Goal: Task Accomplishment & Management: Use online tool/utility

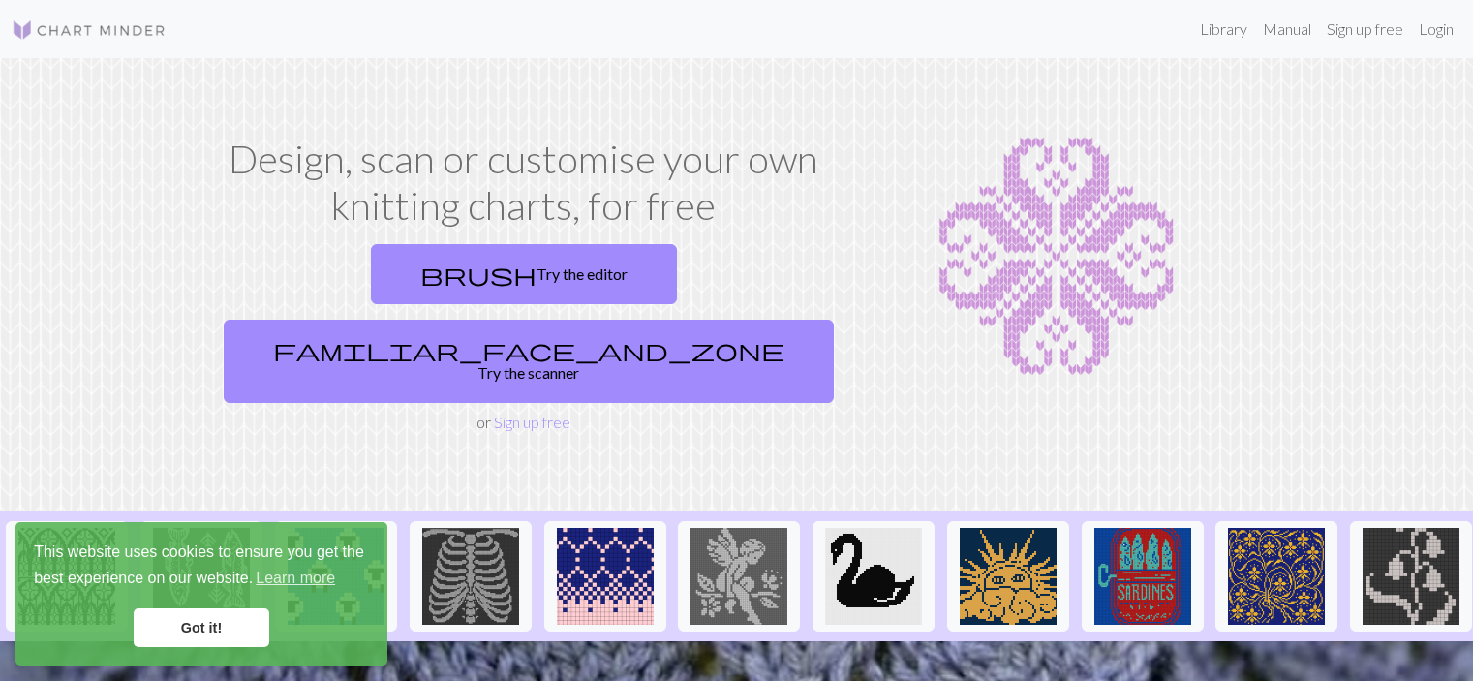
click at [550, 413] on link "Sign up free" at bounding box center [532, 422] width 77 height 18
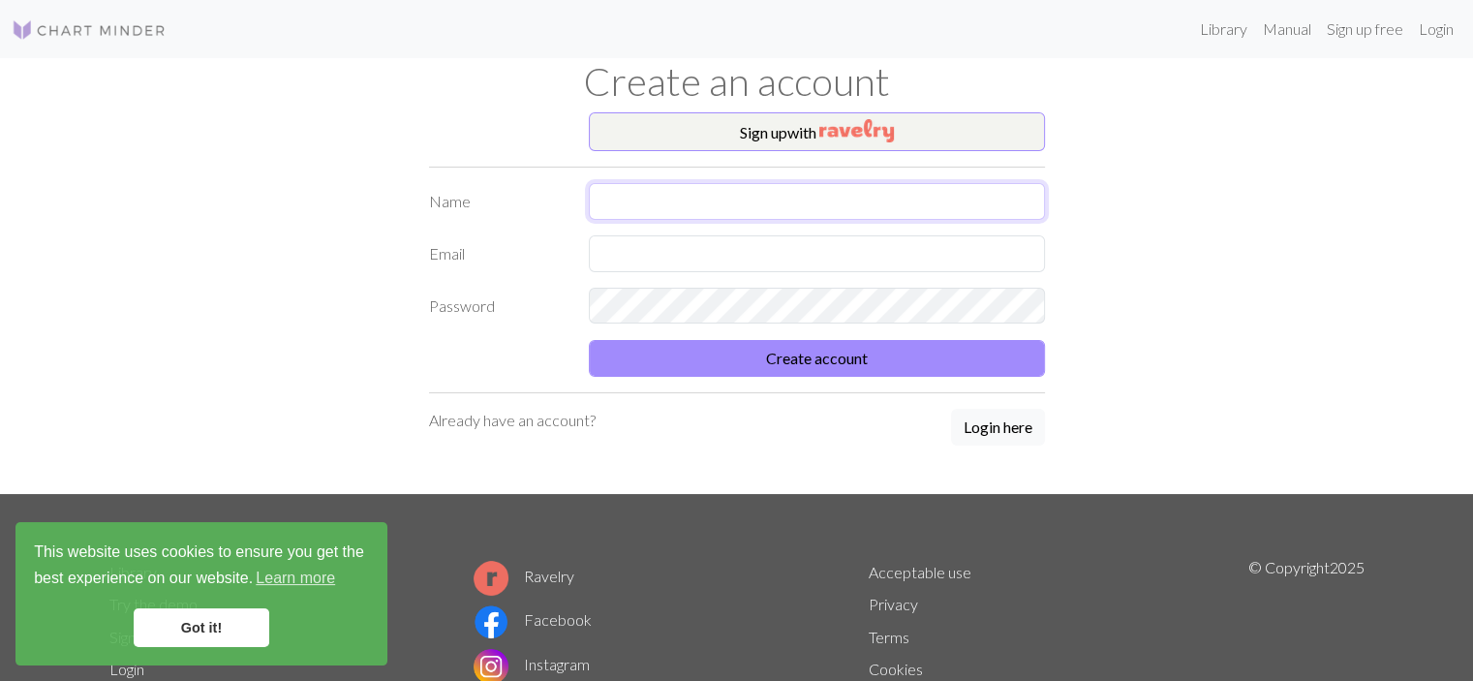
click at [801, 186] on input "text" at bounding box center [817, 201] width 456 height 37
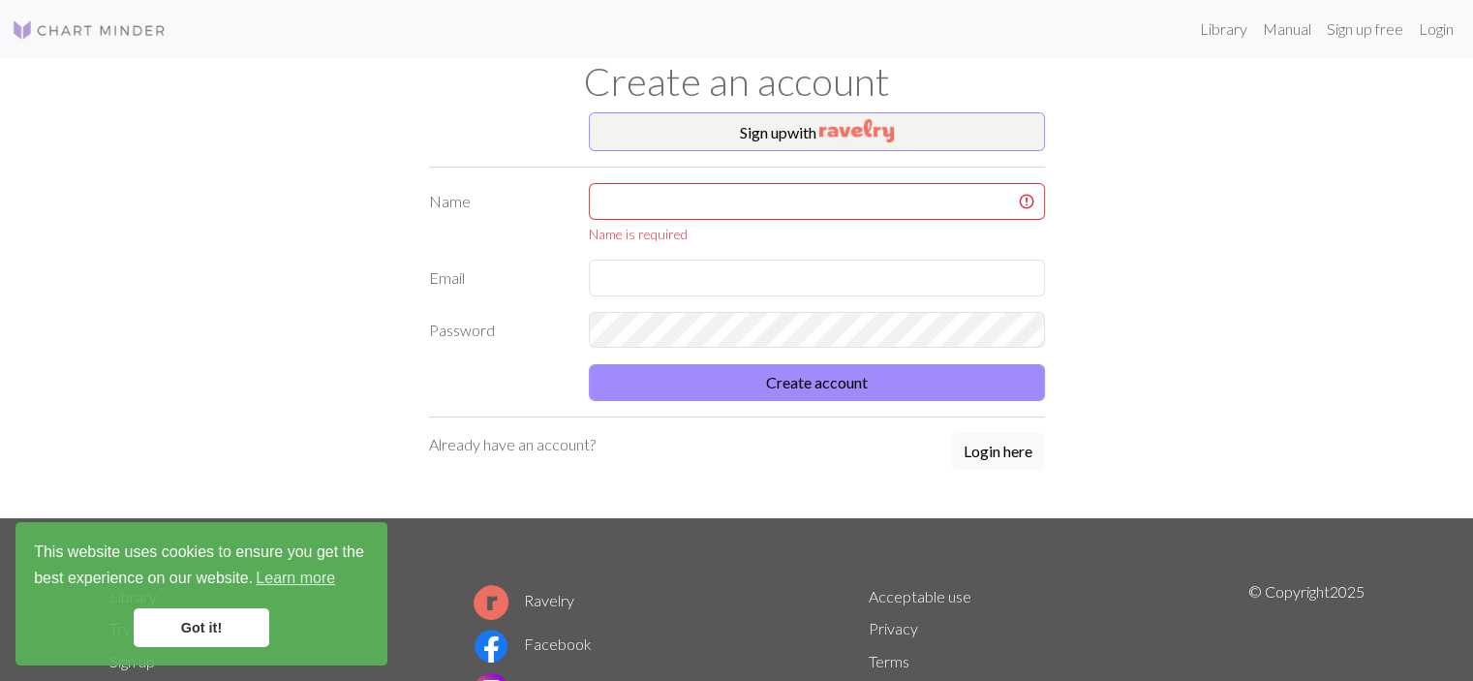
click at [537, 327] on form "Name Name is required Email Password Create account" at bounding box center [737, 292] width 616 height 218
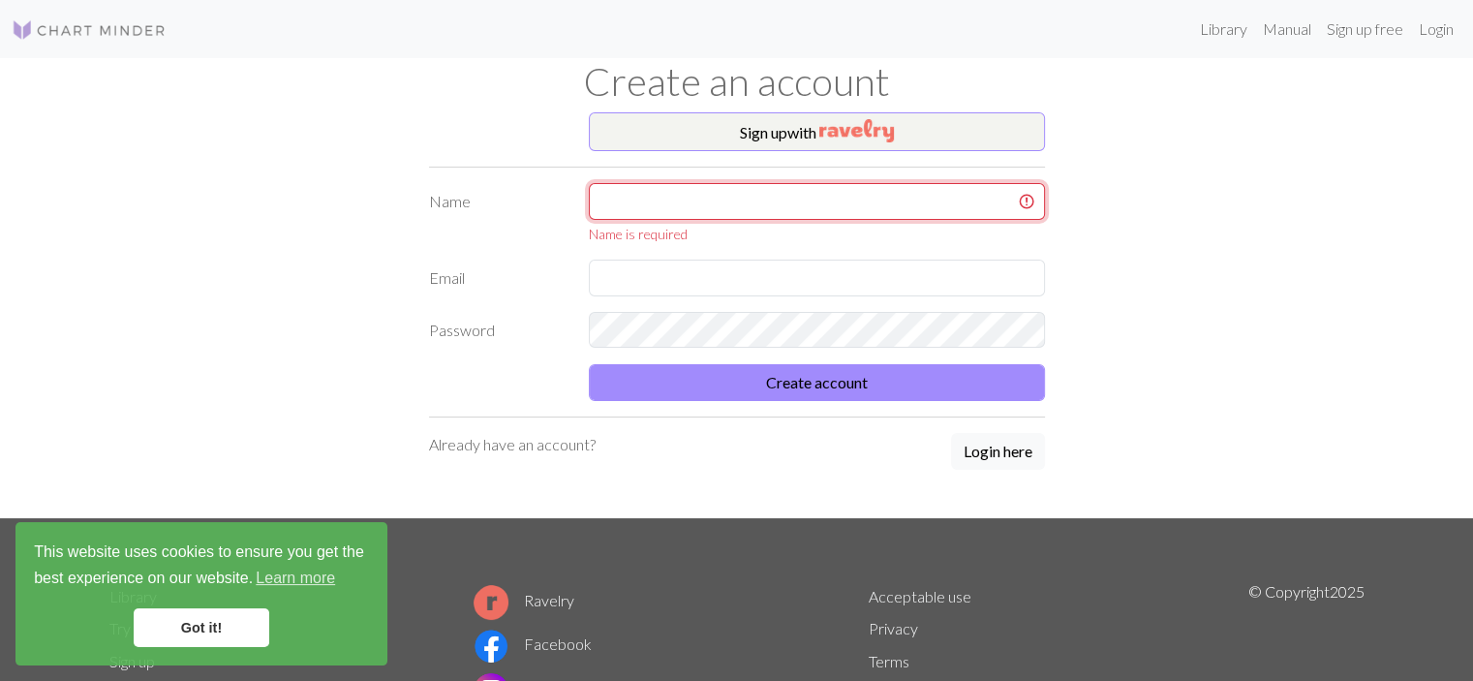
click at [659, 208] on input "text" at bounding box center [817, 201] width 456 height 37
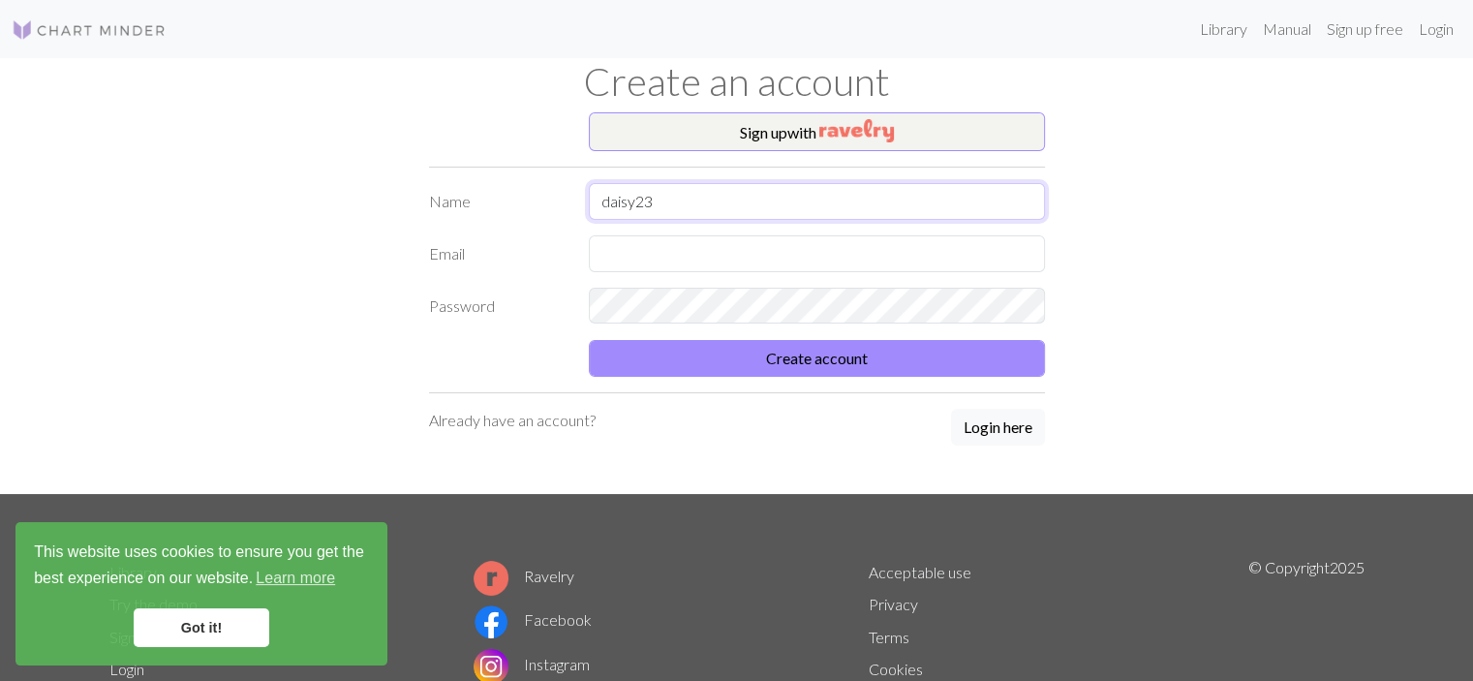
type input "daisy23"
click at [644, 250] on input "text" at bounding box center [817, 253] width 456 height 37
type input "[PERSON_NAME][EMAIL_ADDRESS][PERSON_NAME][DOMAIN_NAME]"
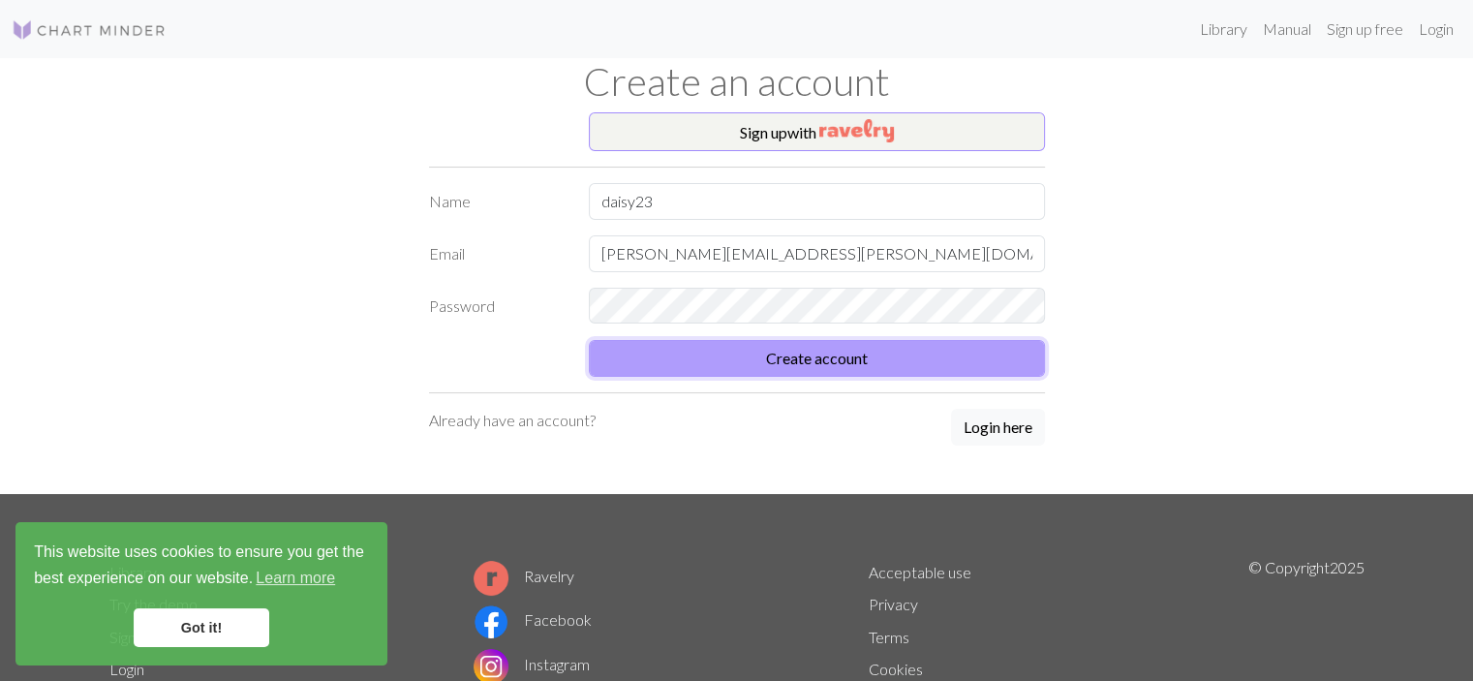
click at [752, 364] on button "Create account" at bounding box center [817, 358] width 456 height 37
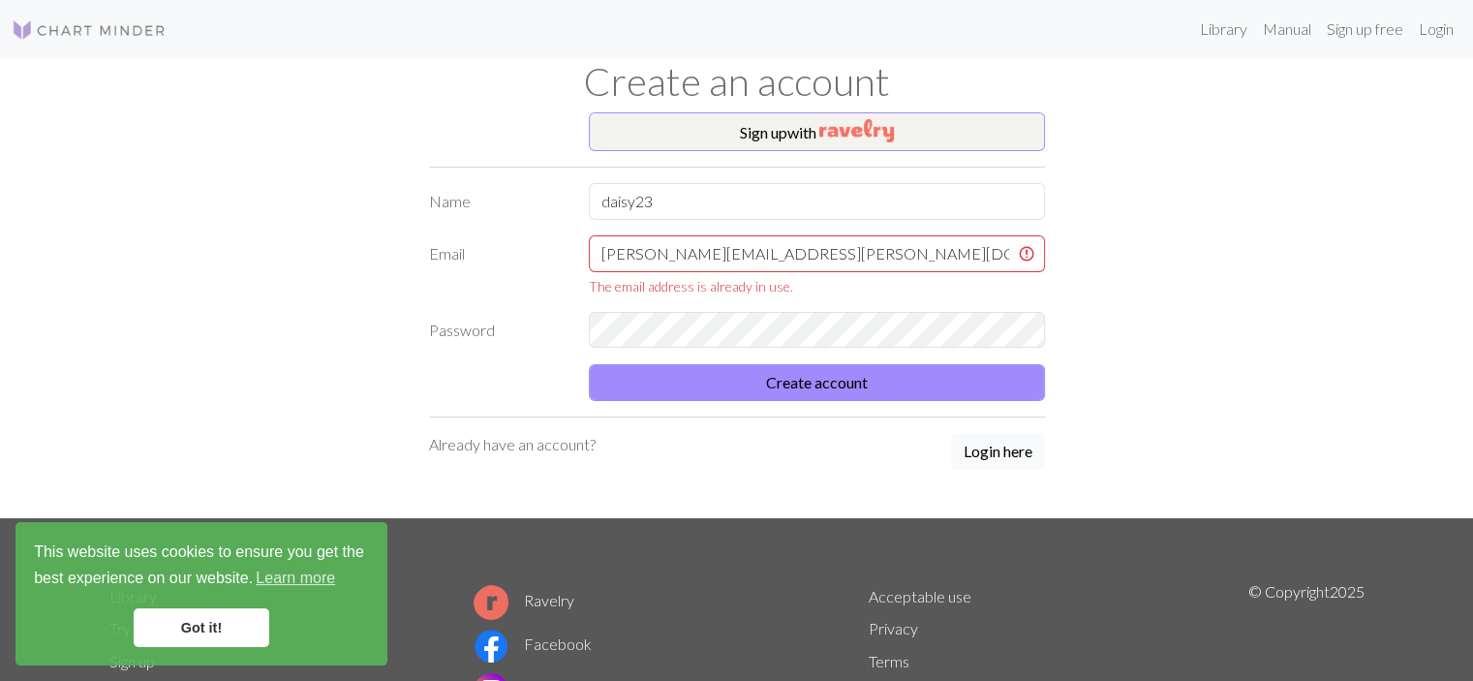
click at [1004, 458] on button "Login here" at bounding box center [998, 451] width 94 height 37
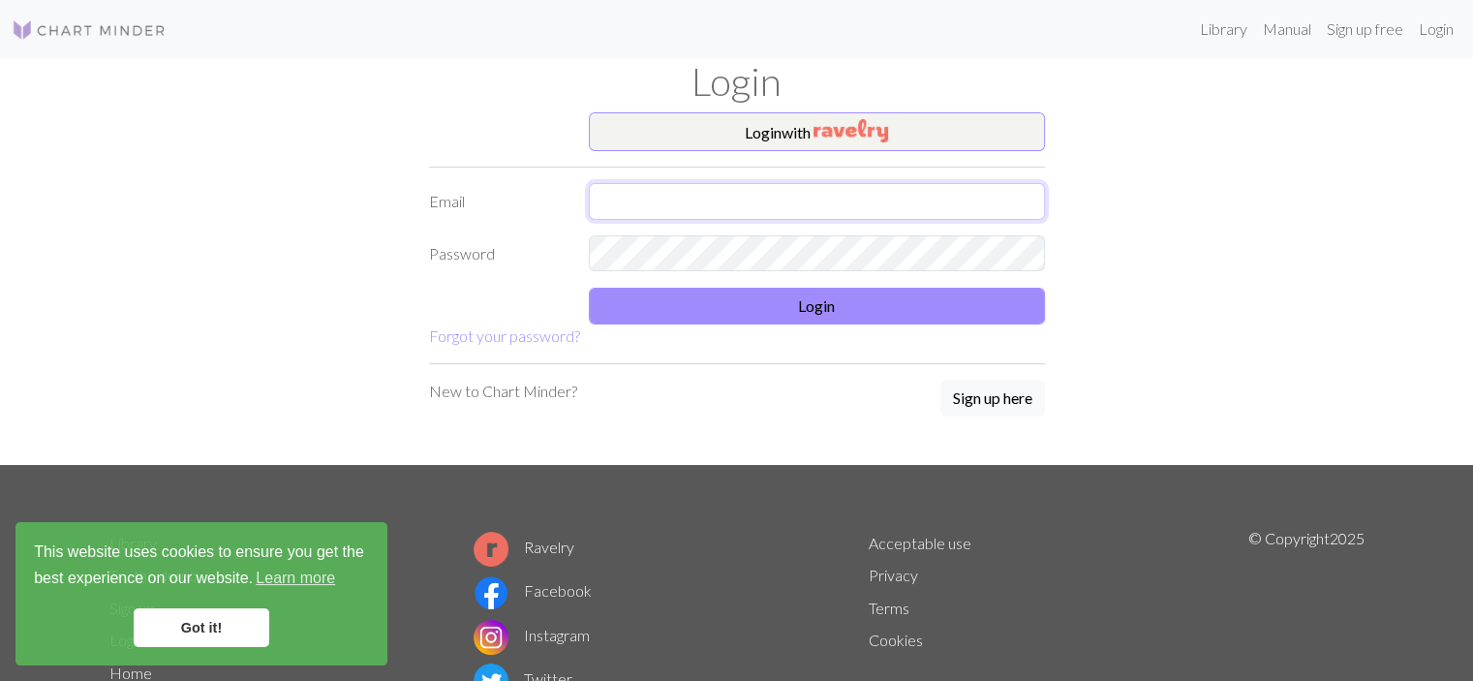
type input "[PERSON_NAME][EMAIL_ADDRESS][PERSON_NAME][DOMAIN_NAME]"
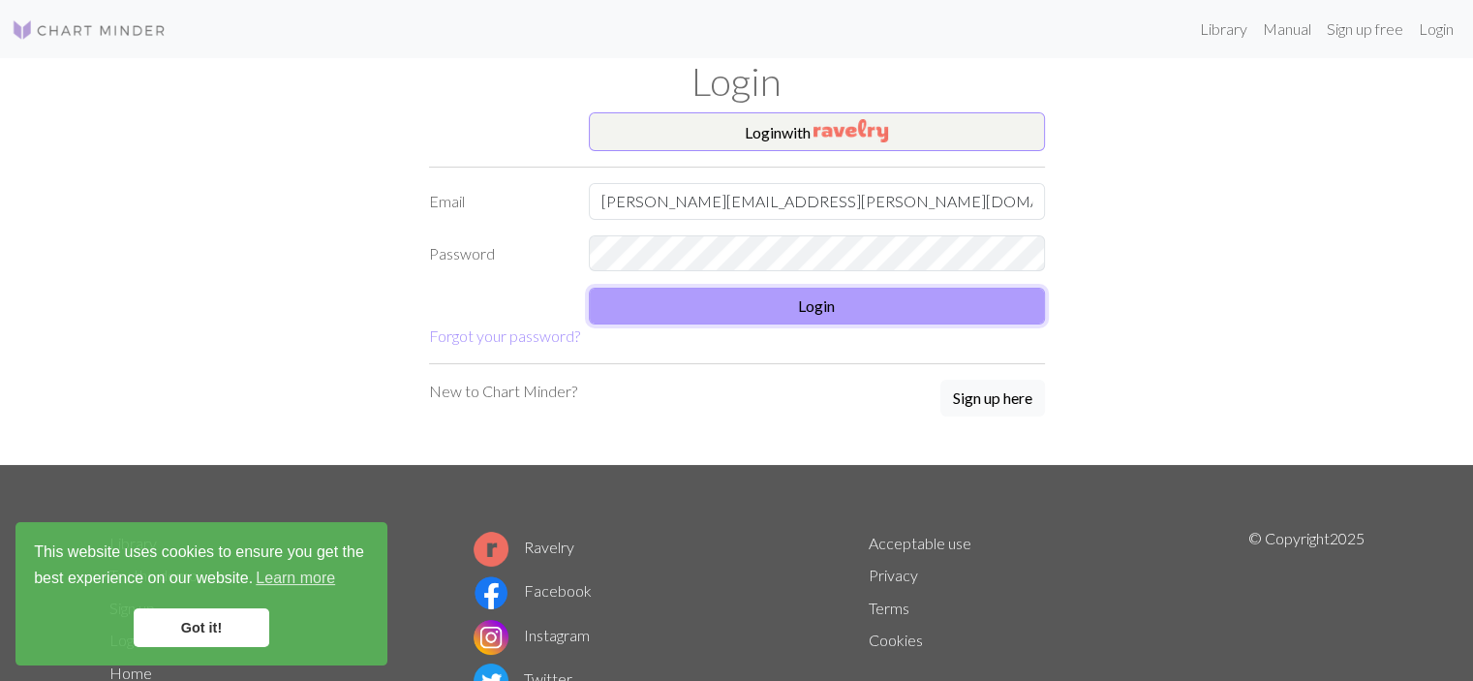
click at [672, 305] on button "Login" at bounding box center [817, 306] width 456 height 37
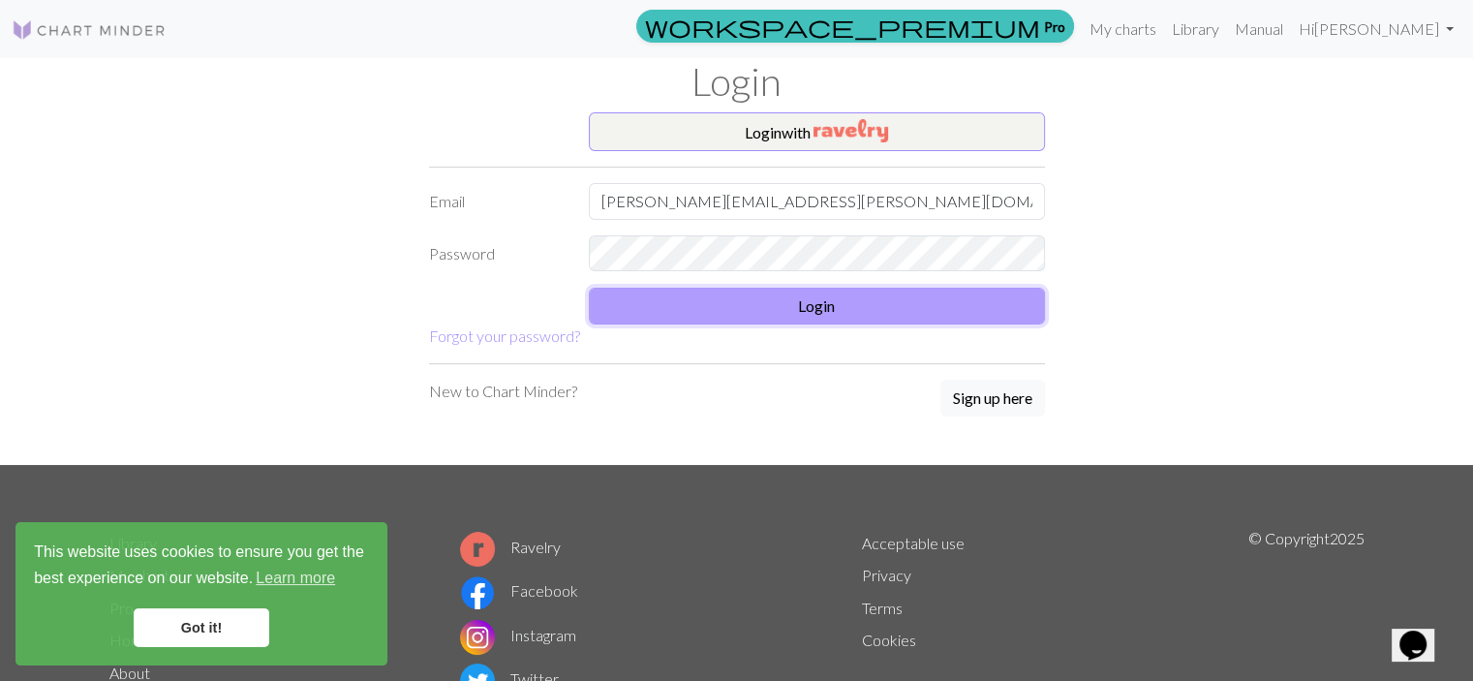
click at [783, 299] on button "Login" at bounding box center [817, 306] width 456 height 37
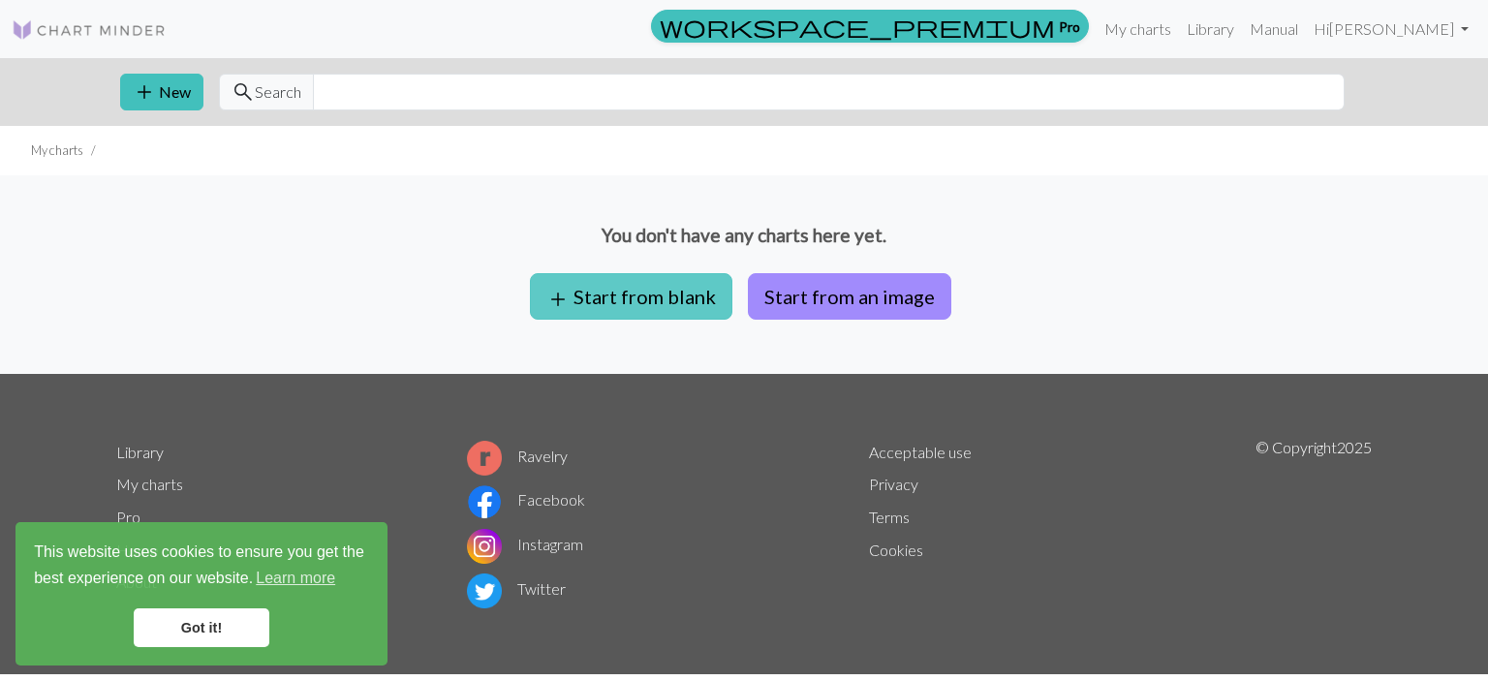
click at [639, 295] on button "add Start from blank" at bounding box center [631, 296] width 202 height 46
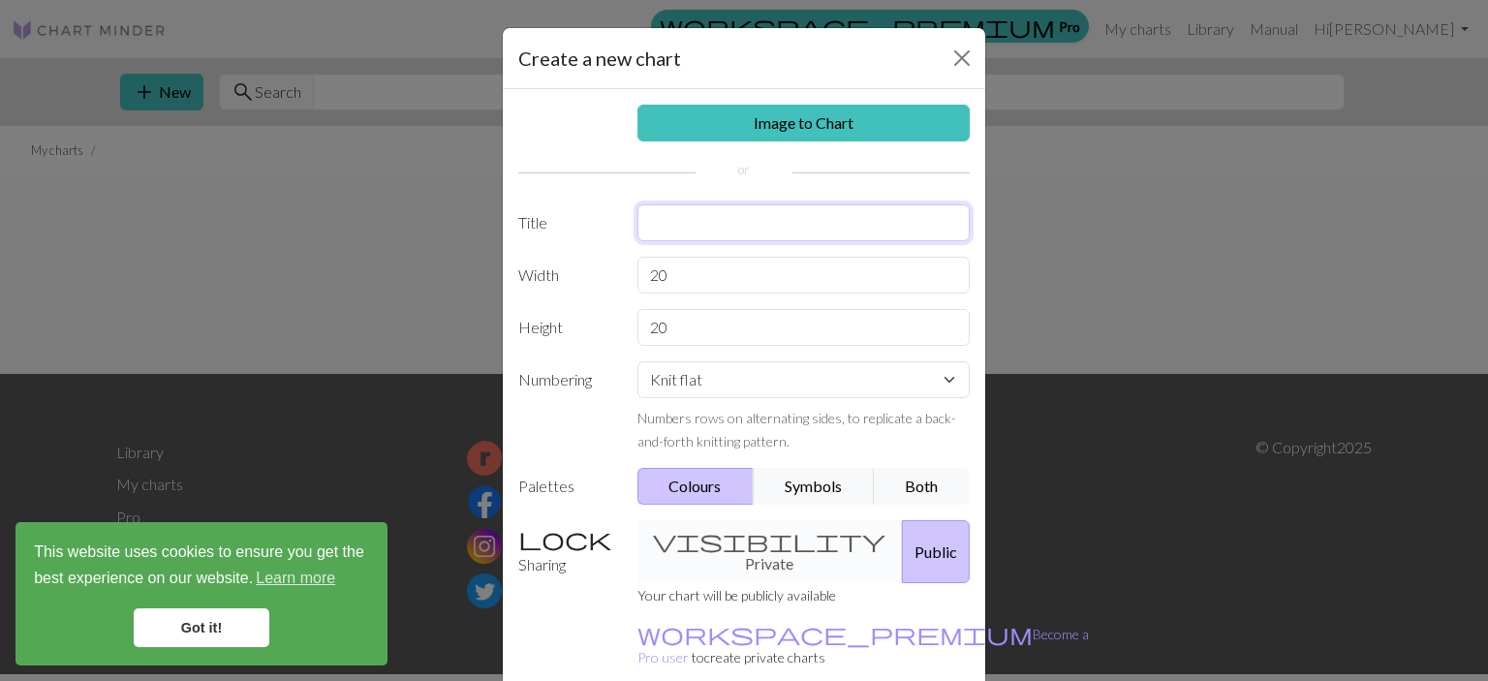
click at [692, 221] on input "text" at bounding box center [803, 222] width 333 height 37
type input "Pine"
click at [704, 533] on div "visibility Private Public" at bounding box center [804, 551] width 356 height 63
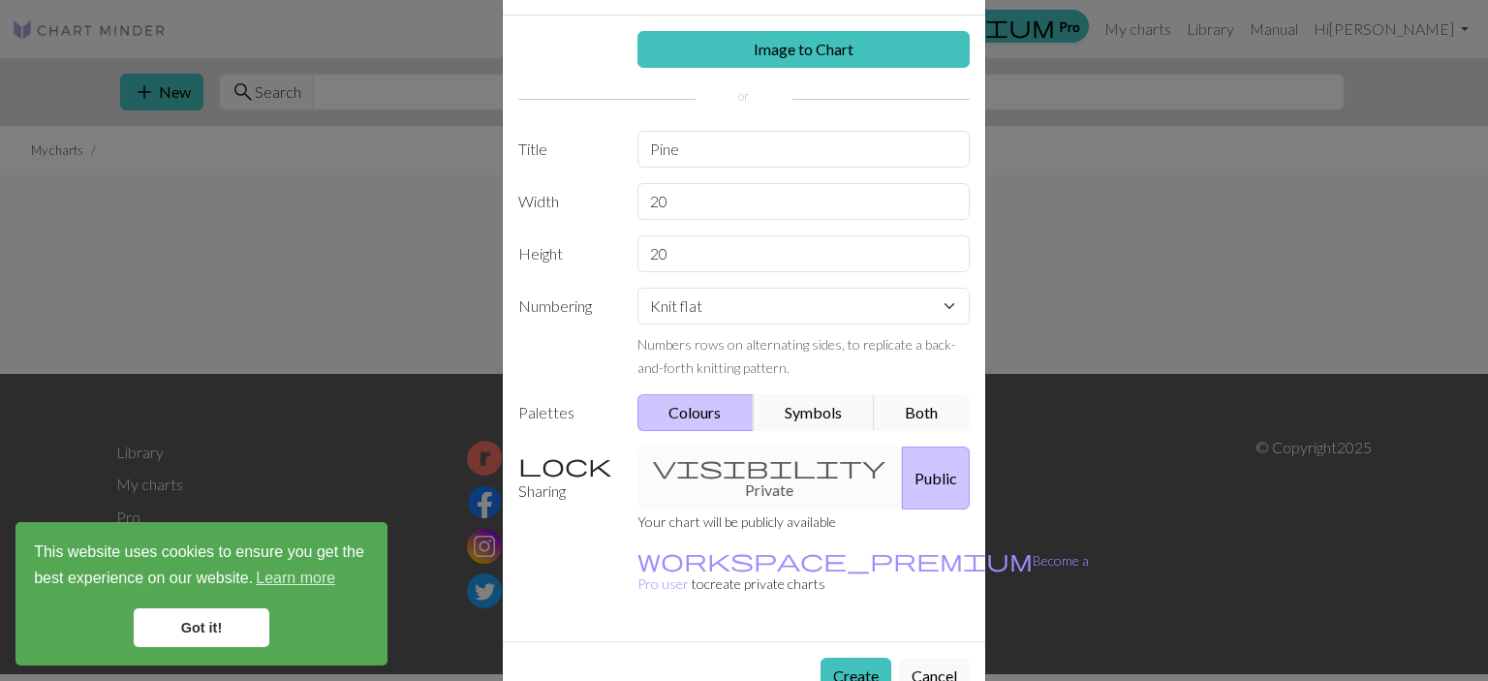
scroll to position [81, 0]
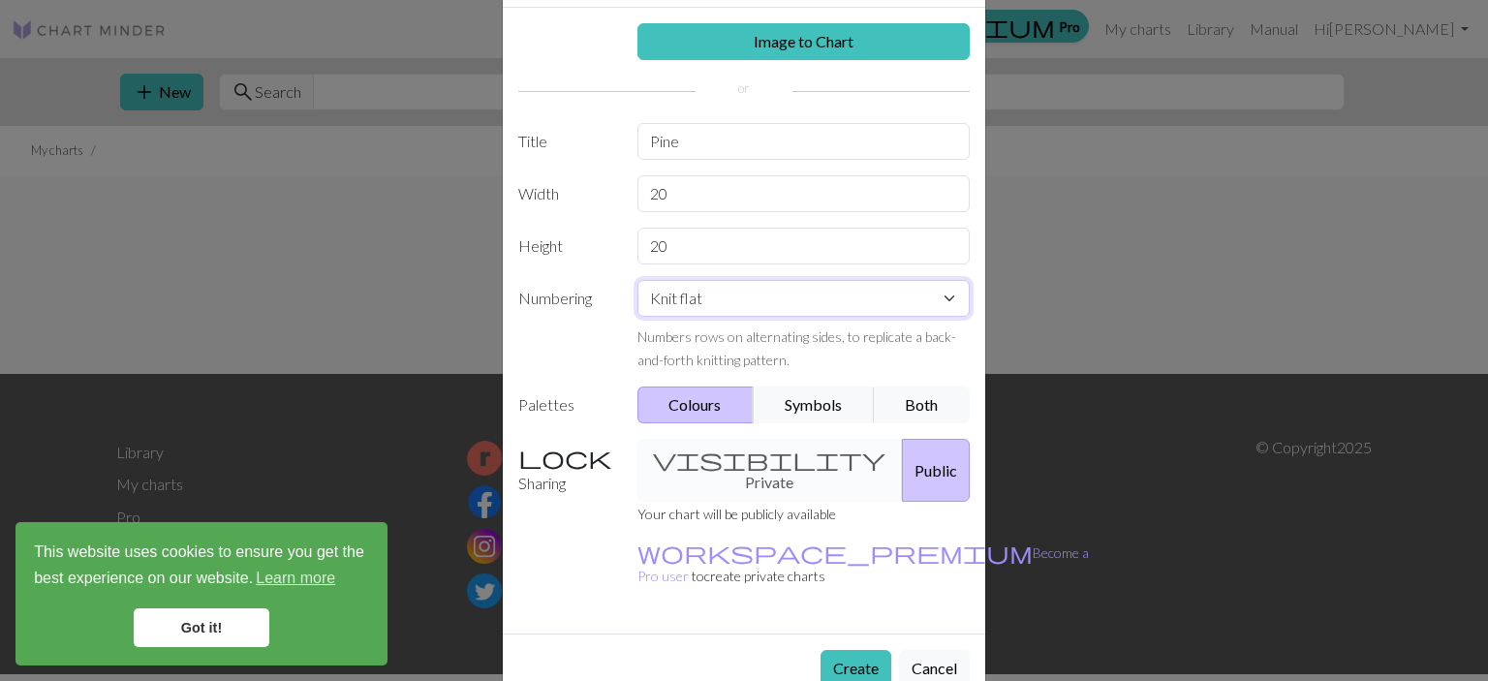
click at [714, 297] on select "Knit flat Knit in the round Lace knitting Cross stitch" at bounding box center [803, 298] width 333 height 37
select select "round"
click at [637, 280] on select "Knit flat Knit in the round Lace knitting Cross stitch" at bounding box center [803, 298] width 333 height 37
click at [856, 650] on button "Create" at bounding box center [855, 668] width 71 height 37
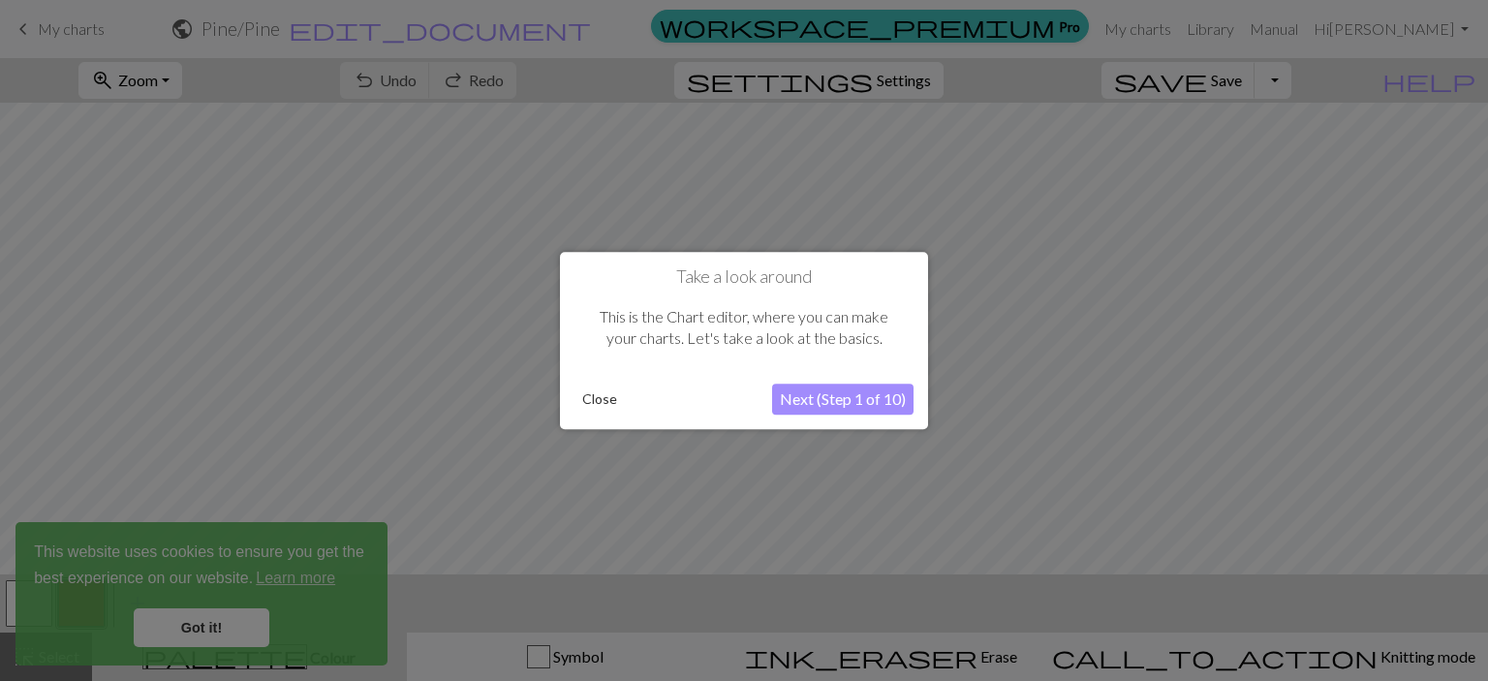
click at [824, 399] on button "Next (Step 1 of 10)" at bounding box center [842, 399] width 141 height 31
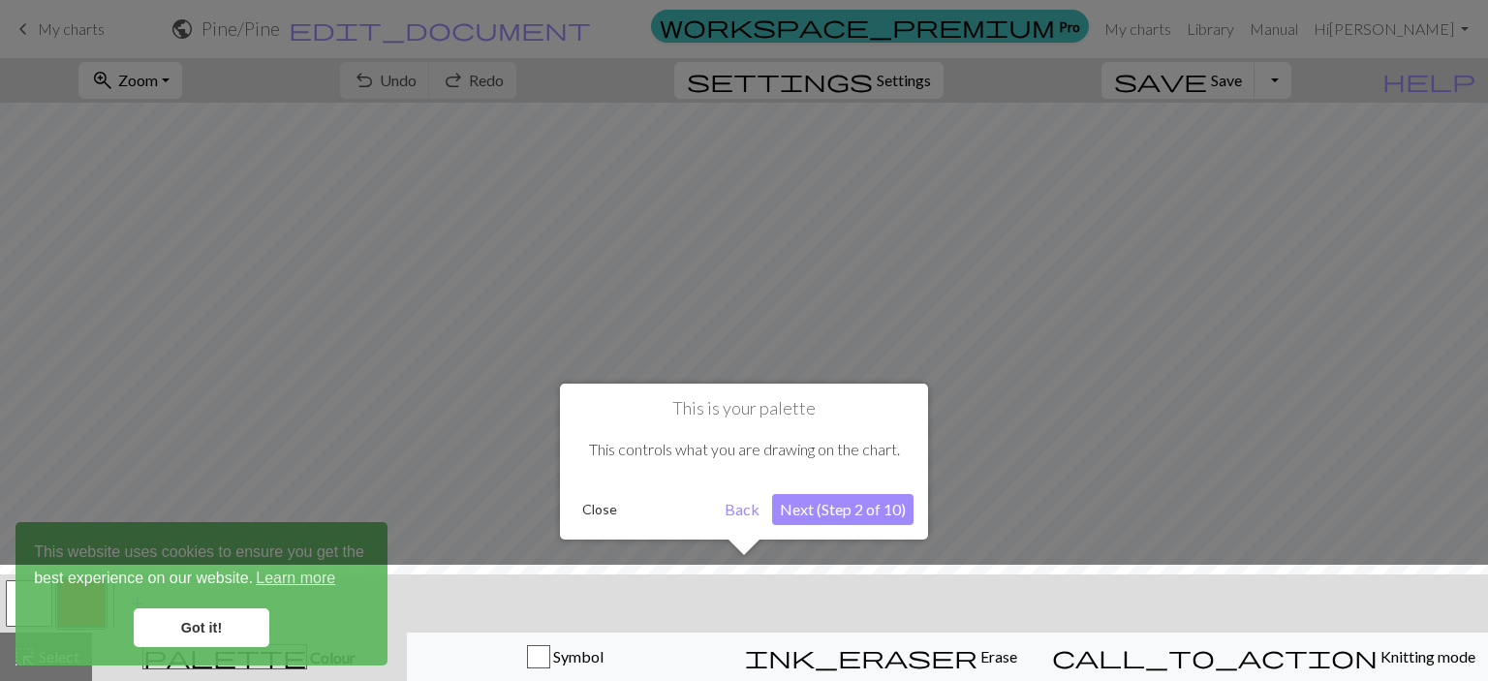
click at [211, 631] on div at bounding box center [743, 628] width 1507 height 126
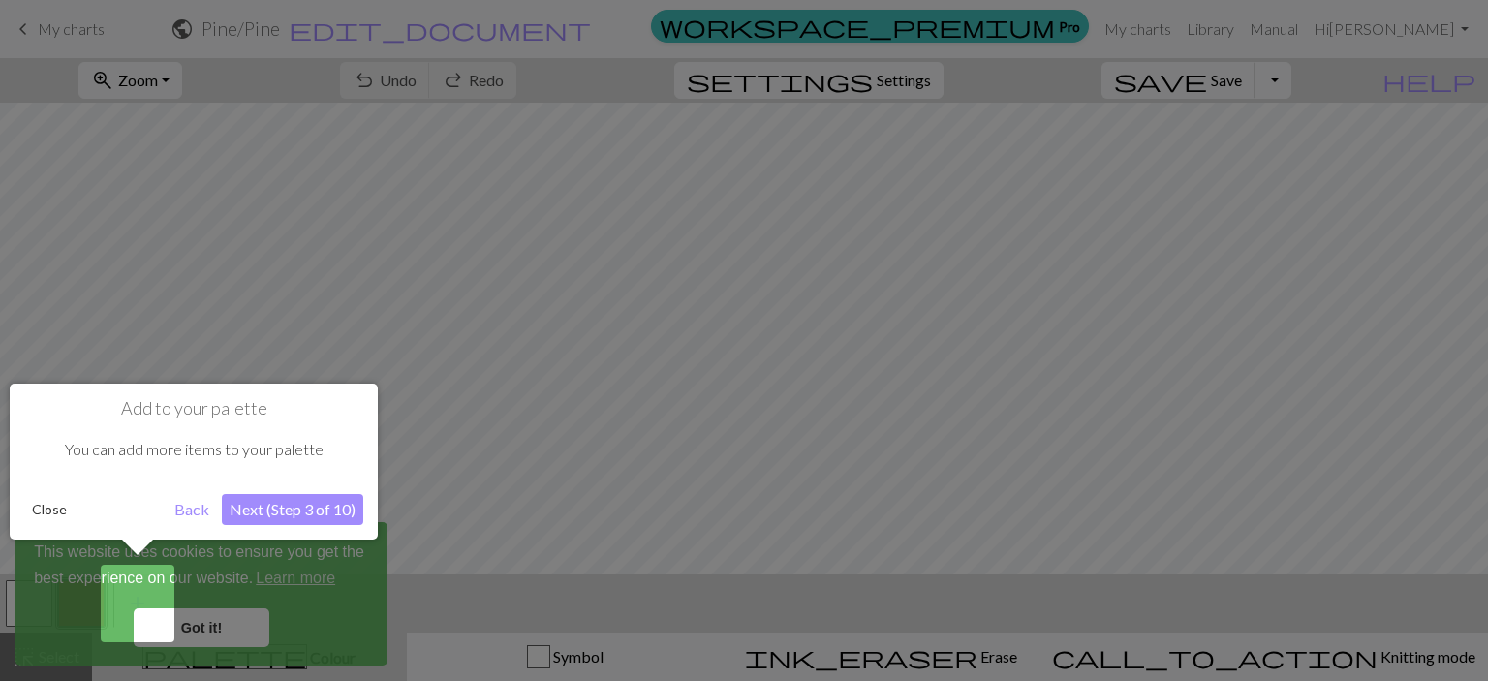
click at [263, 511] on button "Next (Step 3 of 10)" at bounding box center [292, 509] width 141 height 31
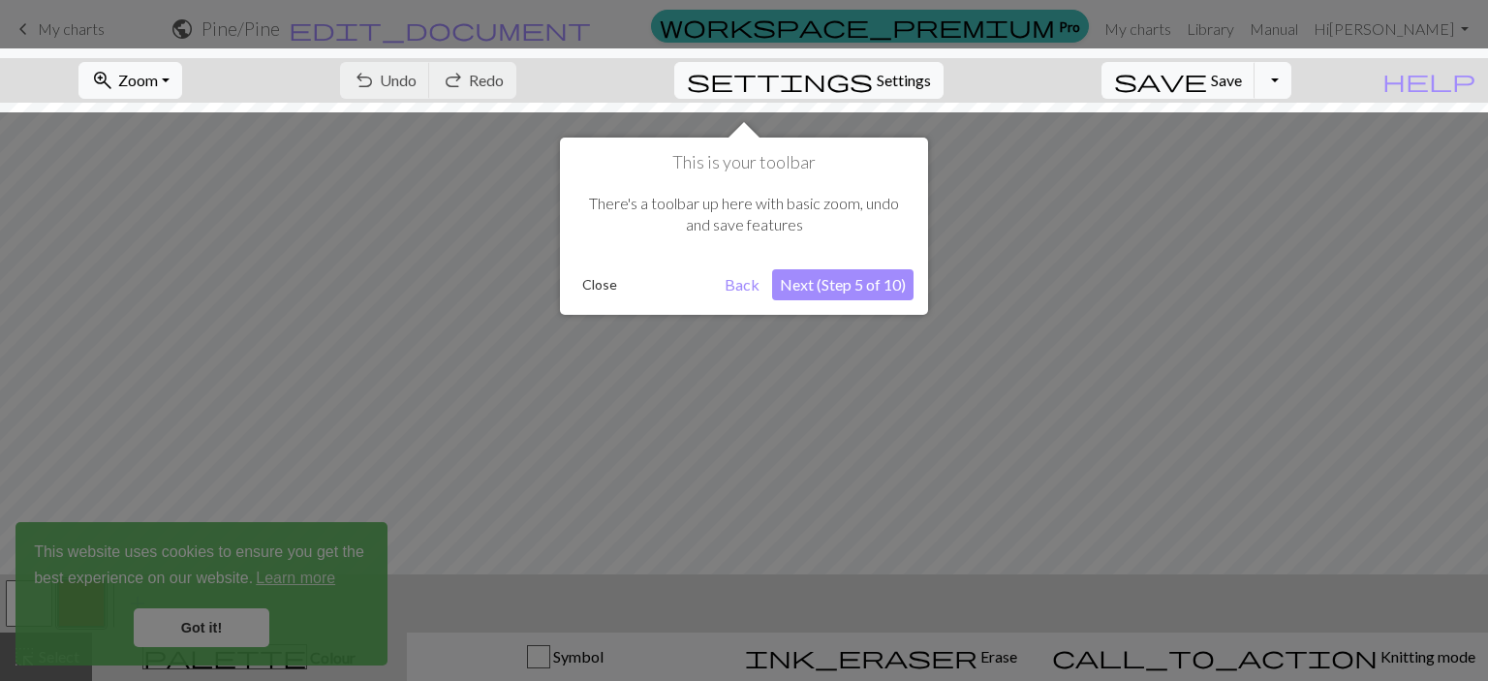
click at [854, 287] on button "Next (Step 5 of 10)" at bounding box center [842, 284] width 141 height 31
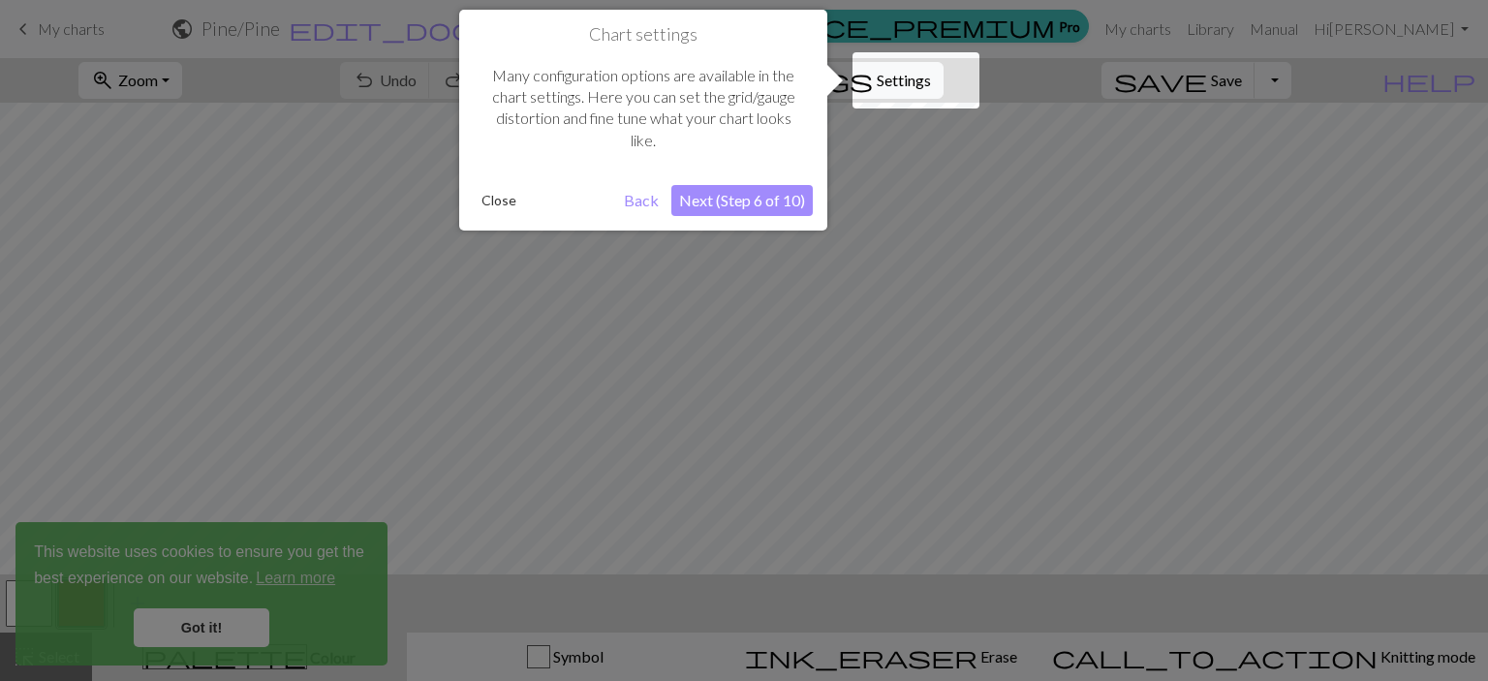
click at [756, 195] on button "Next (Step 6 of 10)" at bounding box center [741, 200] width 141 height 31
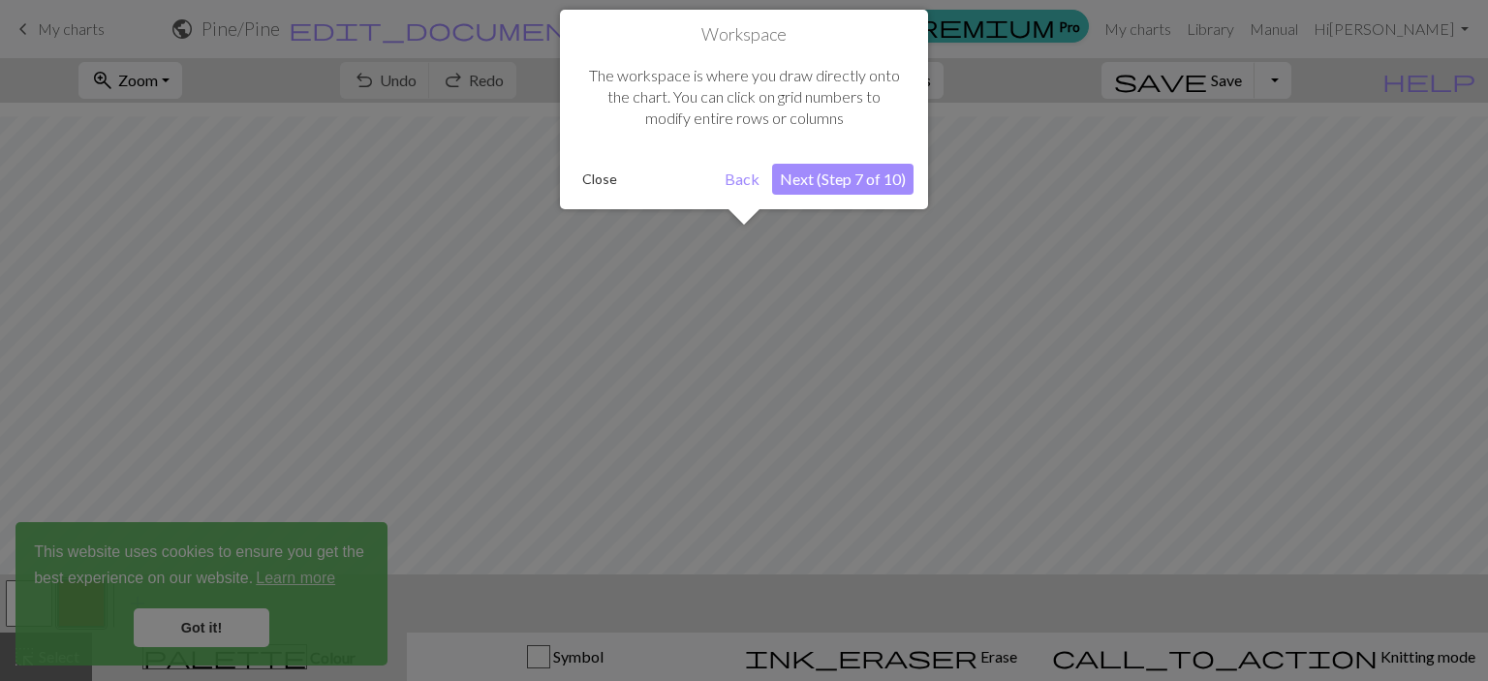
scroll to position [16, 0]
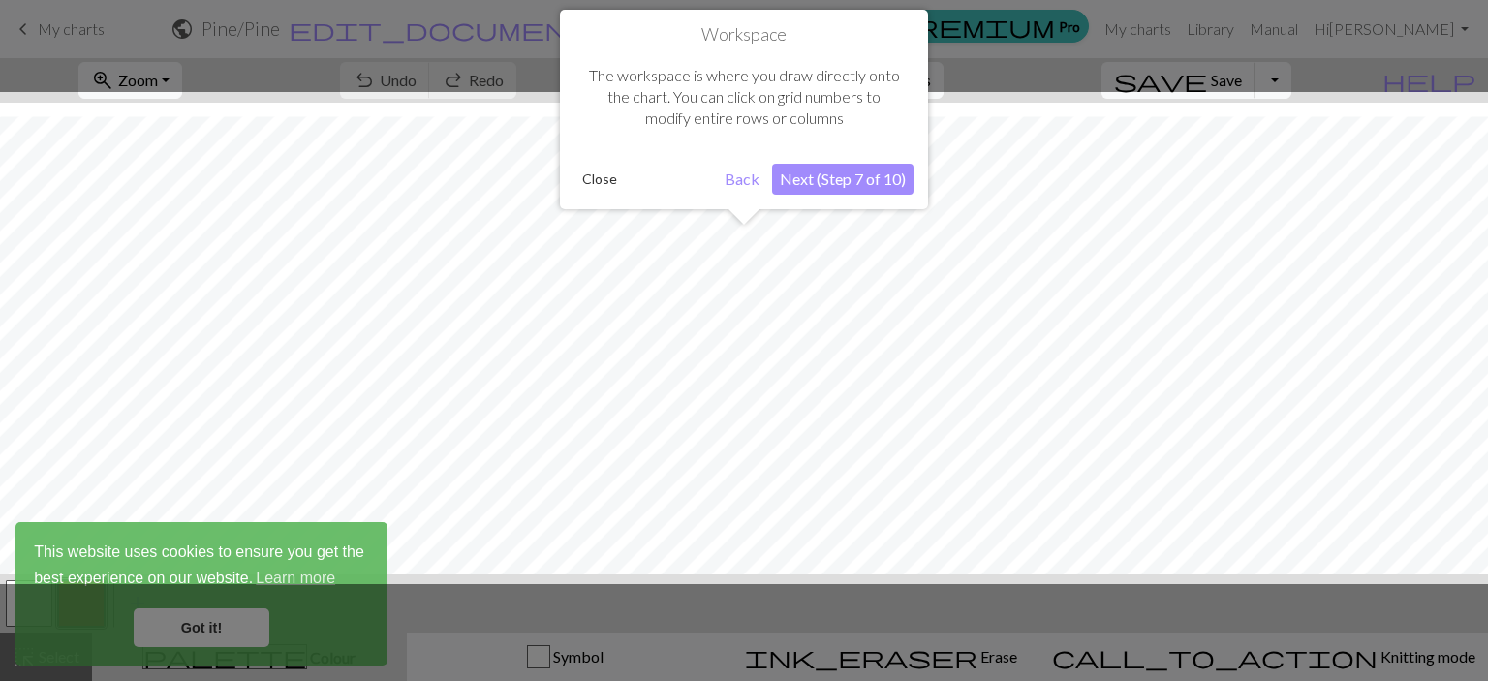
click at [847, 179] on button "Next (Step 7 of 10)" at bounding box center [842, 179] width 141 height 31
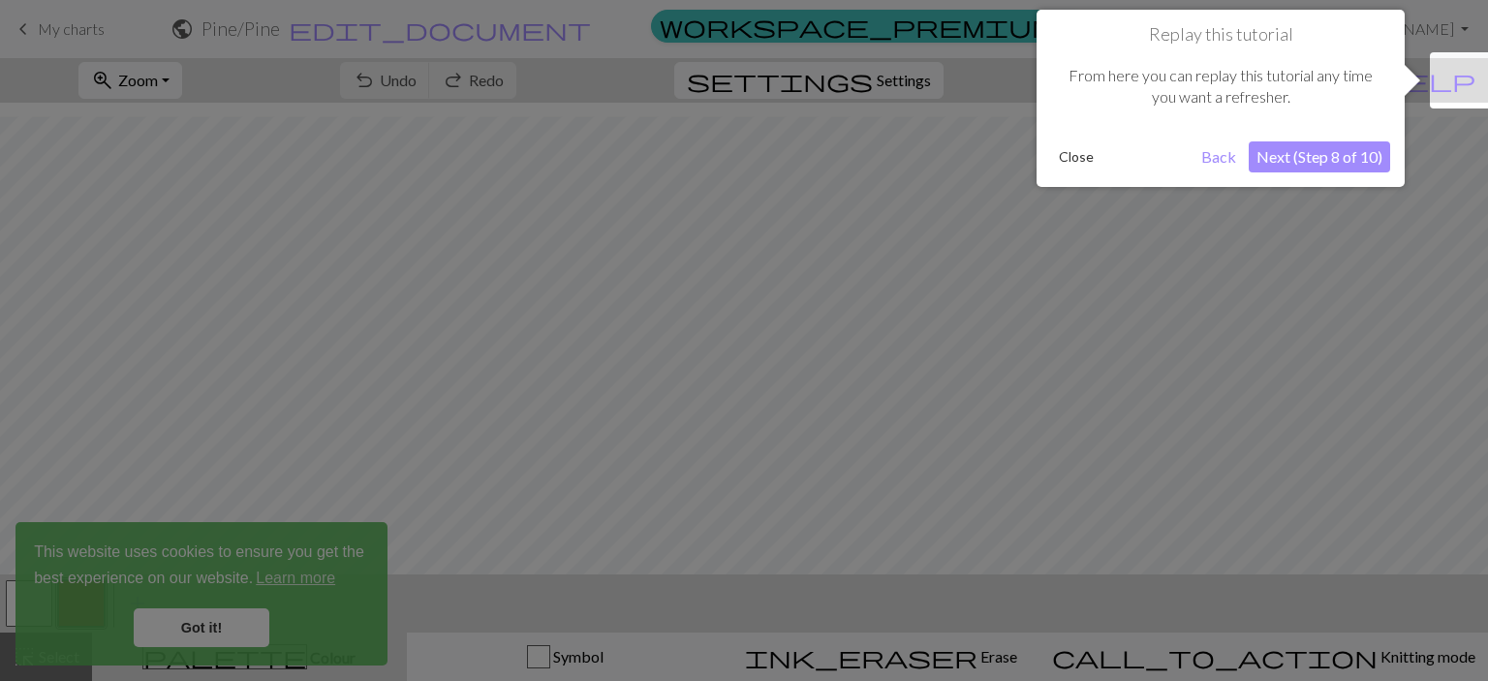
click at [1313, 154] on button "Next (Step 8 of 10)" at bounding box center [1319, 156] width 141 height 31
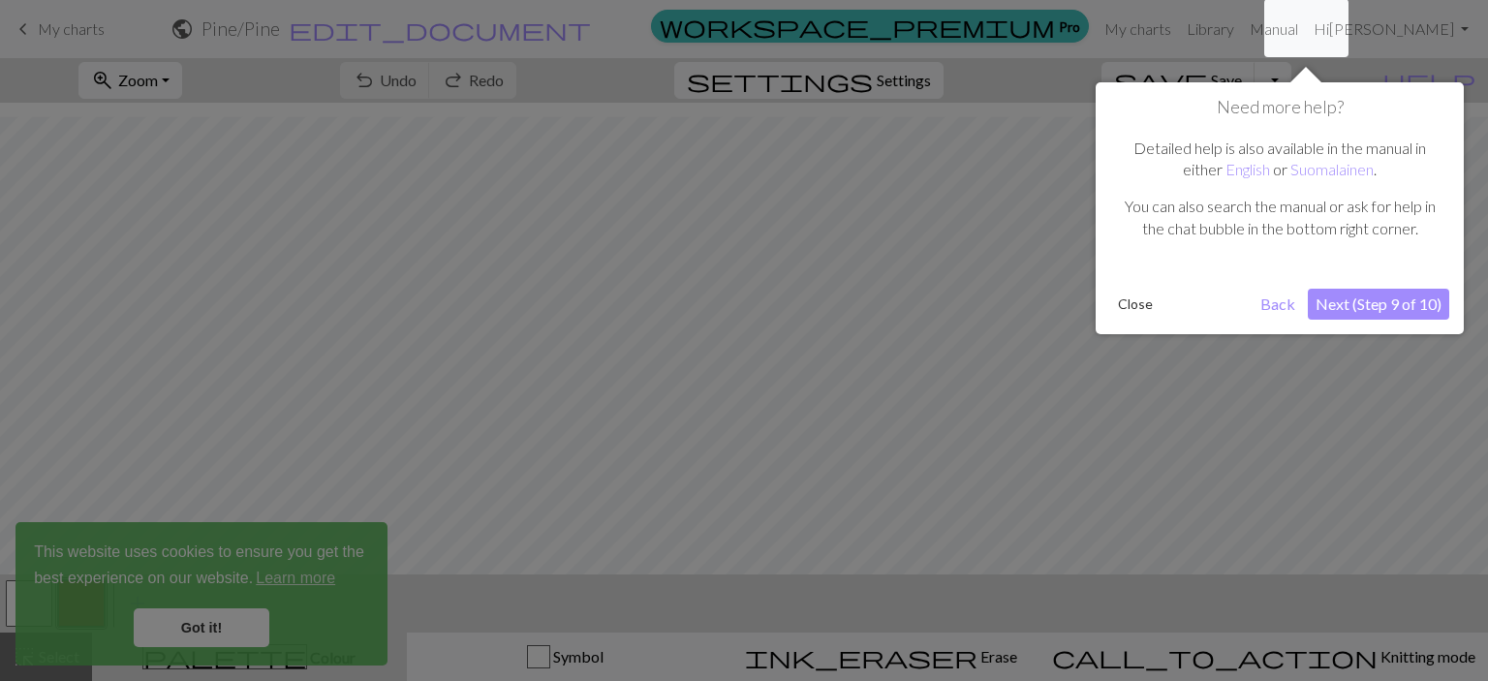
click at [1367, 309] on button "Next (Step 9 of 10)" at bounding box center [1378, 304] width 141 height 31
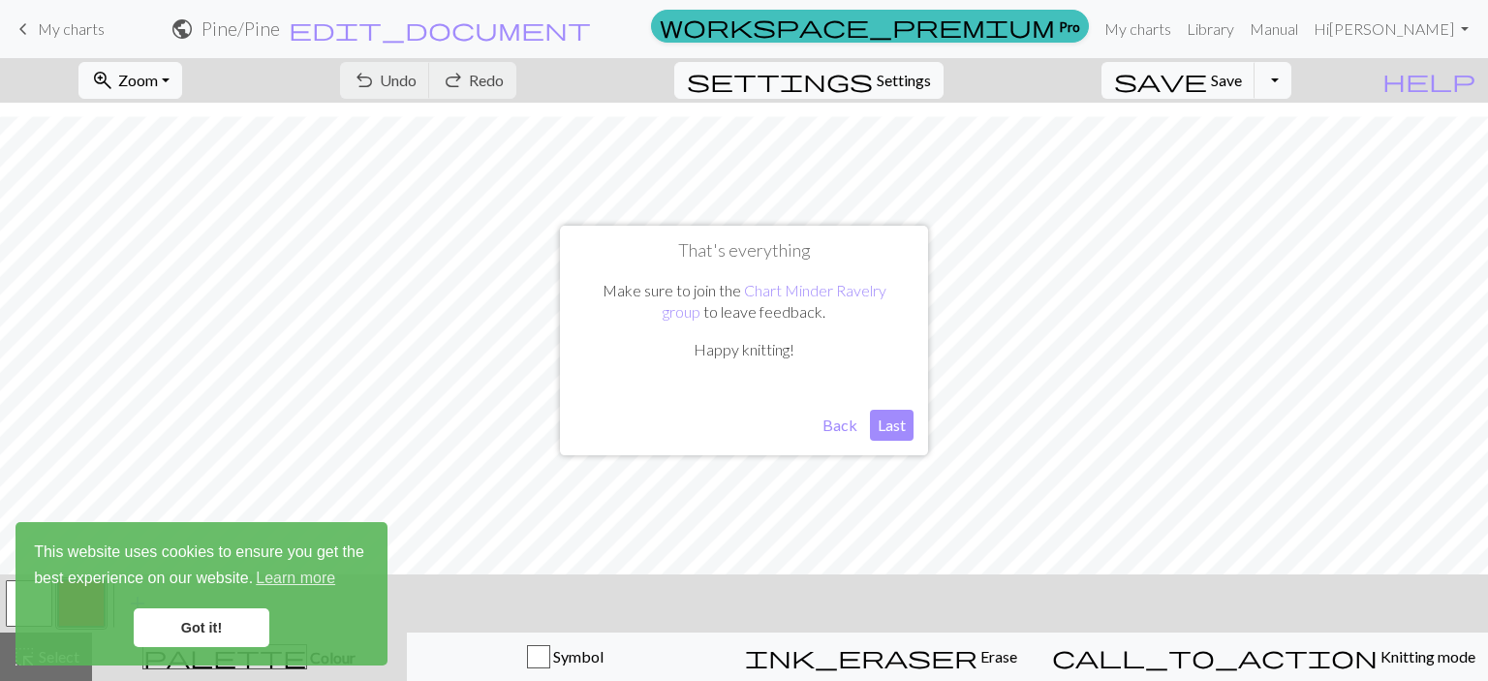
click at [896, 429] on button "Last" at bounding box center [892, 425] width 44 height 31
click at [237, 631] on link "Got it!" at bounding box center [202, 627] width 136 height 39
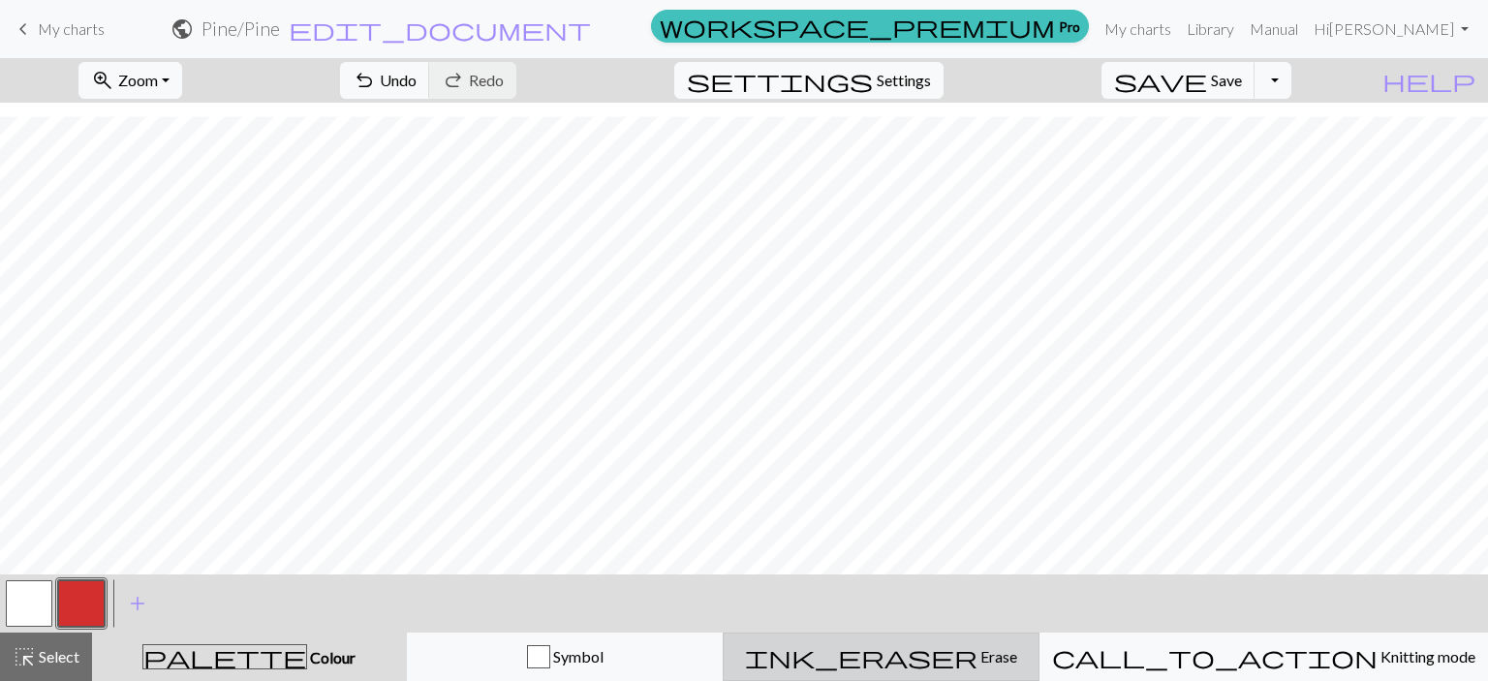
click at [980, 669] on button "ink_eraser Erase Erase" at bounding box center [881, 657] width 317 height 48
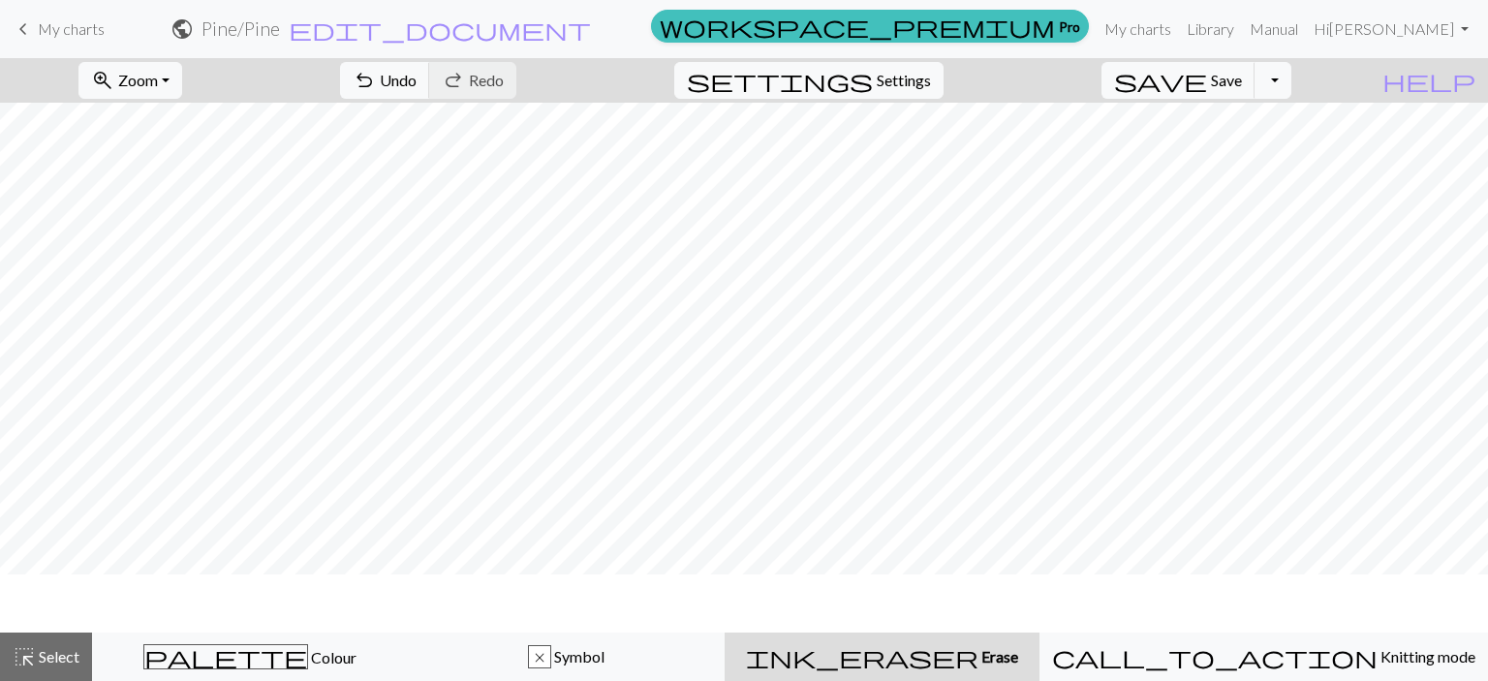
scroll to position [0, 0]
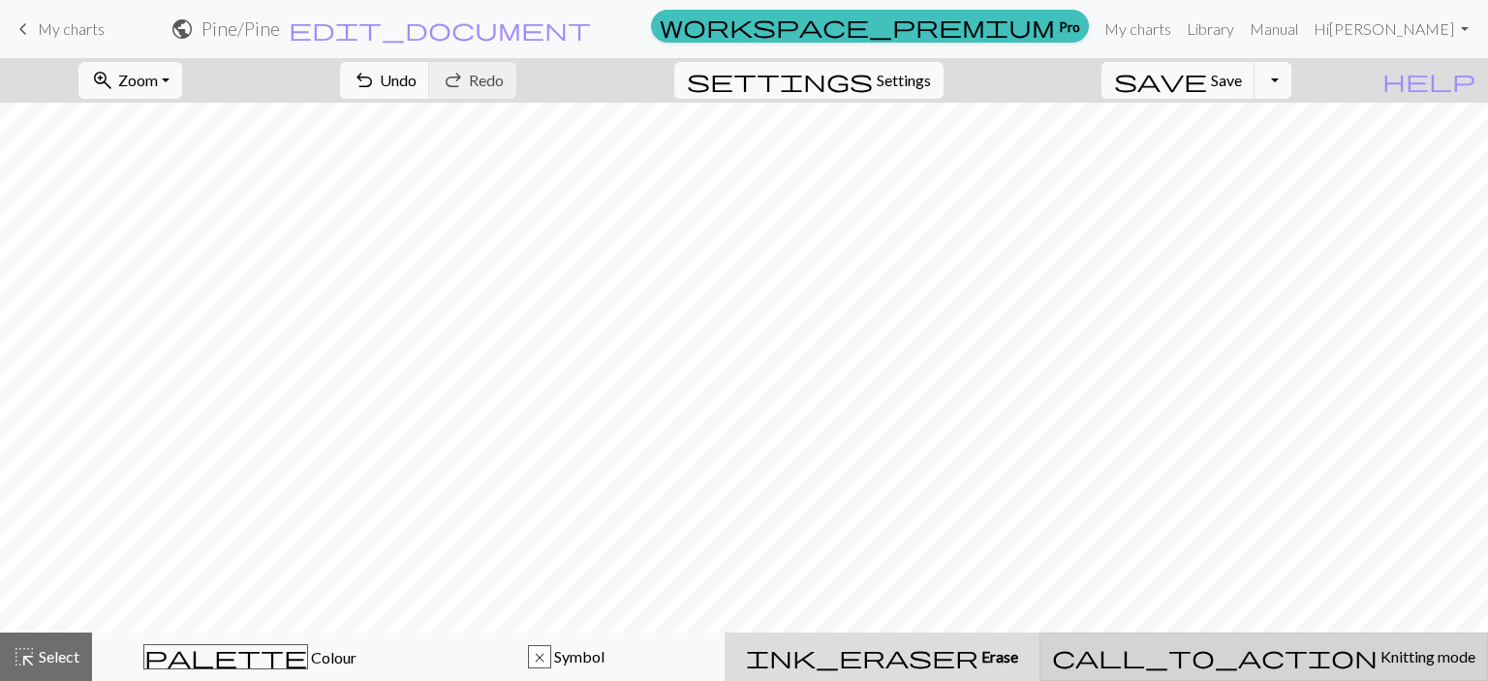
click at [1378, 666] on span "Knitting mode" at bounding box center [1427, 656] width 98 height 18
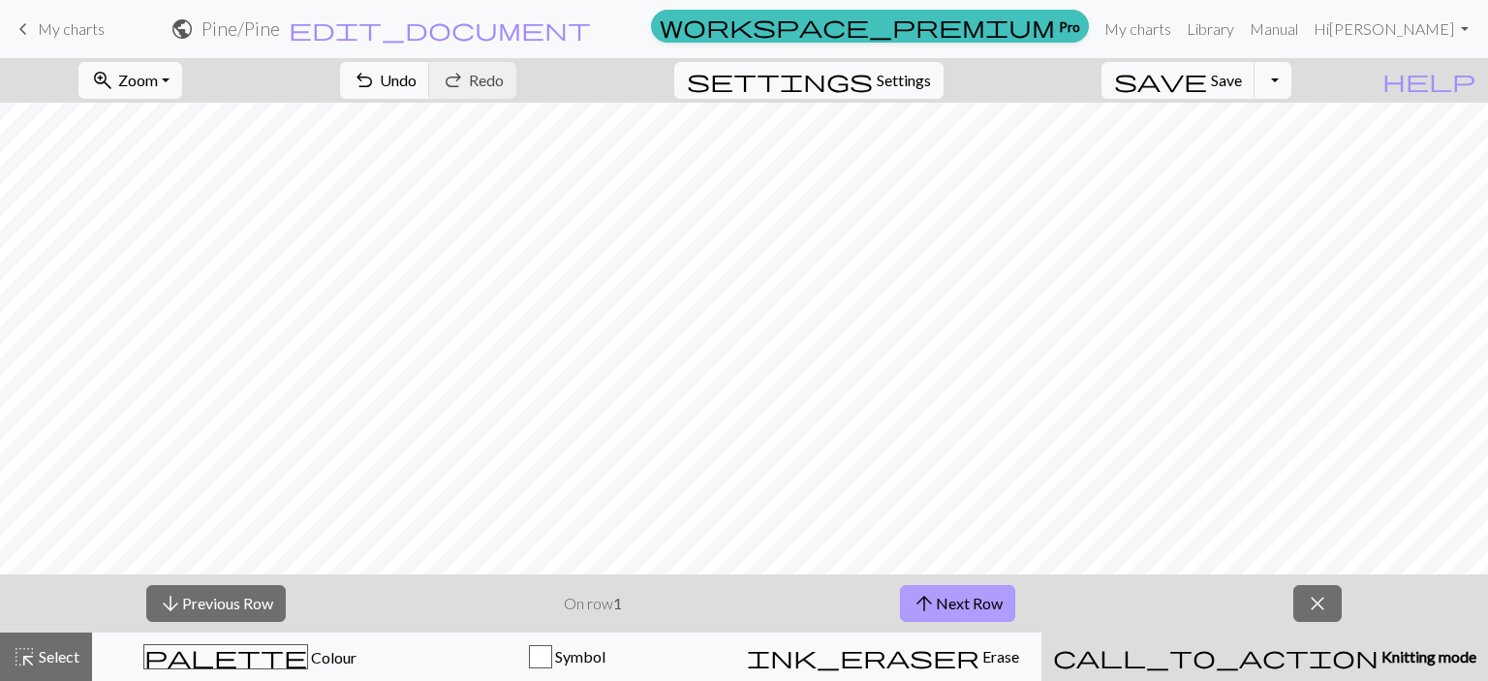
click at [953, 604] on button "arrow_upward Next Row" at bounding box center [957, 603] width 115 height 37
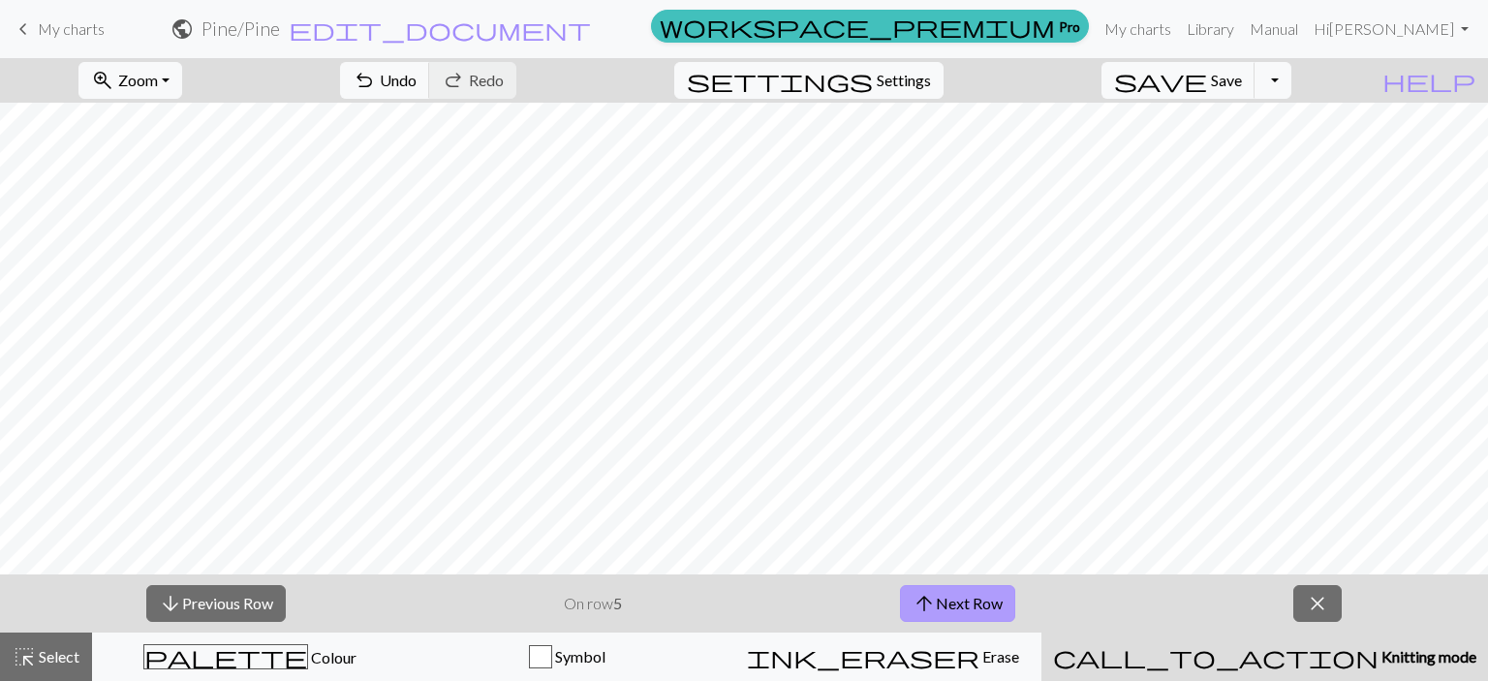
click at [953, 604] on button "arrow_upward Next Row" at bounding box center [957, 603] width 115 height 37
click at [1311, 606] on span "close" at bounding box center [1318, 603] width 23 height 27
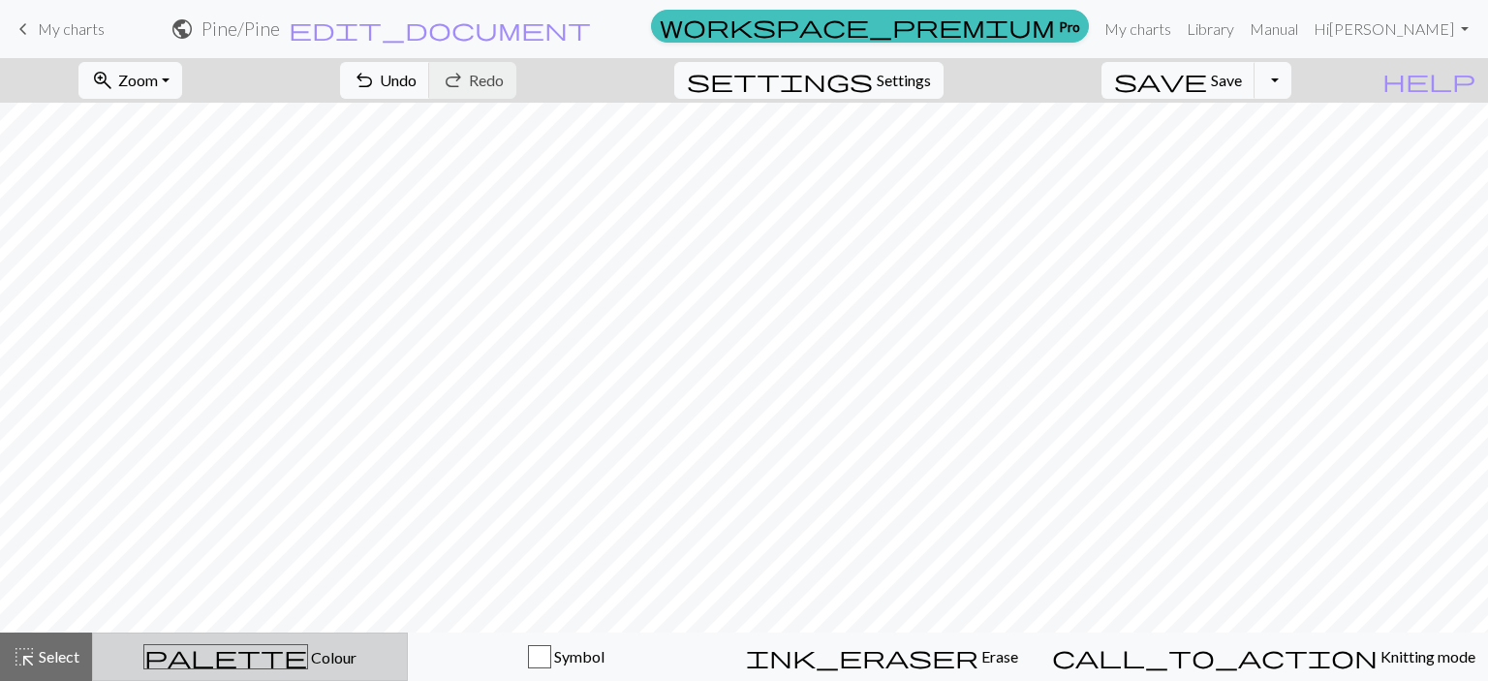
click at [308, 655] on span "Colour" at bounding box center [332, 657] width 48 height 18
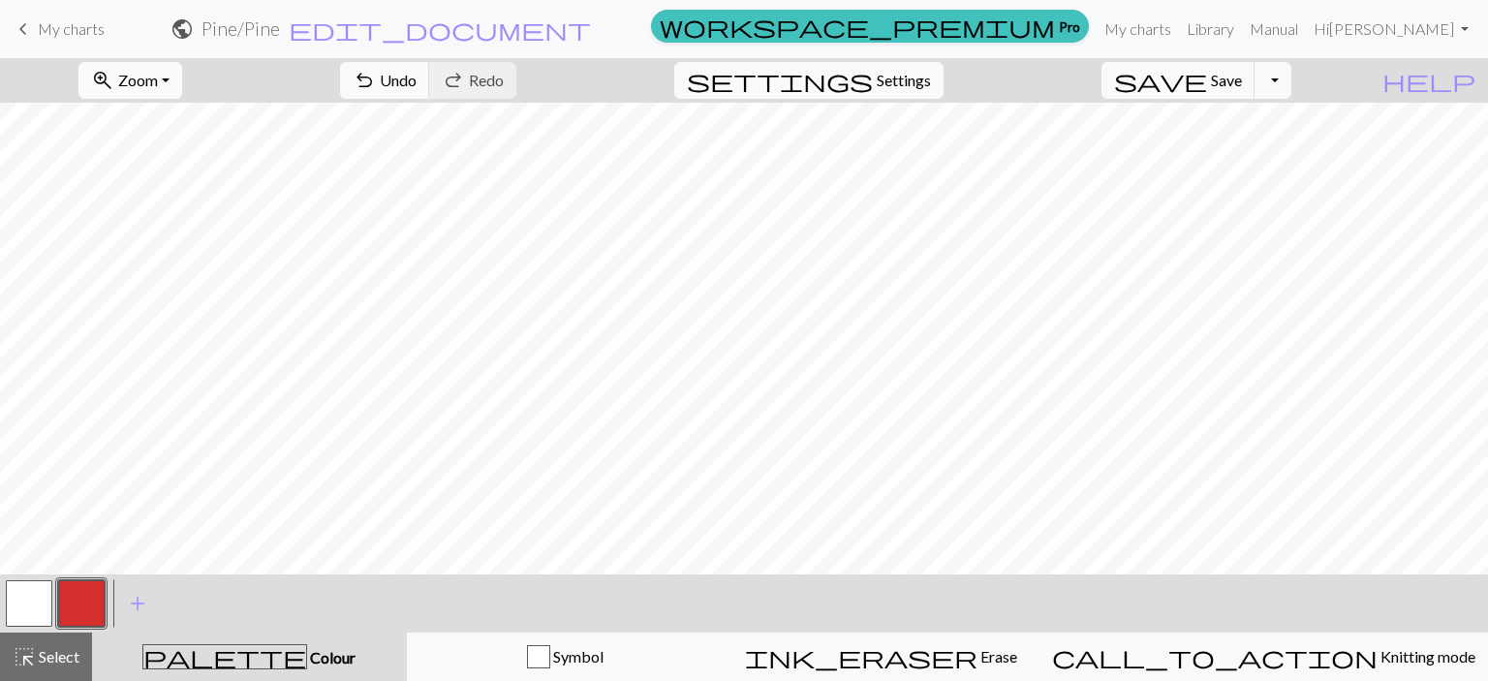
click at [158, 79] on span "Zoom" at bounding box center [138, 80] width 40 height 18
click at [182, 80] on button "zoom_in Zoom Zoom" at bounding box center [130, 80] width 104 height 37
click at [924, 80] on span "Settings" at bounding box center [904, 80] width 54 height 23
select select "aran"
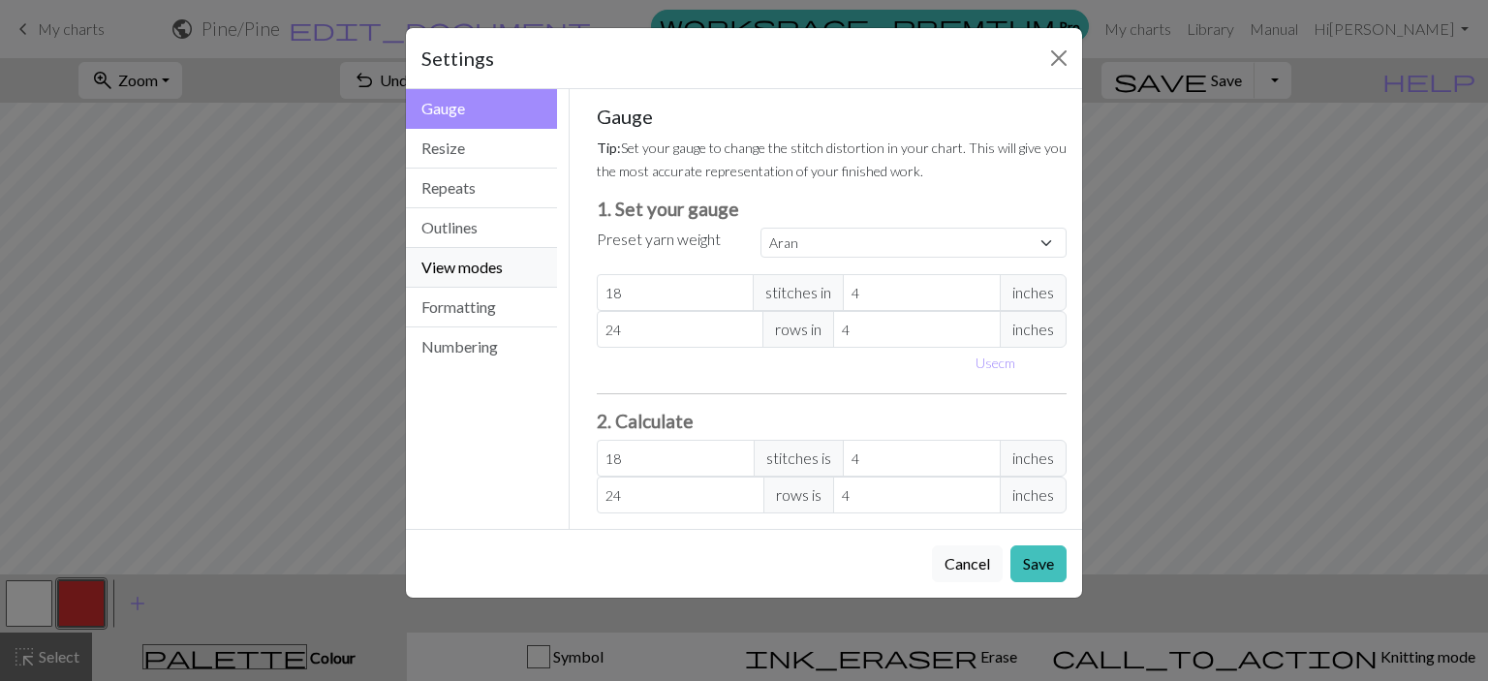
click at [469, 266] on button "View modes" at bounding box center [481, 268] width 151 height 40
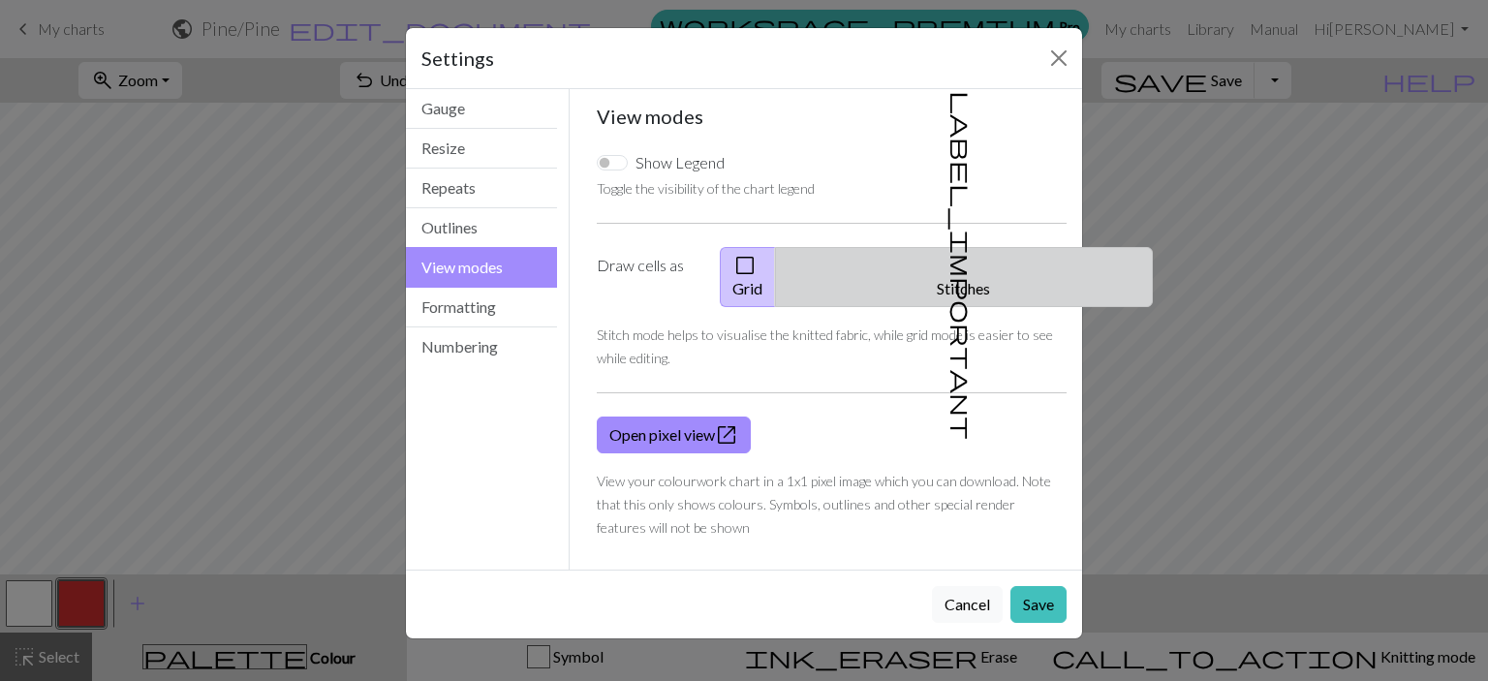
click at [948, 259] on span "label_important" at bounding box center [961, 265] width 27 height 349
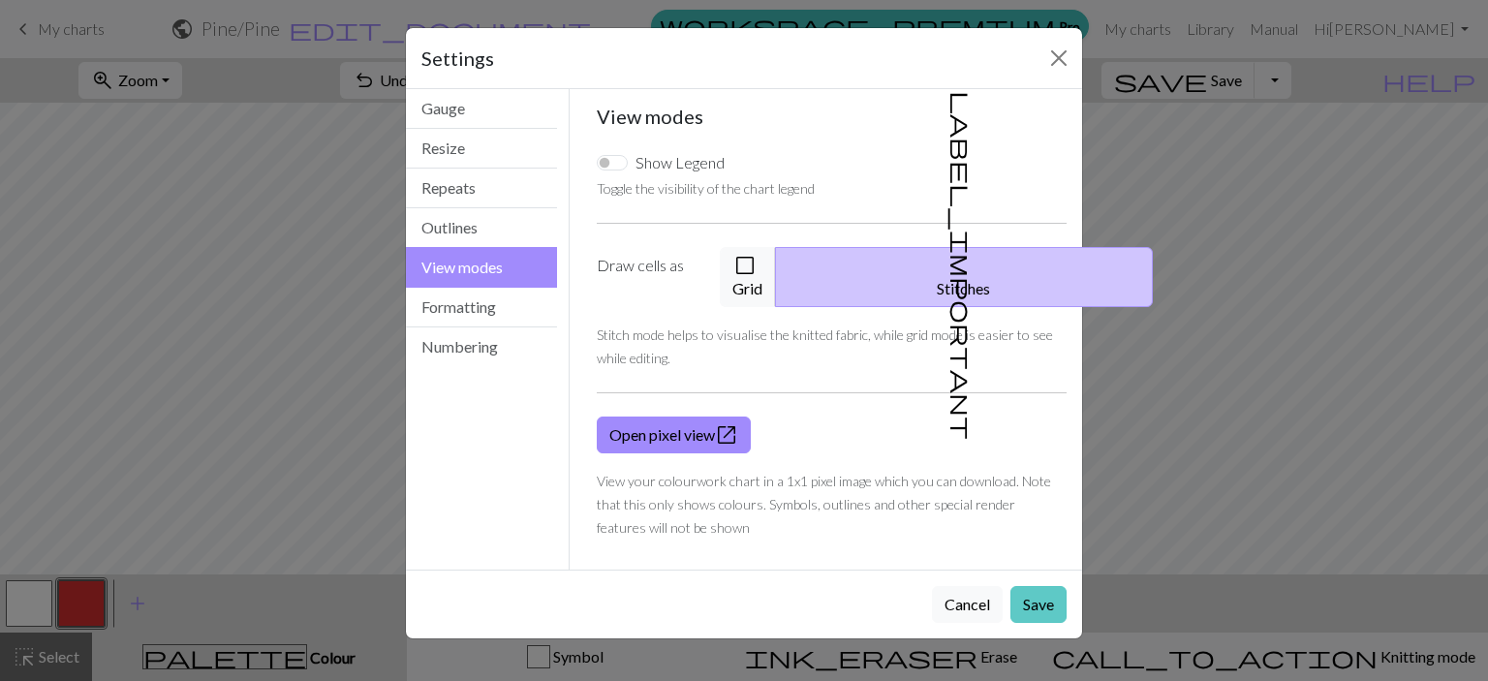
click at [1033, 586] on button "Save" at bounding box center [1038, 604] width 56 height 37
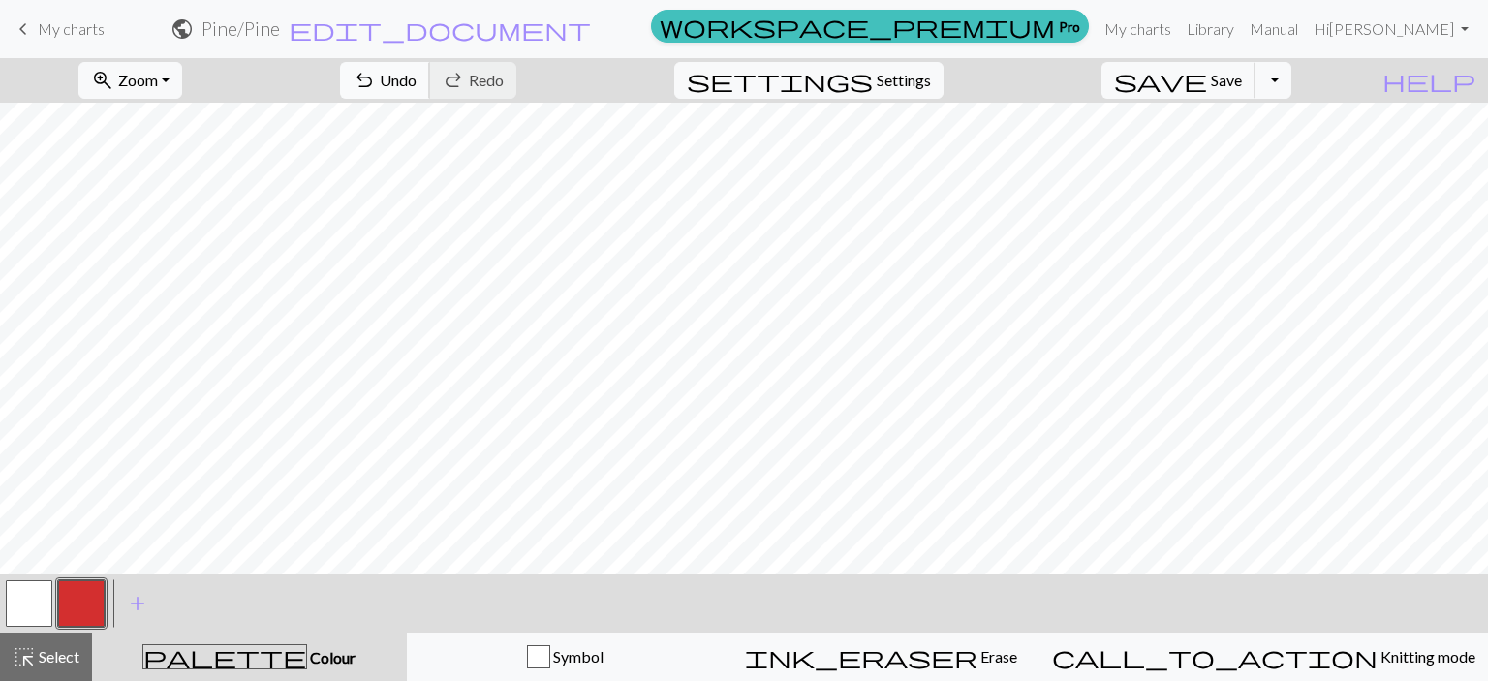
click at [376, 80] on span "undo" at bounding box center [364, 80] width 23 height 27
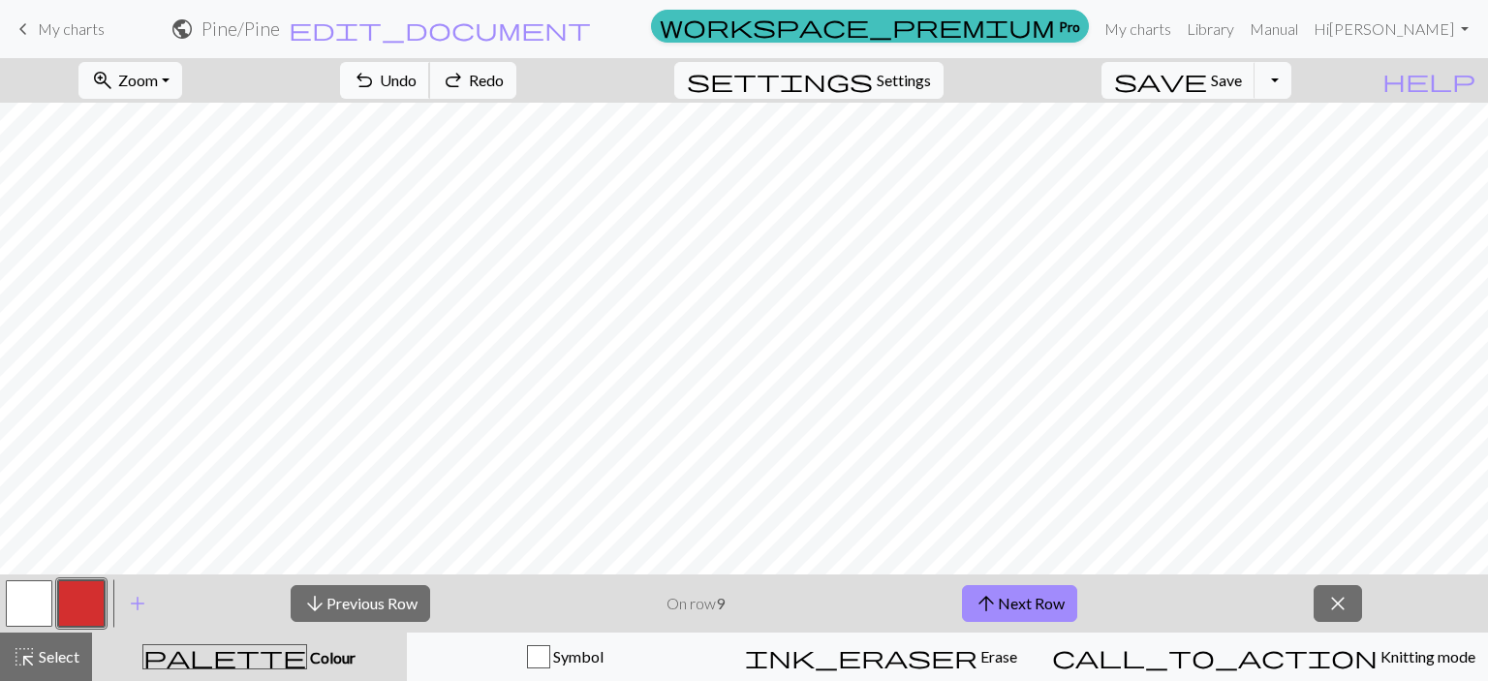
click at [376, 80] on span "undo" at bounding box center [364, 80] width 23 height 27
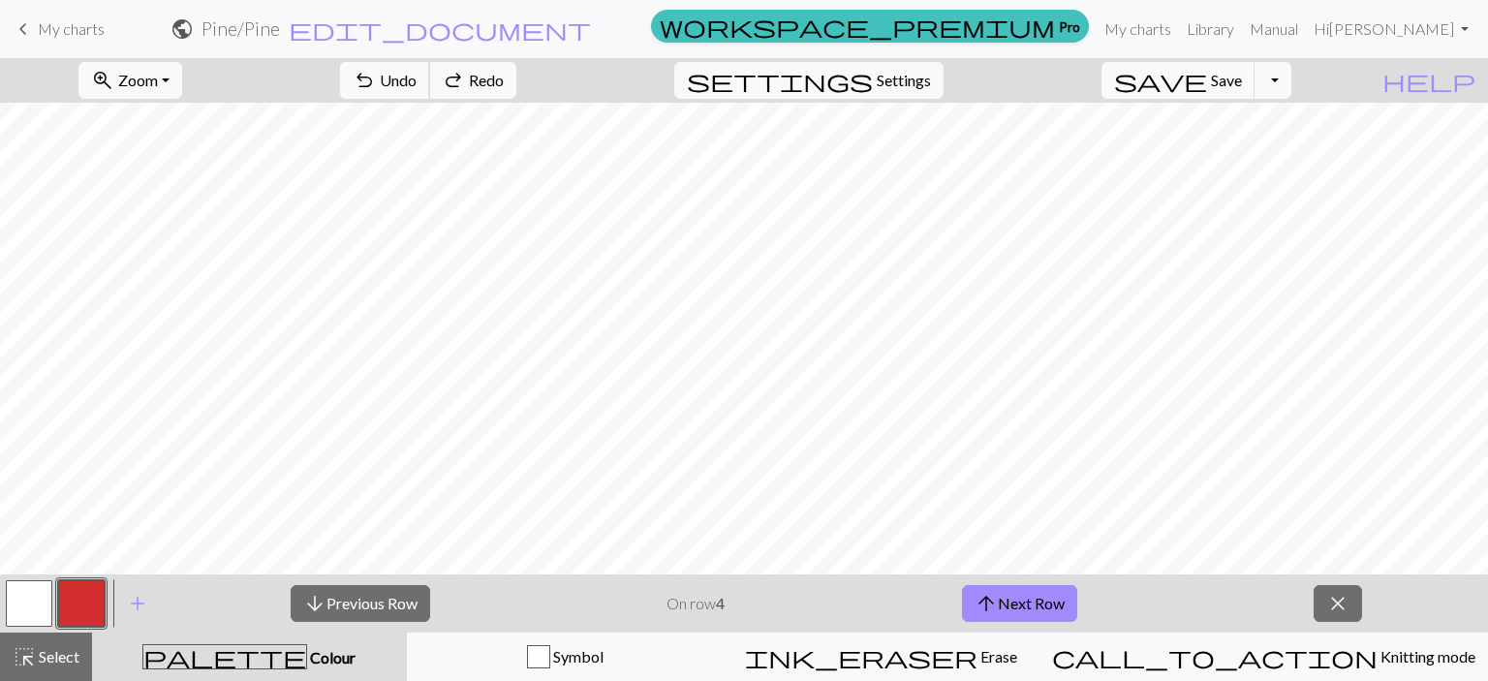
click at [376, 80] on span "undo" at bounding box center [364, 80] width 23 height 27
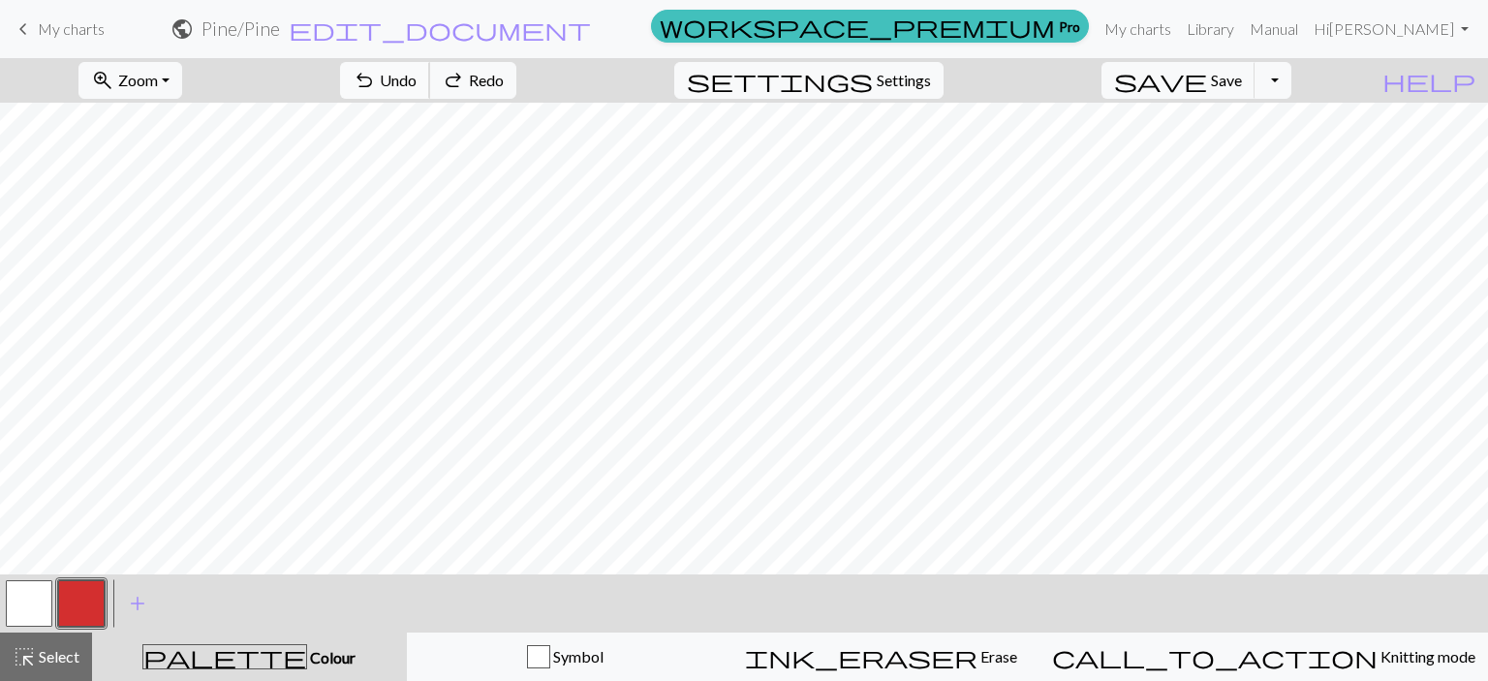
click at [376, 80] on span "undo" at bounding box center [364, 80] width 23 height 27
click at [39, 597] on button "button" at bounding box center [29, 603] width 46 height 46
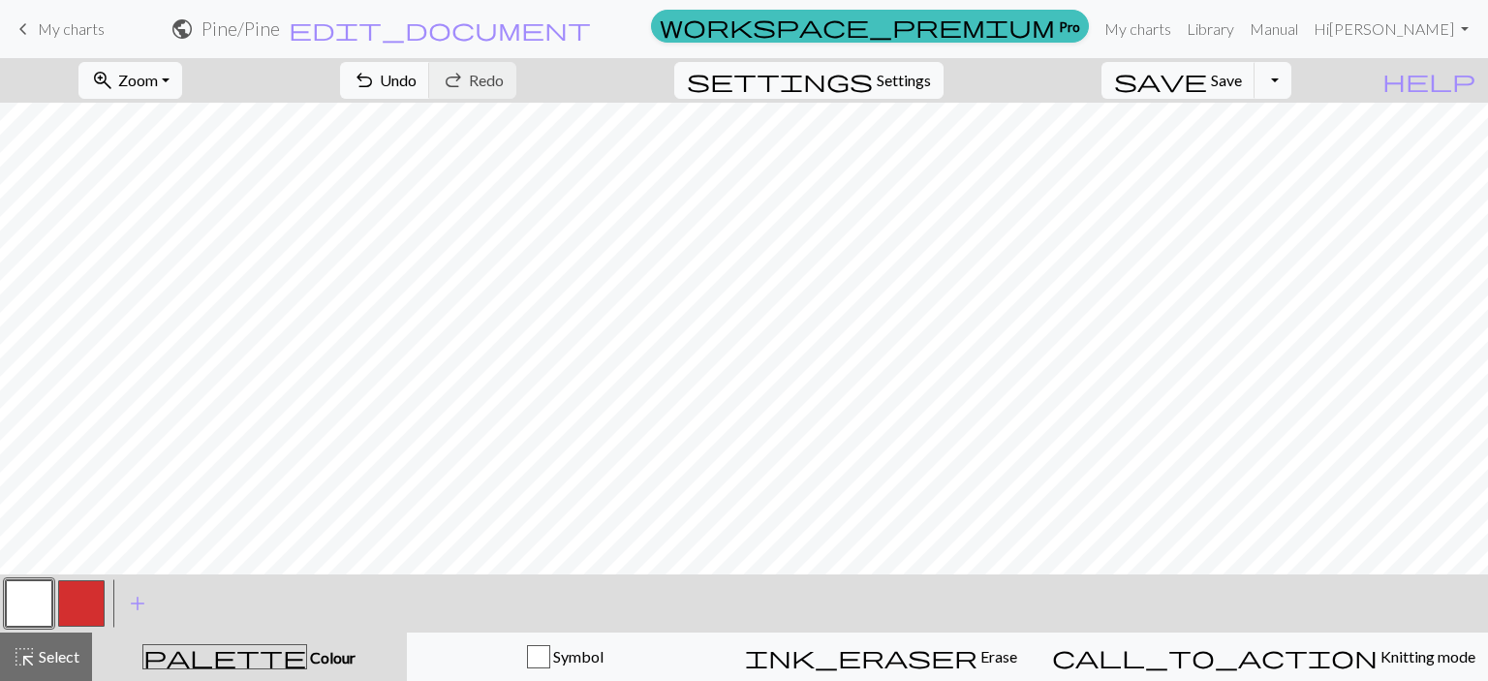
click at [83, 605] on button "button" at bounding box center [81, 603] width 46 height 46
click at [26, 613] on button "button" at bounding box center [29, 603] width 46 height 46
click at [73, 605] on button "button" at bounding box center [81, 603] width 46 height 46
click at [40, 600] on button "button" at bounding box center [29, 603] width 46 height 46
click at [931, 80] on span "Settings" at bounding box center [904, 80] width 54 height 23
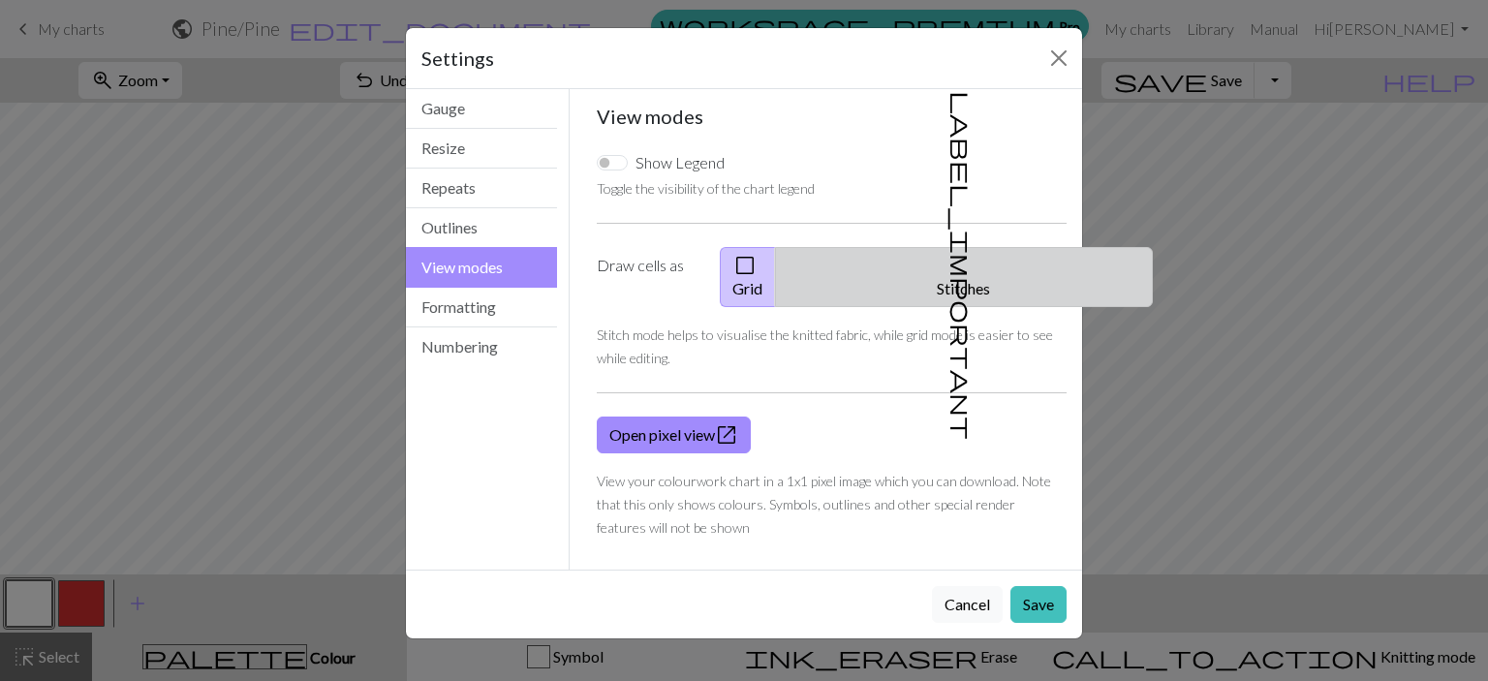
click at [956, 252] on button "label_important Stitches" at bounding box center [964, 277] width 378 height 60
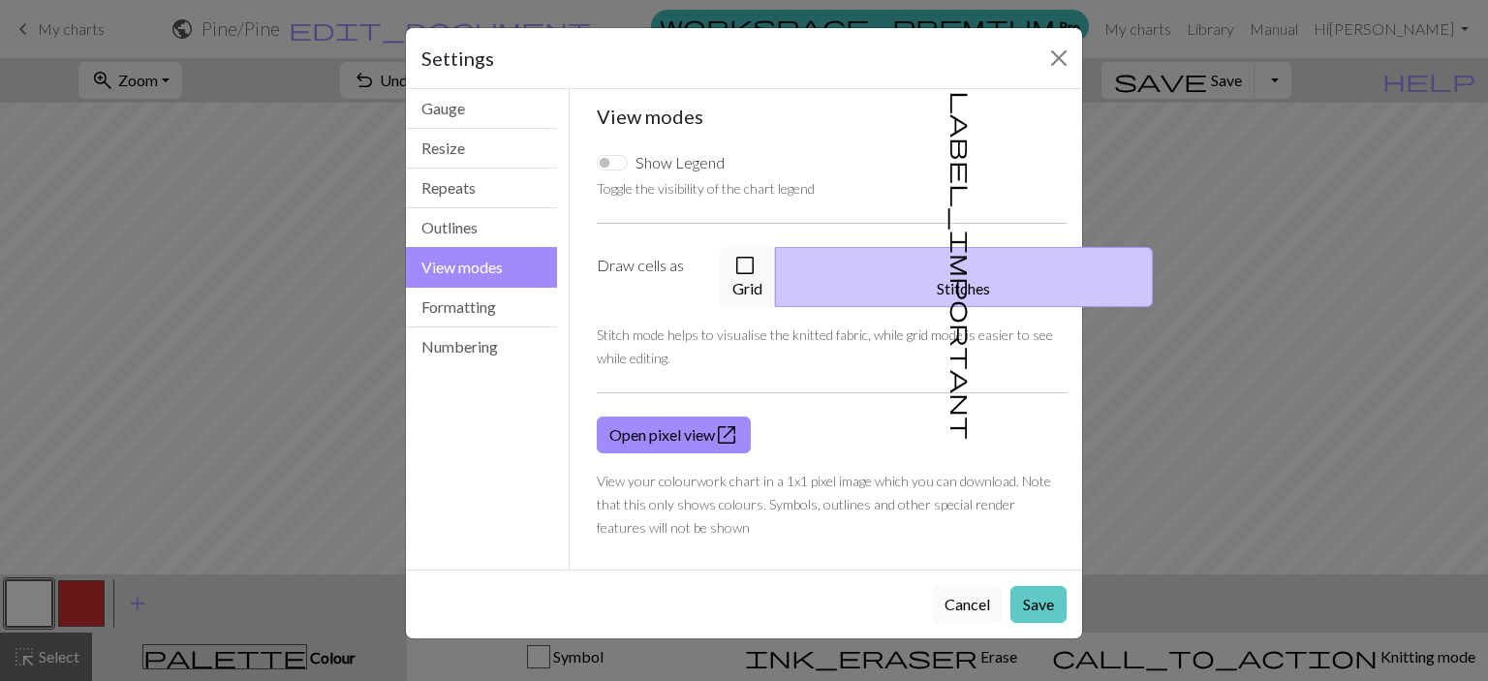
click at [1030, 586] on button "Save" at bounding box center [1038, 604] width 56 height 37
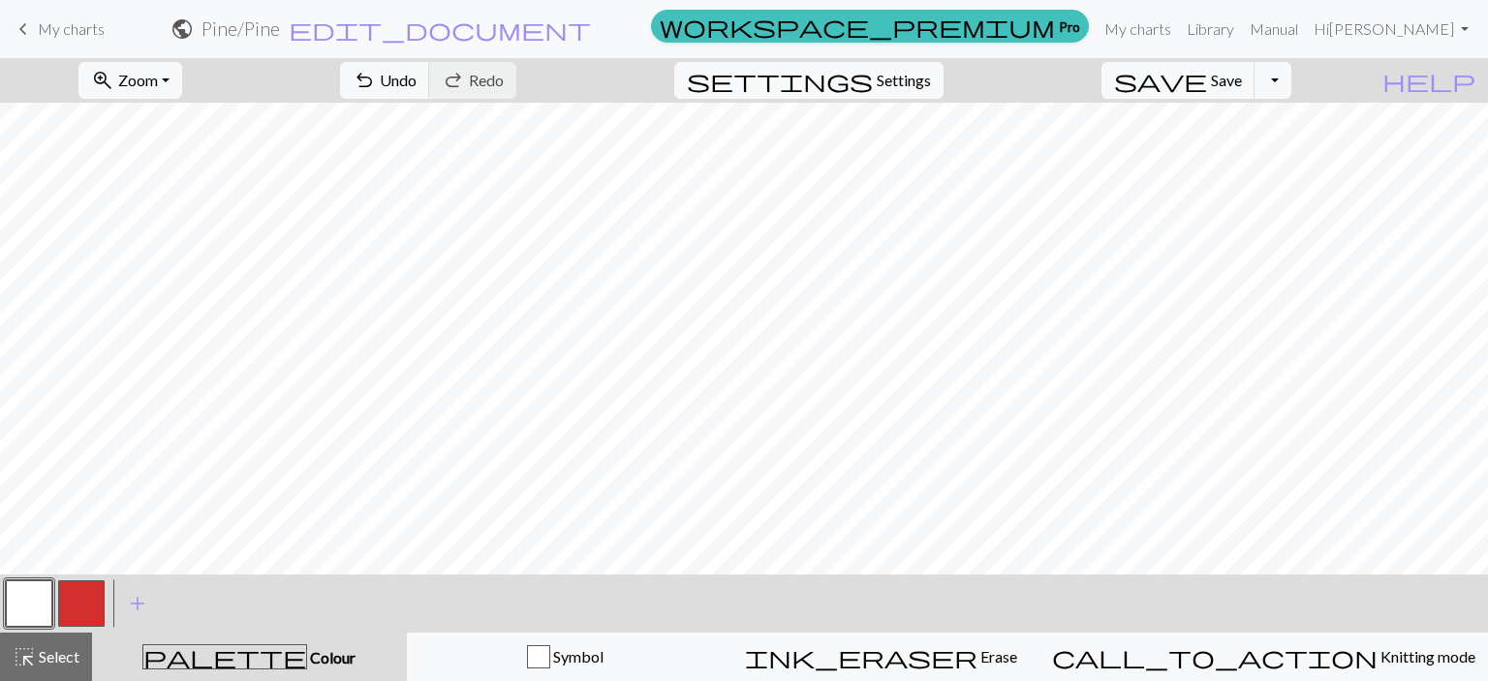
click at [83, 601] on button "button" at bounding box center [81, 603] width 46 height 46
click at [417, 85] on span "Undo" at bounding box center [398, 80] width 37 height 18
click at [417, 83] on span "Undo" at bounding box center [398, 80] width 37 height 18
click at [40, 604] on button "button" at bounding box center [29, 603] width 46 height 46
click at [73, 609] on button "button" at bounding box center [81, 603] width 46 height 46
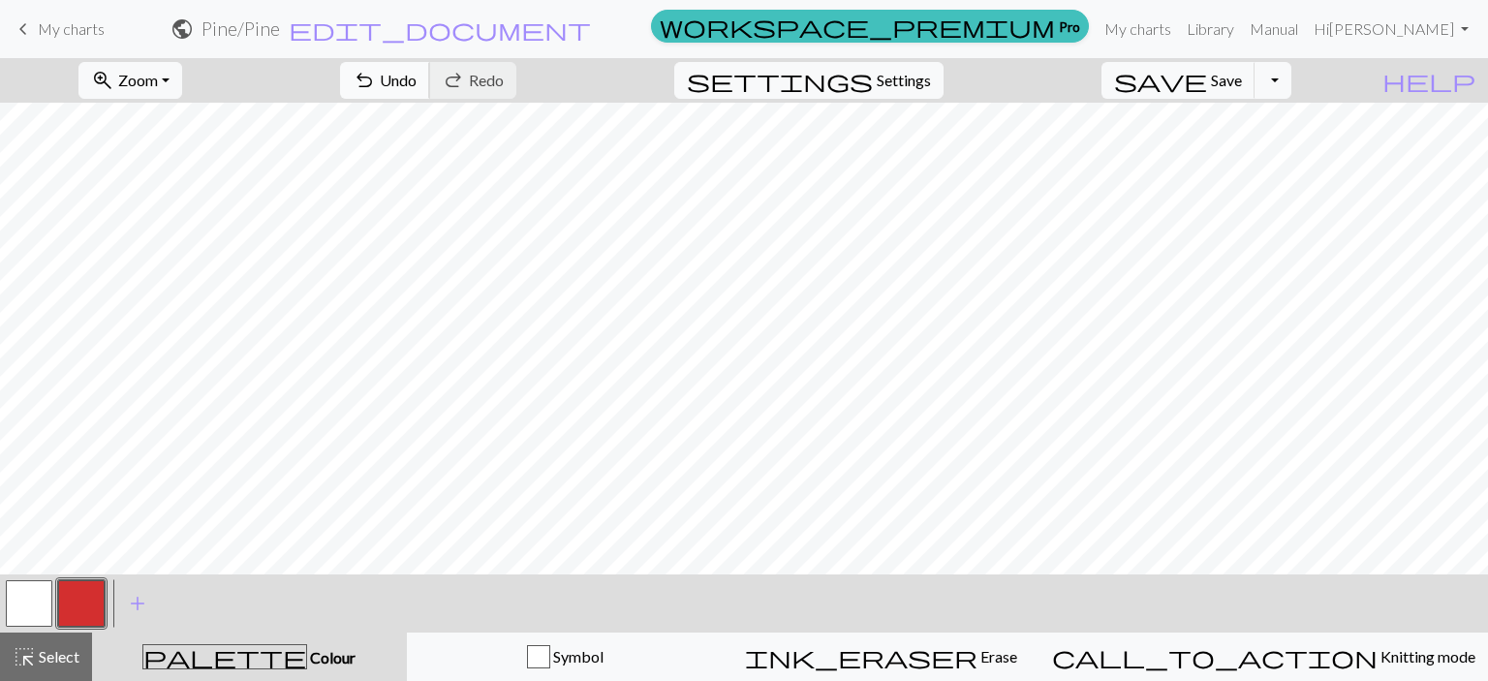
click at [376, 76] on span "undo" at bounding box center [364, 80] width 23 height 27
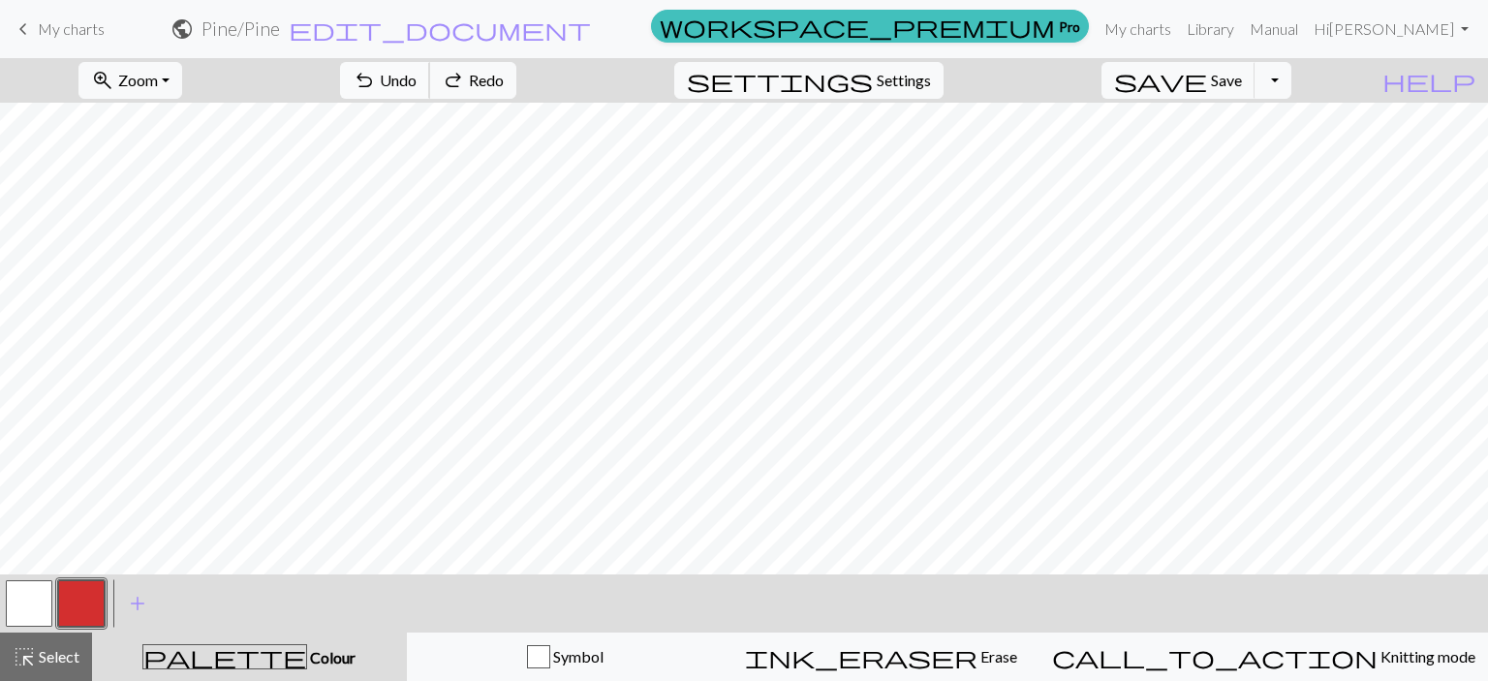
click at [376, 76] on span "undo" at bounding box center [364, 80] width 23 height 27
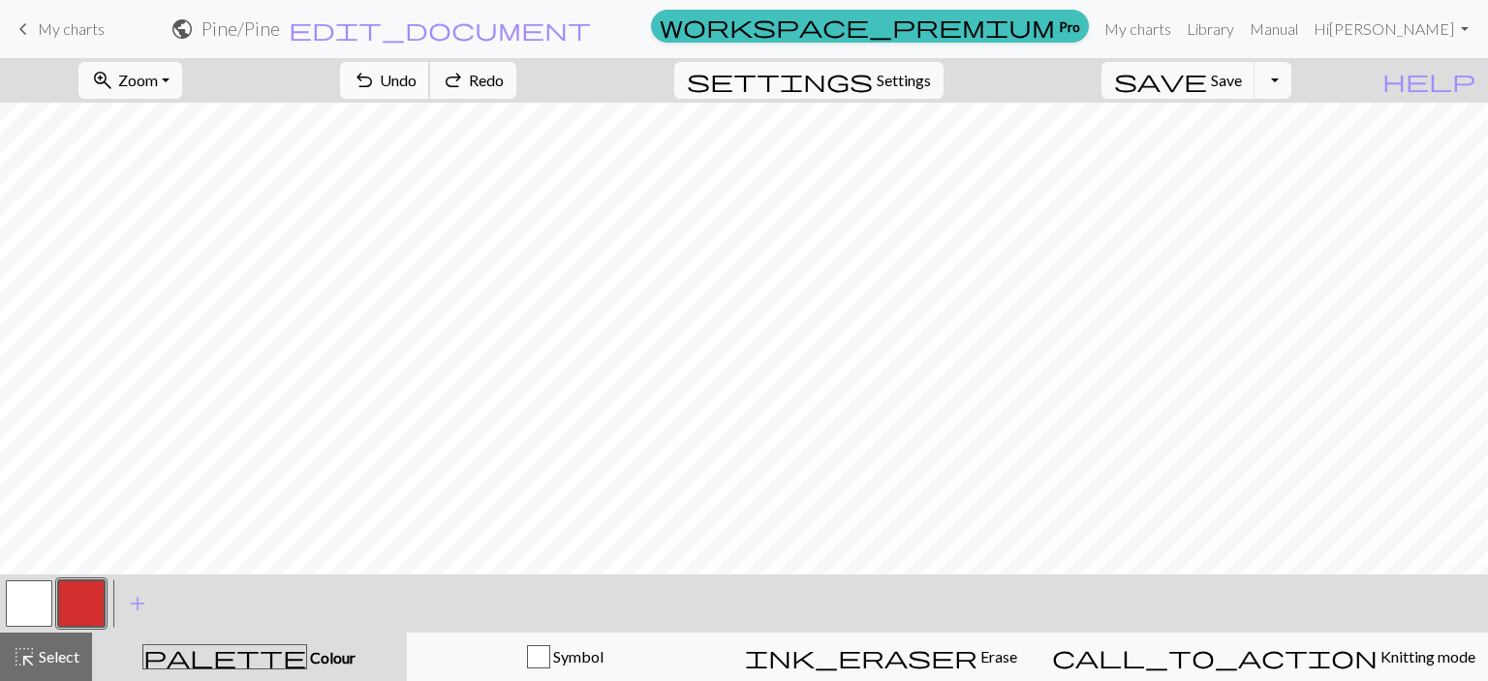
click at [376, 76] on span "undo" at bounding box center [364, 80] width 23 height 27
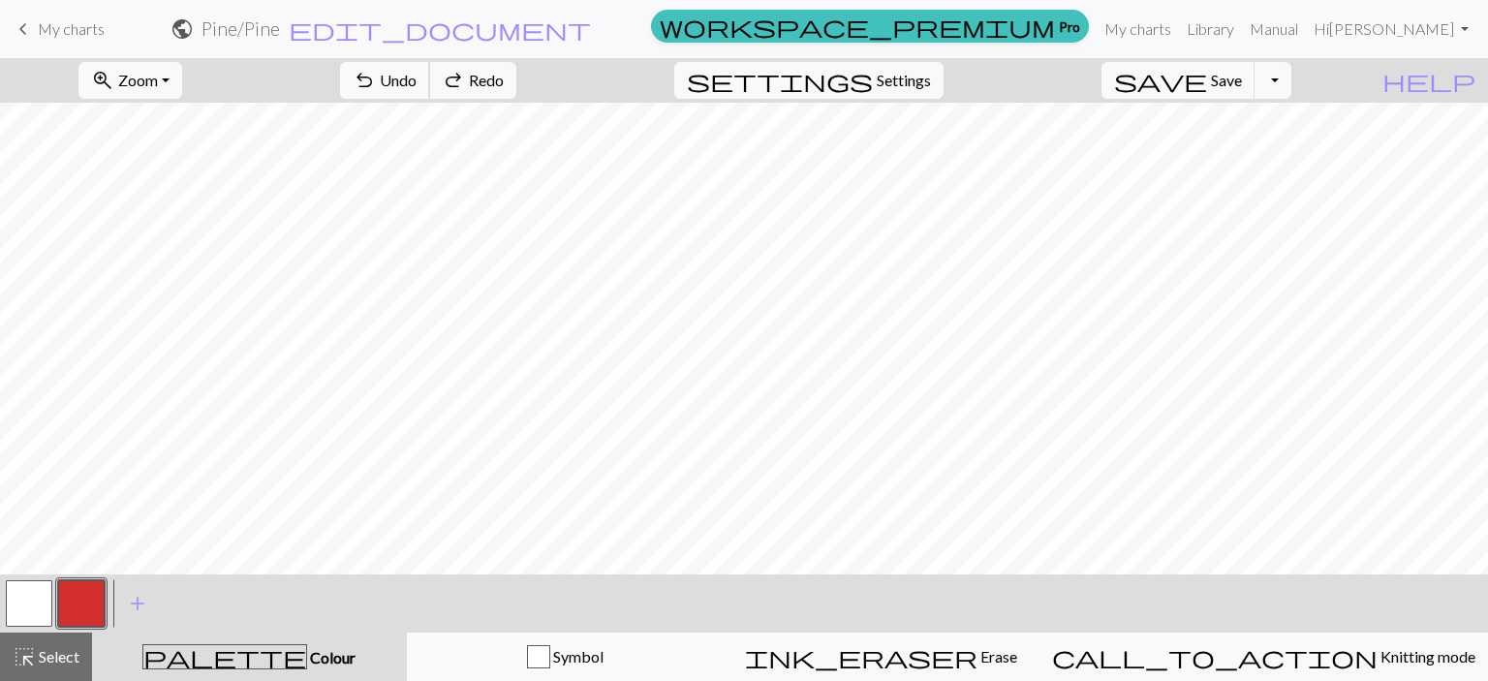
click at [376, 76] on span "undo" at bounding box center [364, 80] width 23 height 27
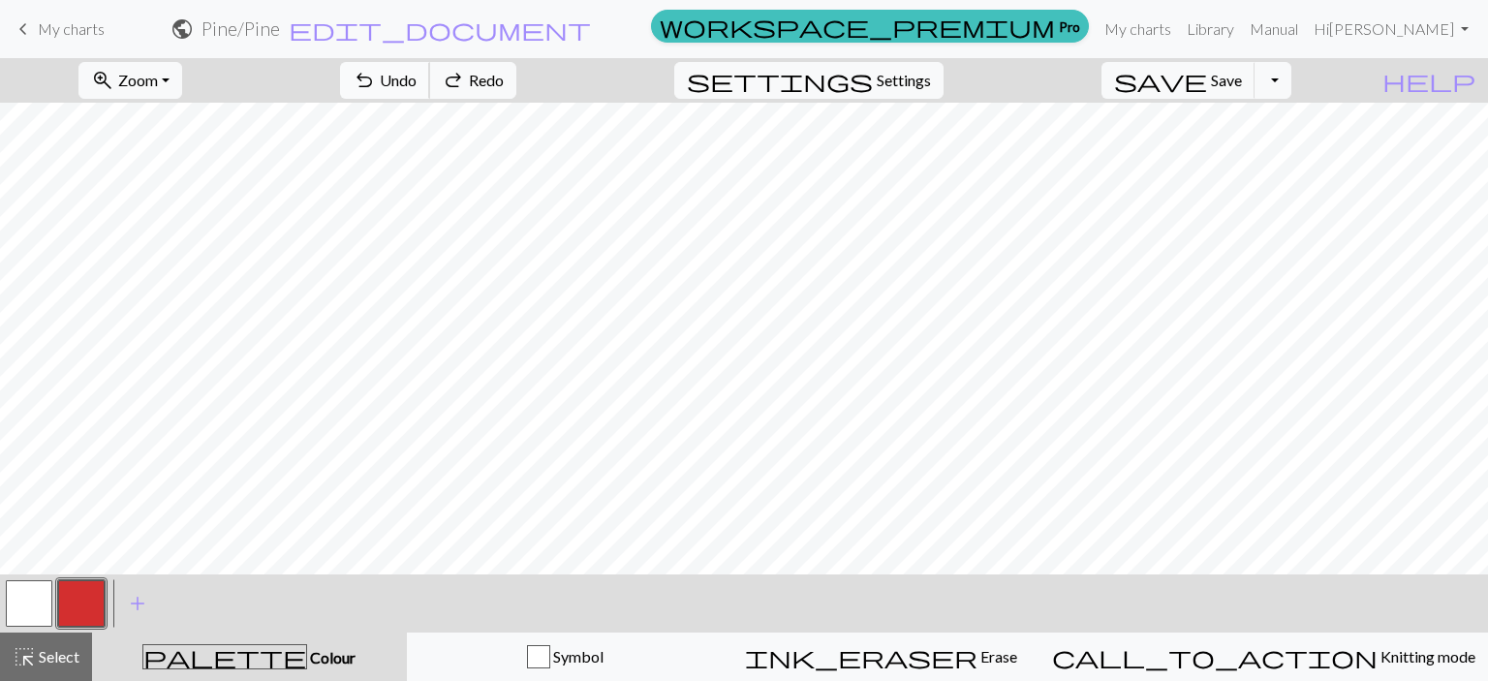
click at [376, 76] on span "undo" at bounding box center [364, 80] width 23 height 27
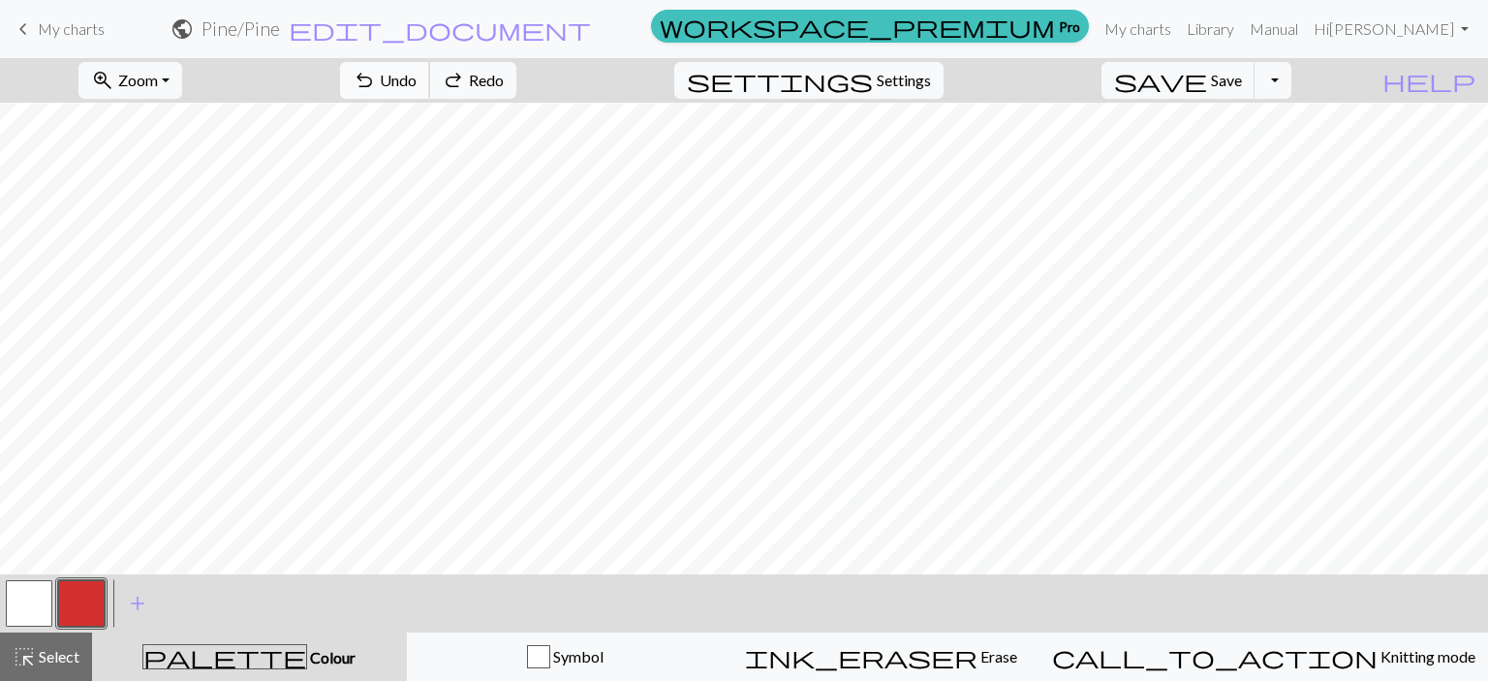
click at [376, 76] on span "undo" at bounding box center [364, 80] width 23 height 27
click at [32, 598] on button "button" at bounding box center [29, 603] width 46 height 46
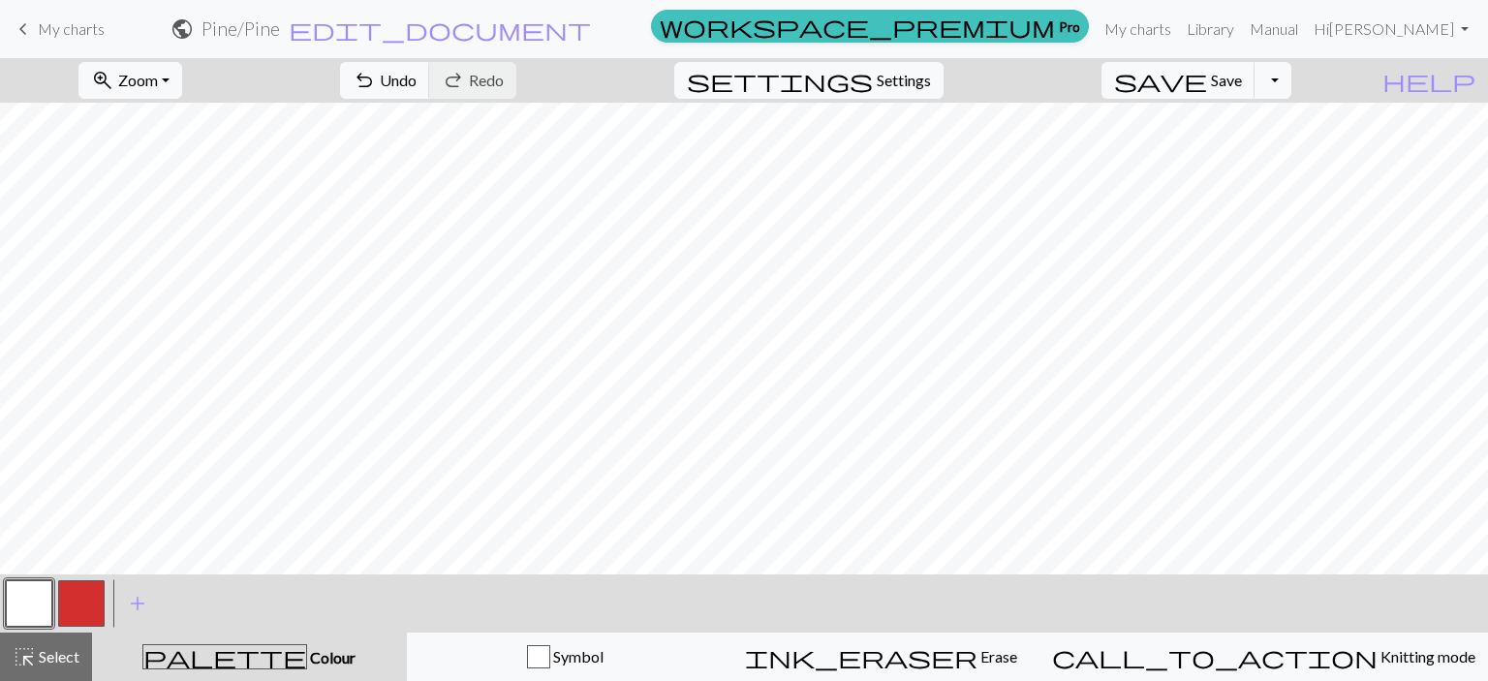
click at [86, 604] on button "button" at bounding box center [81, 603] width 46 height 46
click at [931, 77] on span "Settings" at bounding box center [904, 80] width 54 height 23
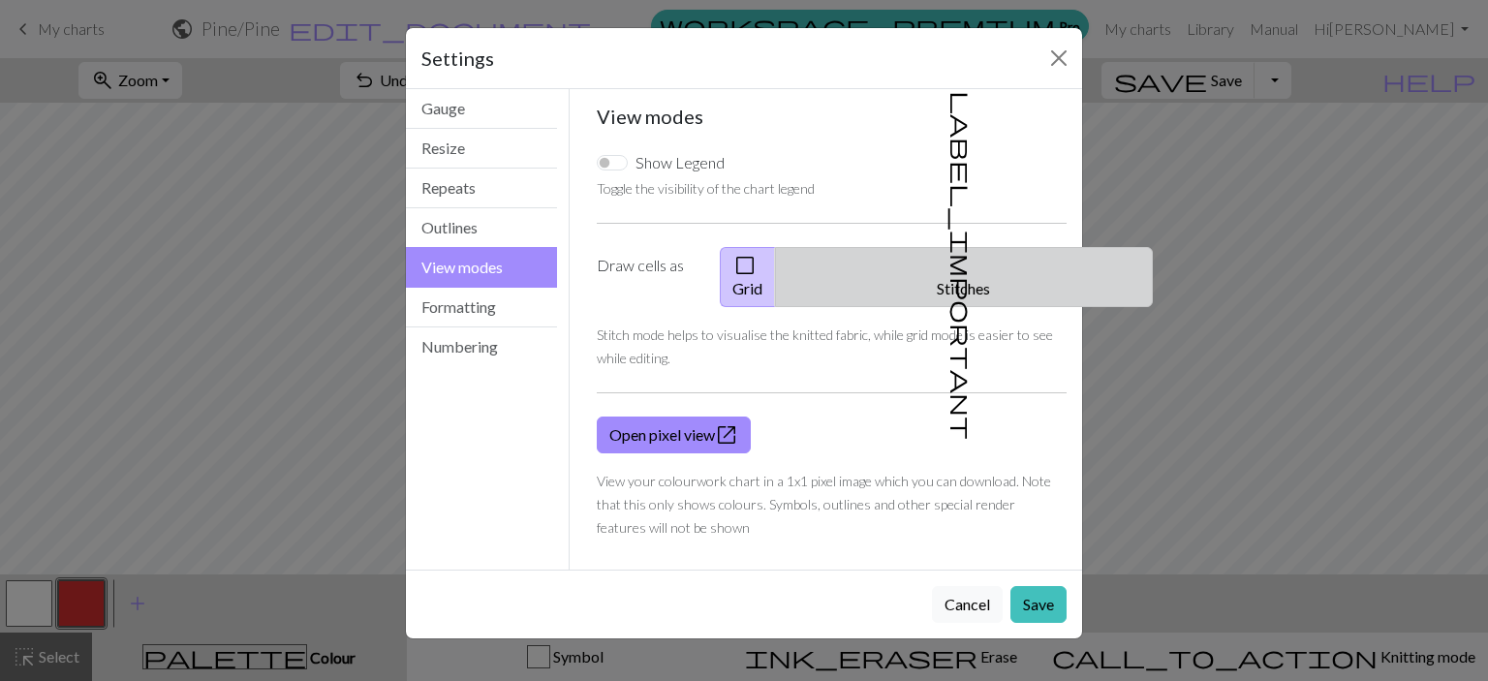
click at [917, 277] on button "label_important Stitches" at bounding box center [964, 277] width 378 height 60
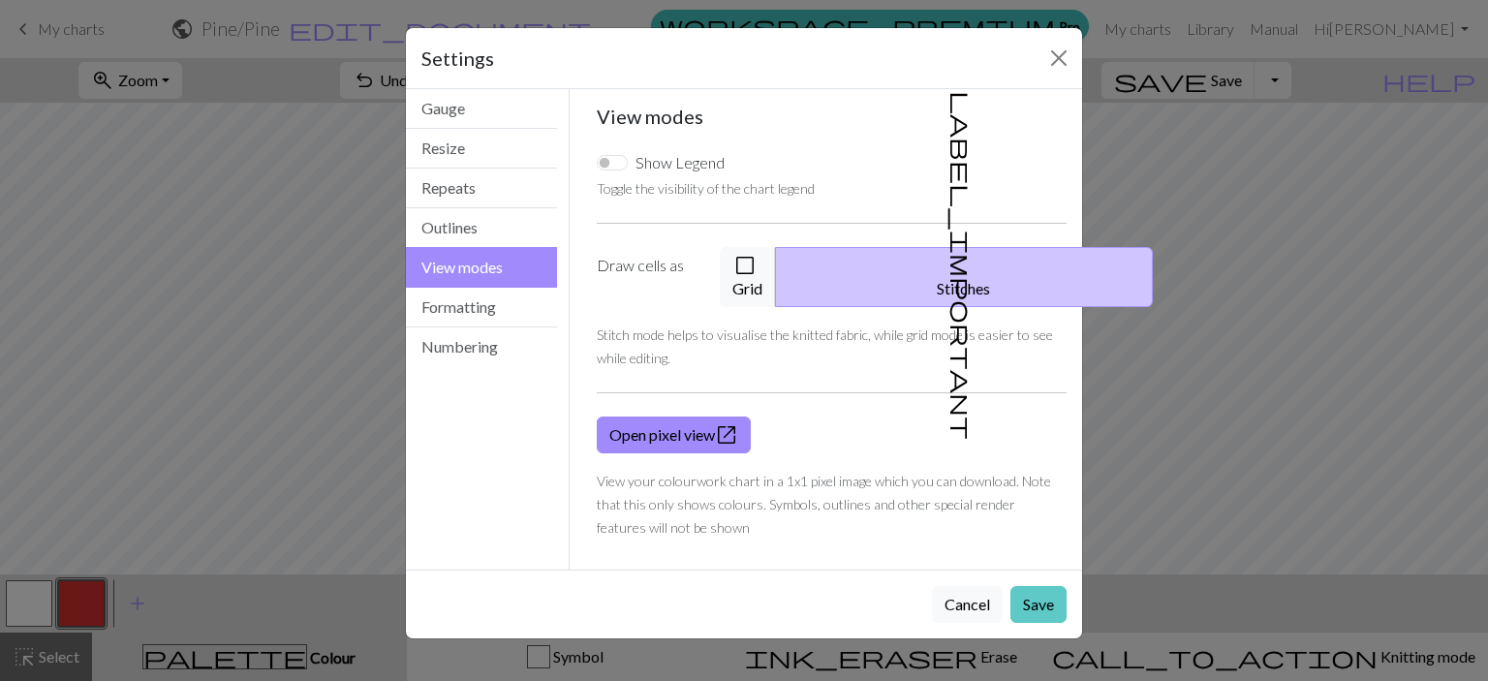
click at [1036, 588] on button "Save" at bounding box center [1038, 604] width 56 height 37
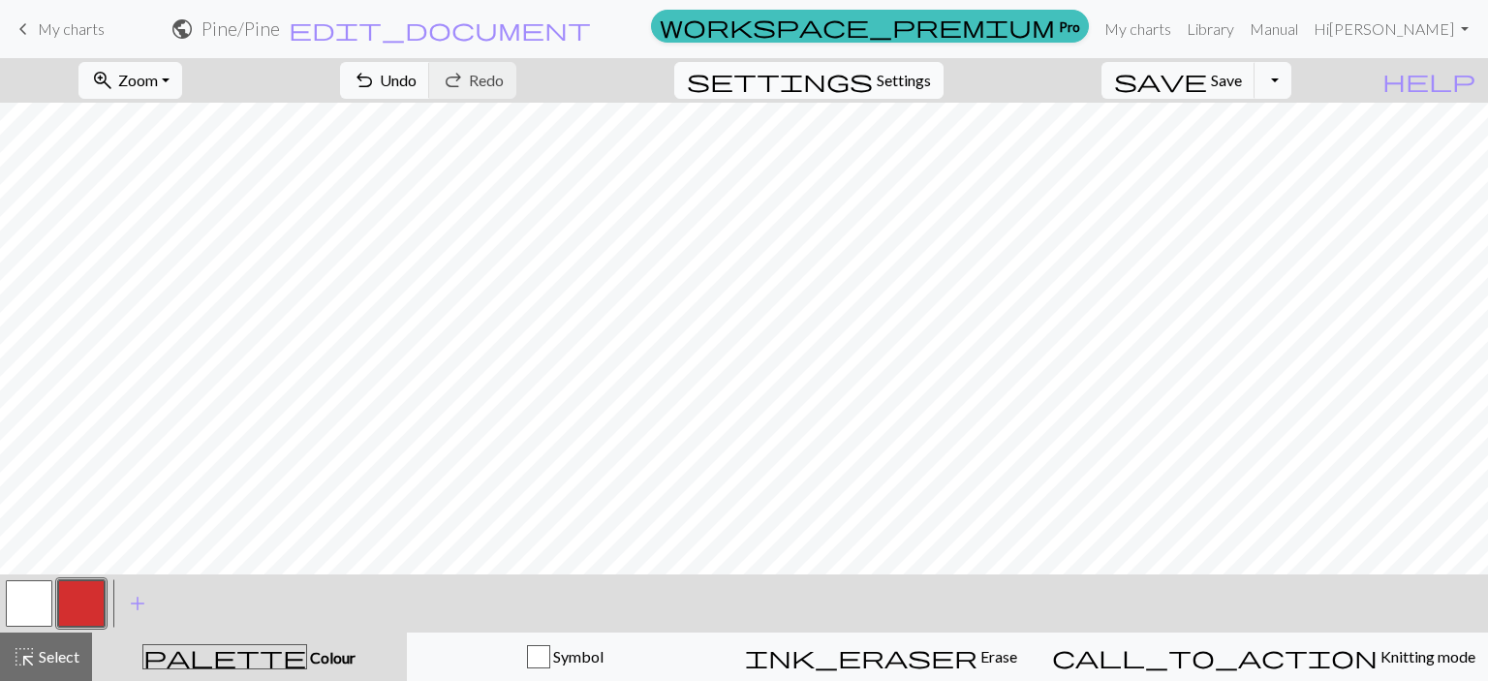
click at [930, 77] on span "Settings" at bounding box center [904, 80] width 54 height 23
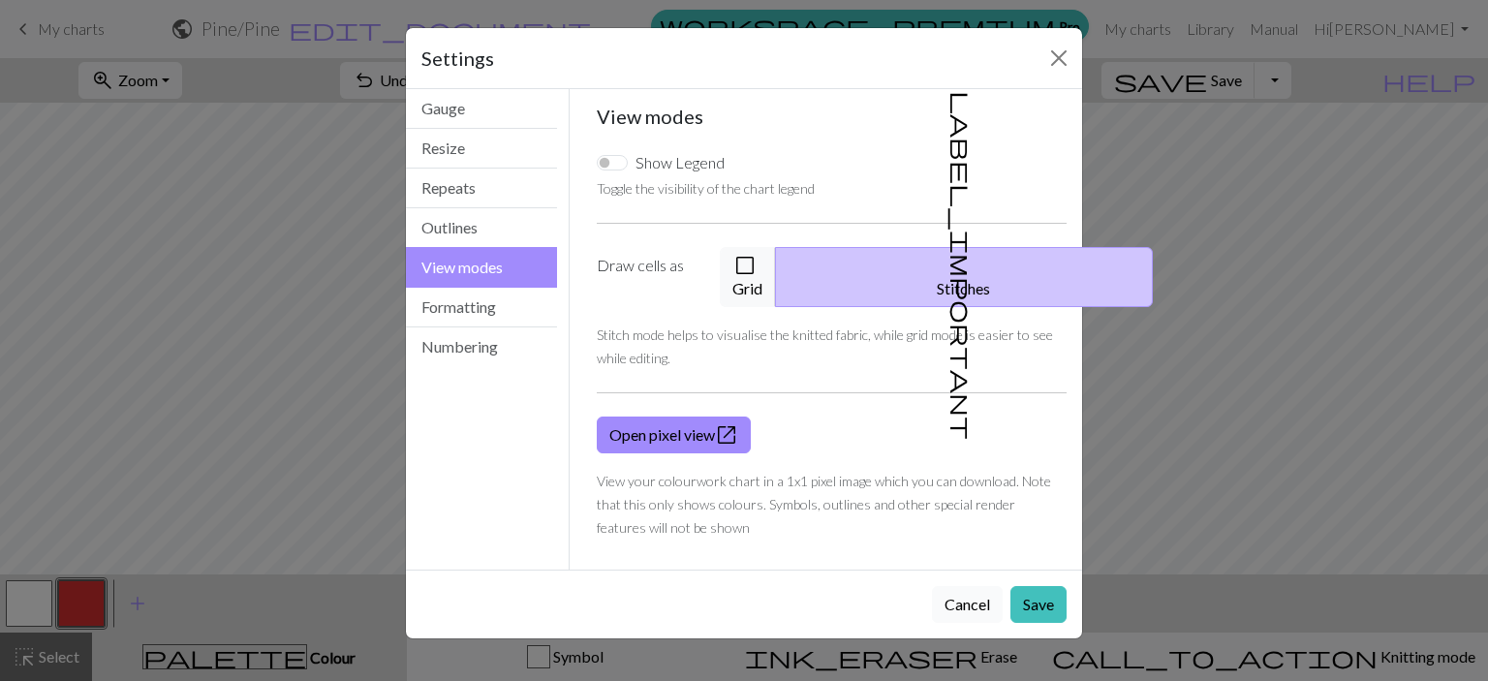
click at [957, 586] on button "Cancel" at bounding box center [967, 604] width 71 height 37
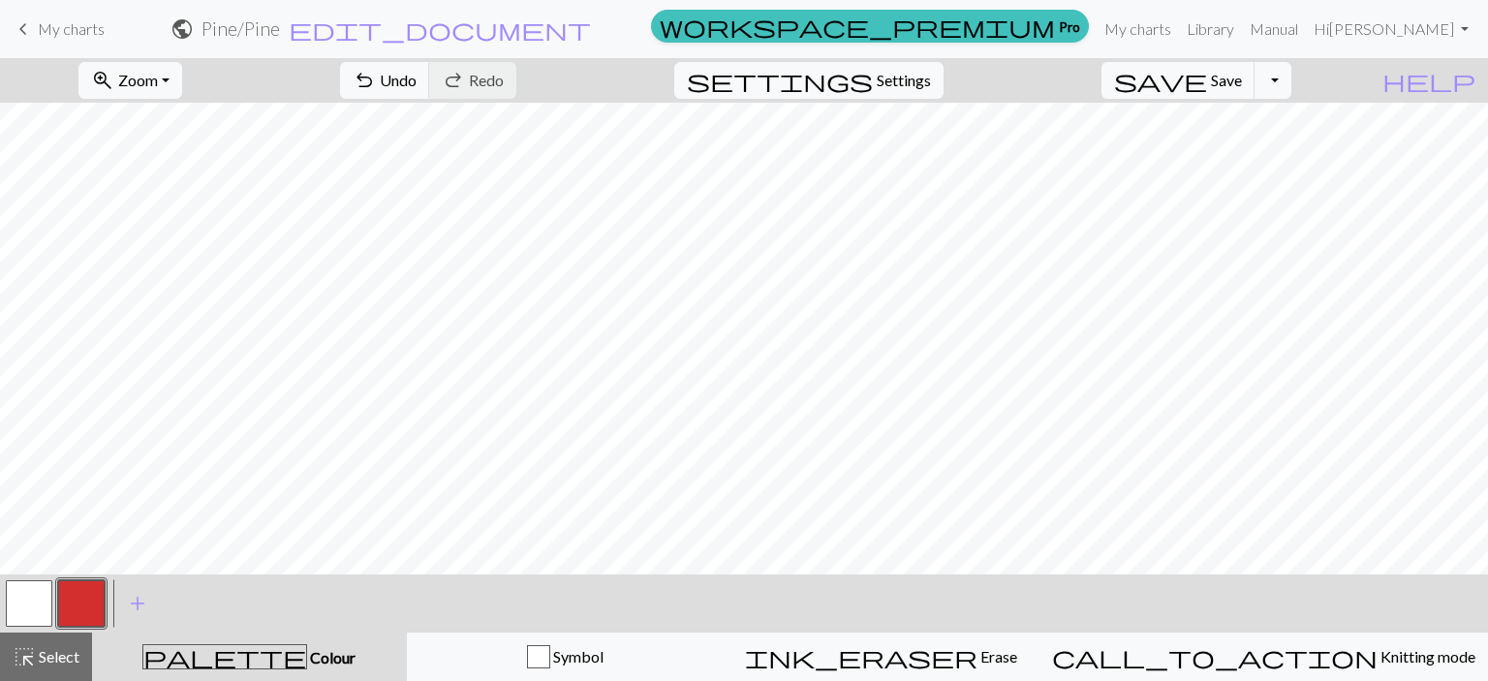
click at [27, 602] on button "button" at bounding box center [29, 603] width 46 height 46
click at [92, 586] on button "button" at bounding box center [81, 603] width 46 height 46
click at [15, 596] on button "button" at bounding box center [29, 603] width 46 height 46
click at [76, 598] on button "button" at bounding box center [81, 603] width 46 height 46
click at [41, 623] on button "button" at bounding box center [29, 603] width 46 height 46
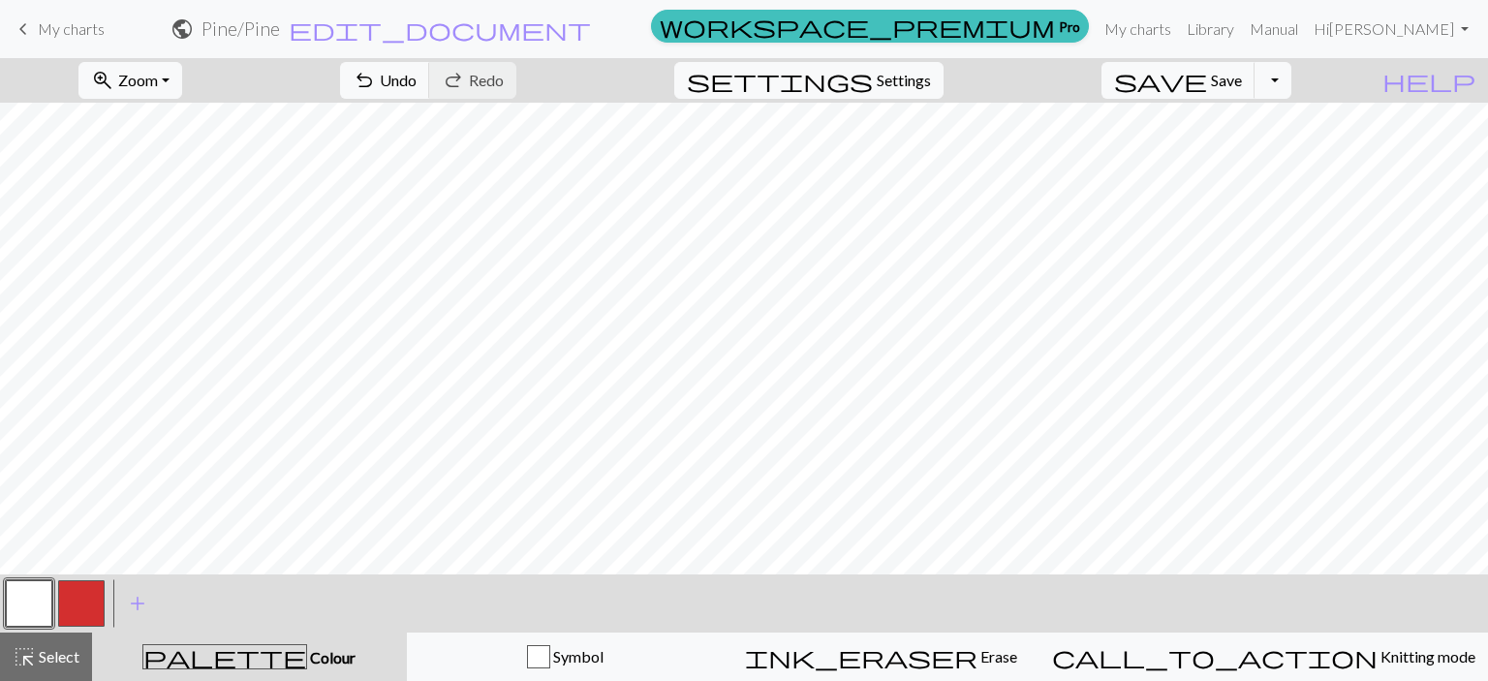
click at [23, 601] on button "button" at bounding box center [29, 603] width 46 height 46
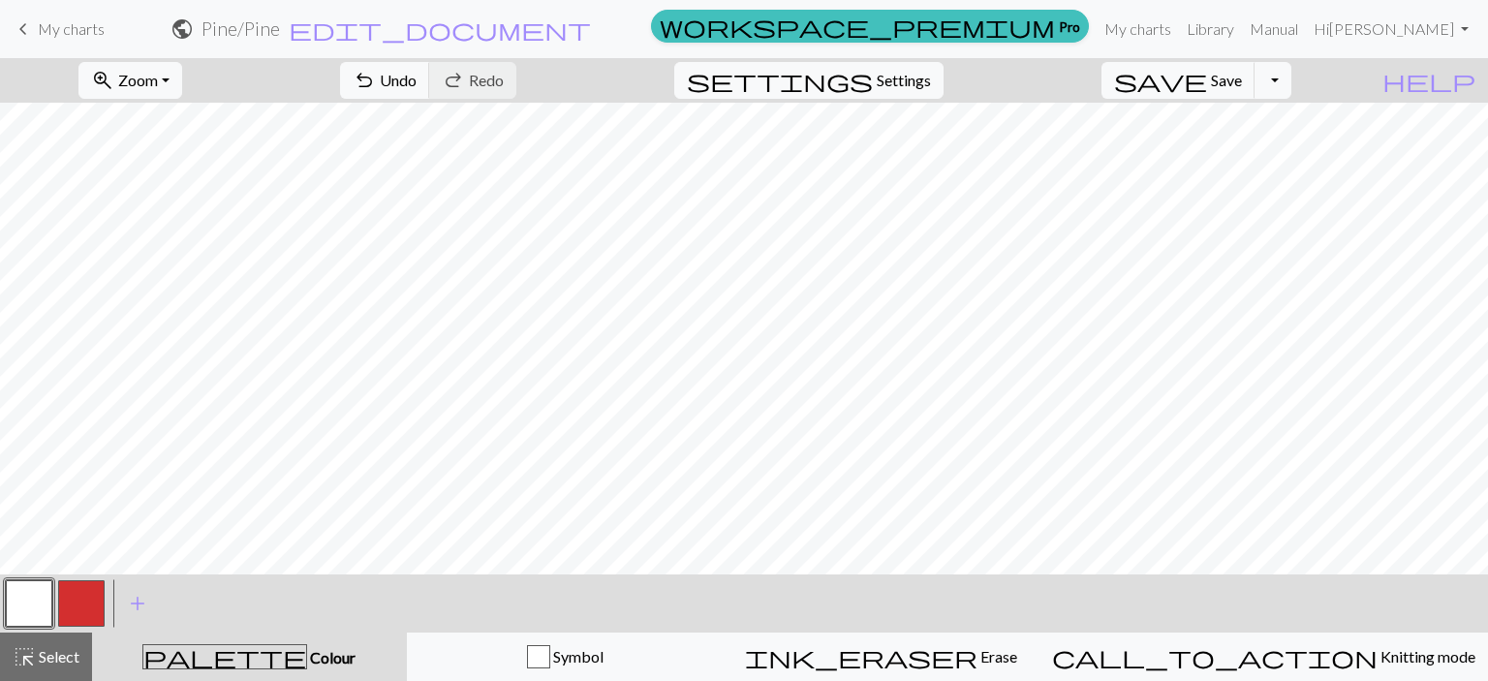
click at [72, 607] on button "button" at bounding box center [81, 603] width 46 height 46
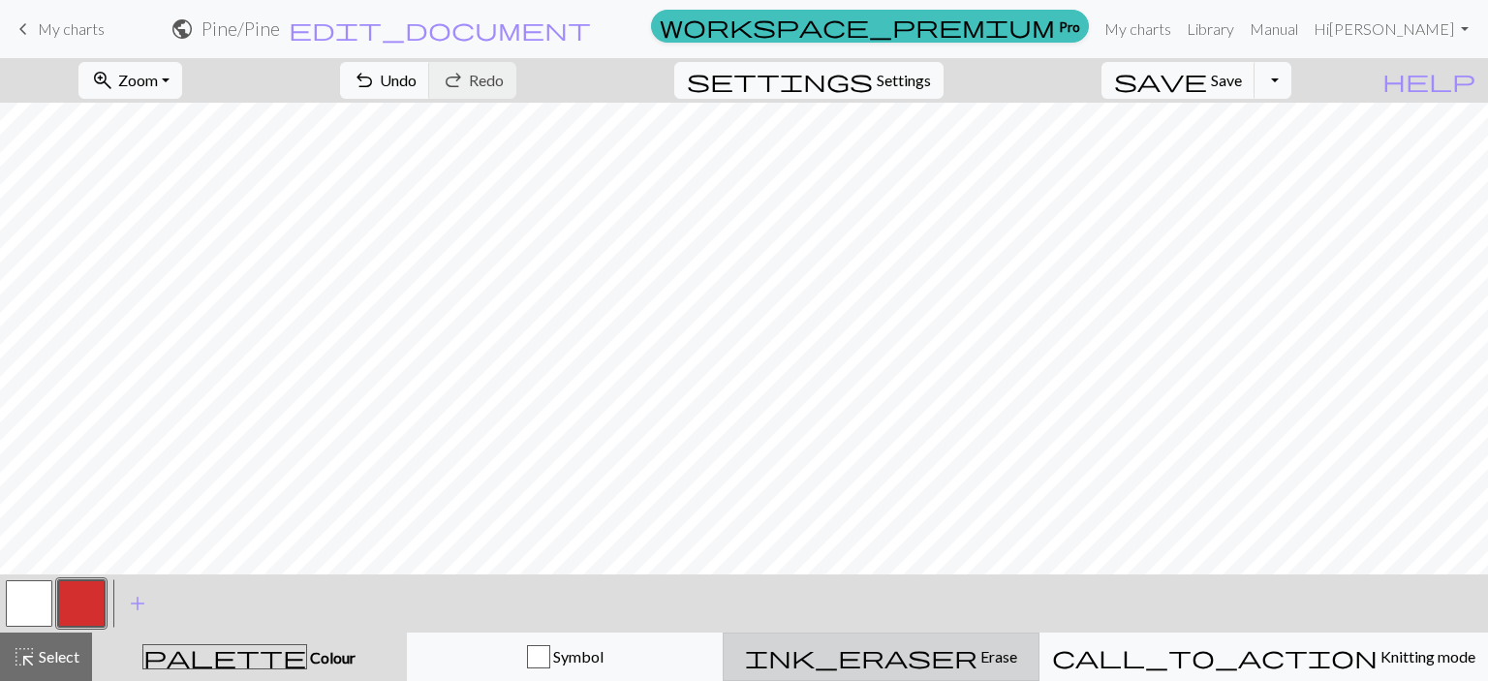
click at [952, 654] on span "ink_eraser" at bounding box center [861, 656] width 232 height 27
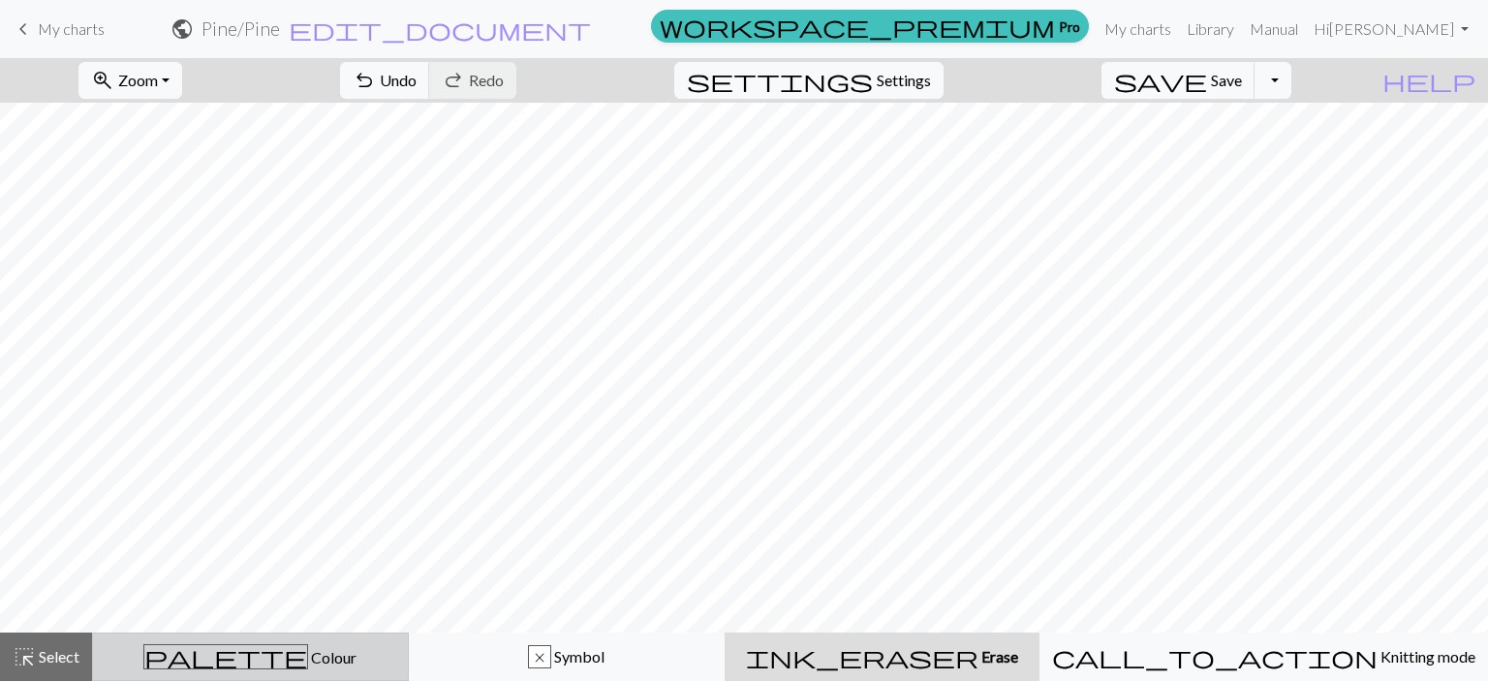
click at [284, 642] on button "palette Colour Colour" at bounding box center [250, 657] width 317 height 48
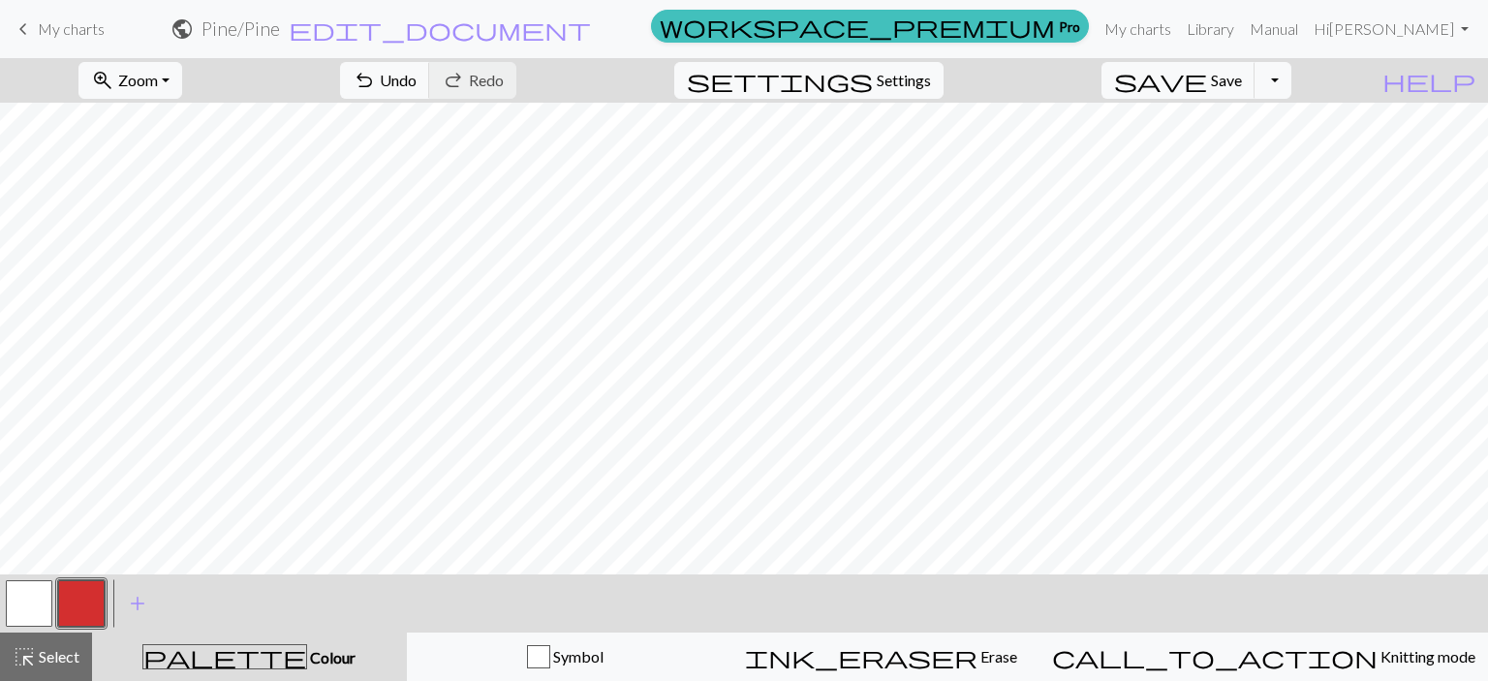
click at [21, 618] on button "button" at bounding box center [29, 603] width 46 height 46
click at [39, 650] on span "Select" at bounding box center [58, 656] width 44 height 18
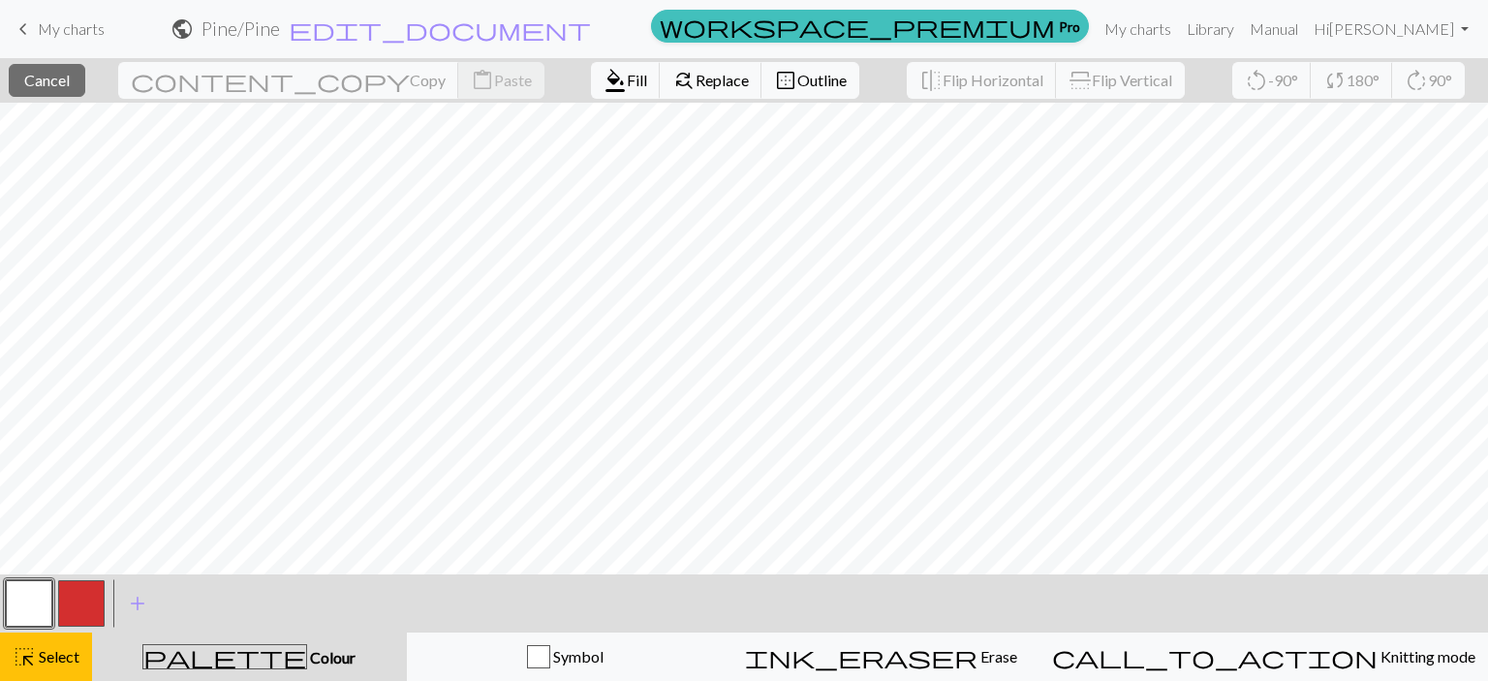
click at [19, 604] on button "button" at bounding box center [29, 603] width 46 height 46
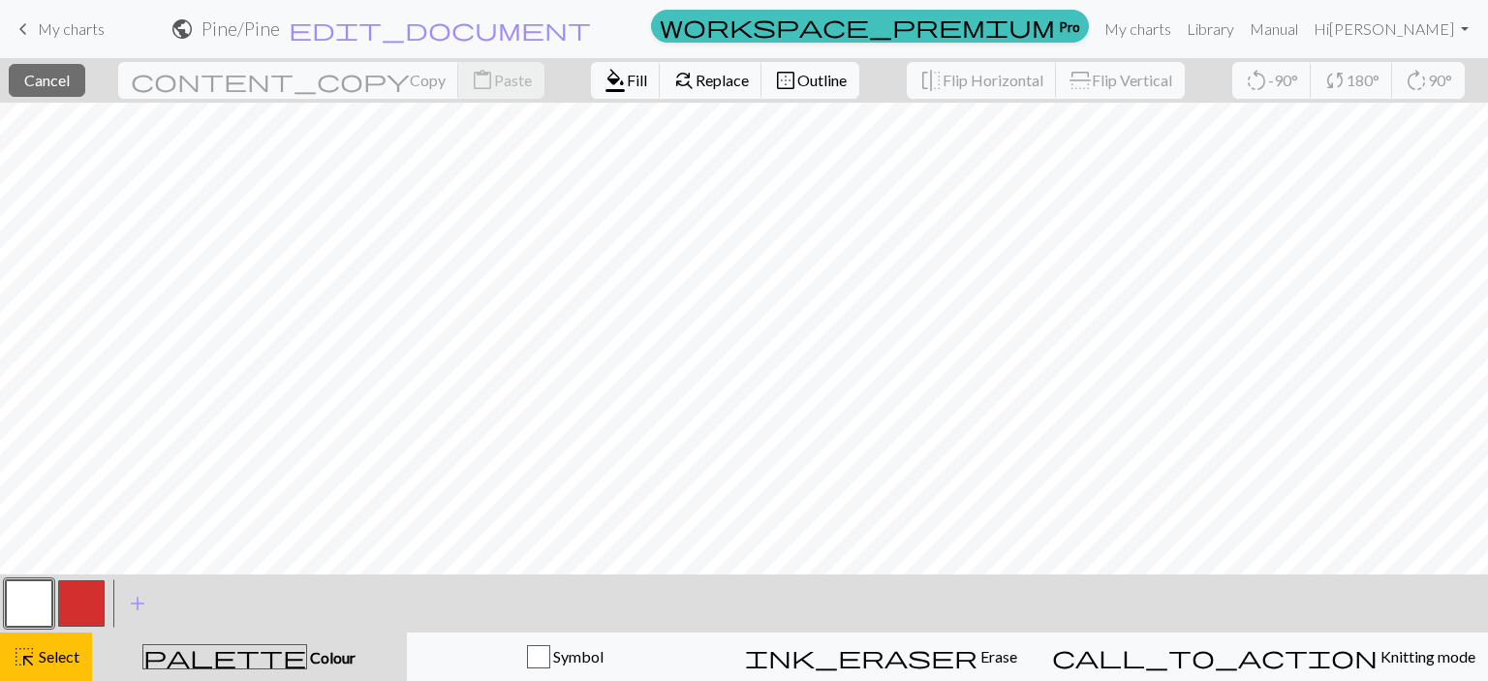
click at [6, 580] on button "button" at bounding box center [29, 603] width 46 height 46
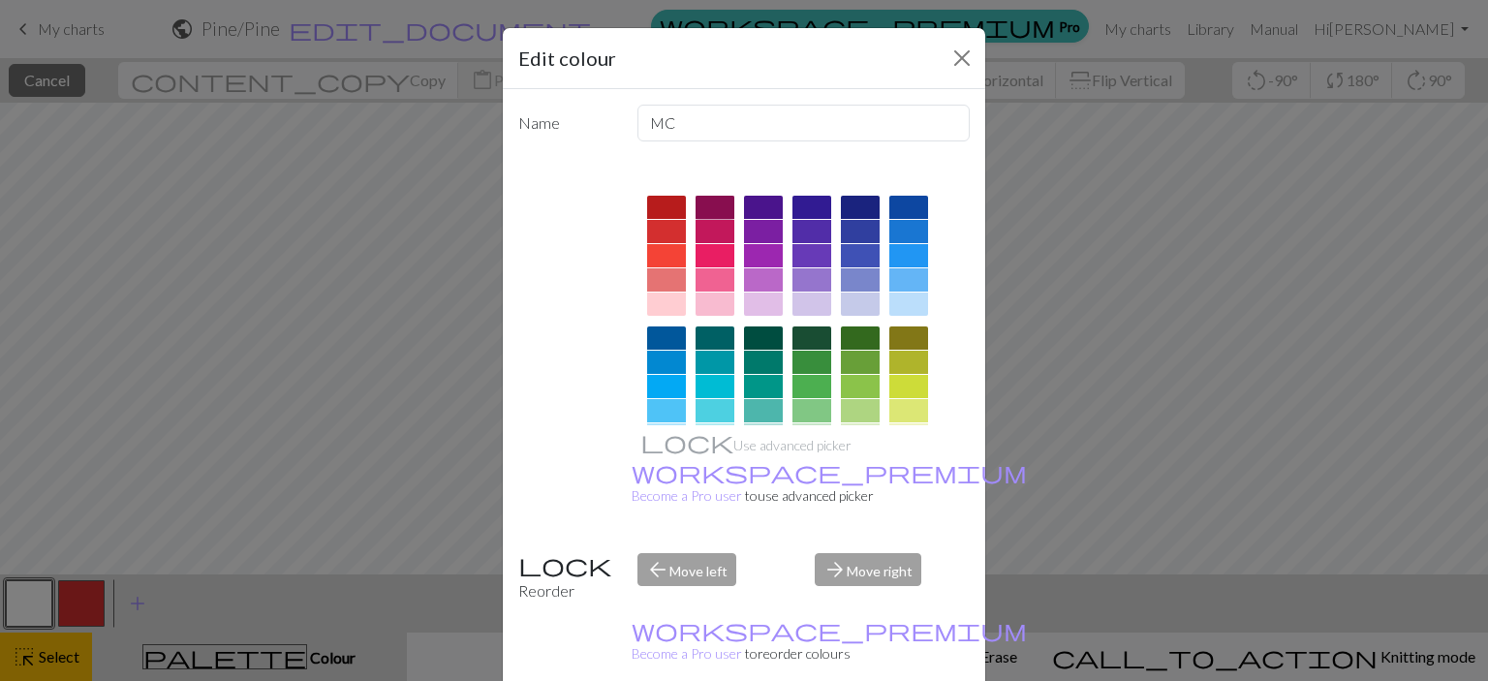
click at [697, 201] on div at bounding box center [715, 207] width 39 height 23
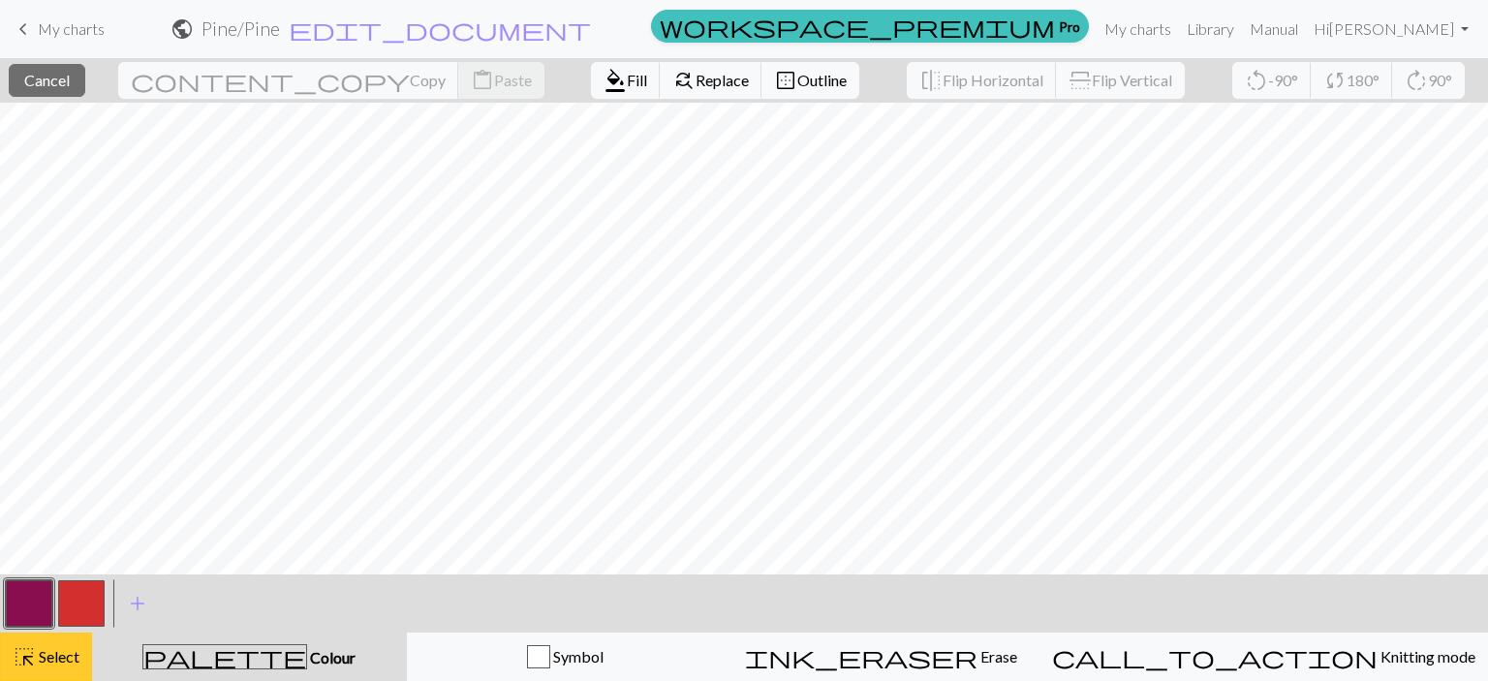
click at [37, 665] on span "Select" at bounding box center [58, 656] width 44 height 18
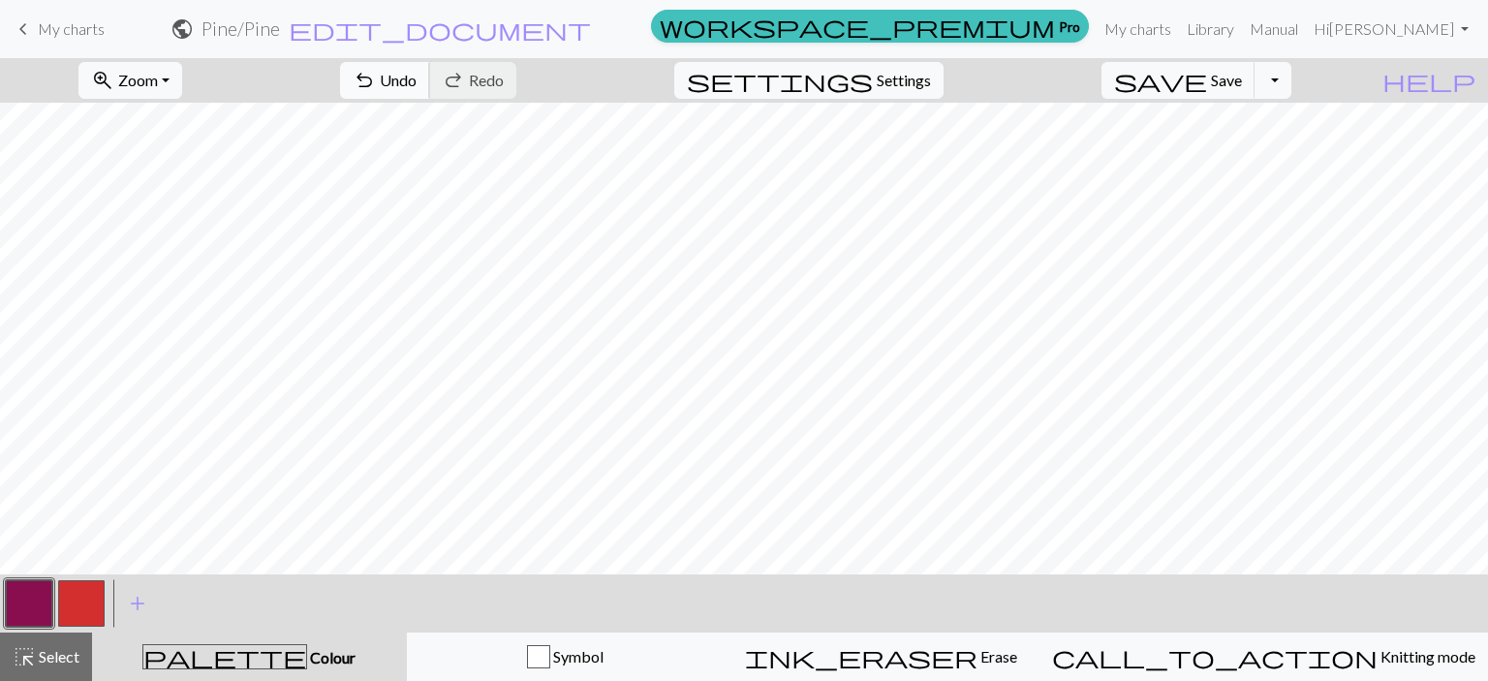
click at [417, 80] on span "Undo" at bounding box center [398, 80] width 37 height 18
click at [46, 662] on span "Select" at bounding box center [58, 656] width 44 height 18
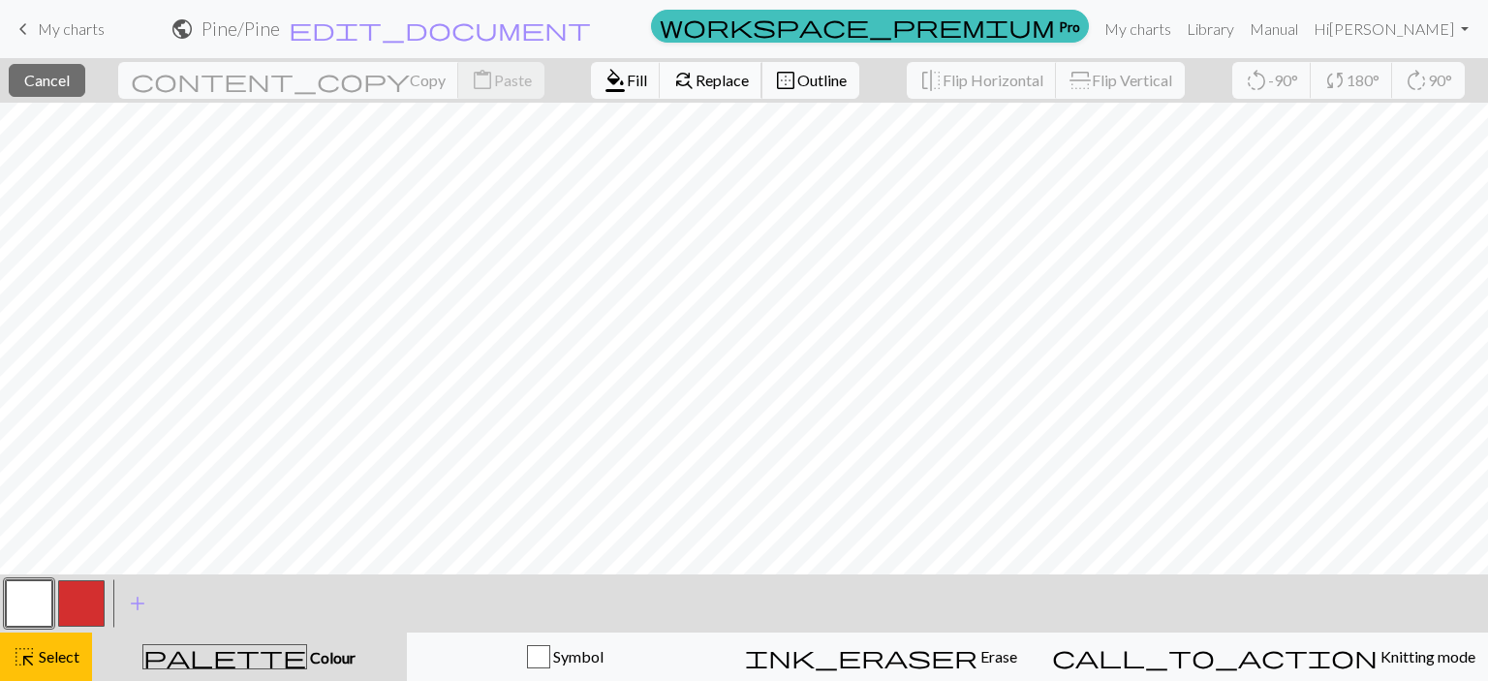
click at [696, 76] on span "Replace" at bounding box center [722, 80] width 53 height 18
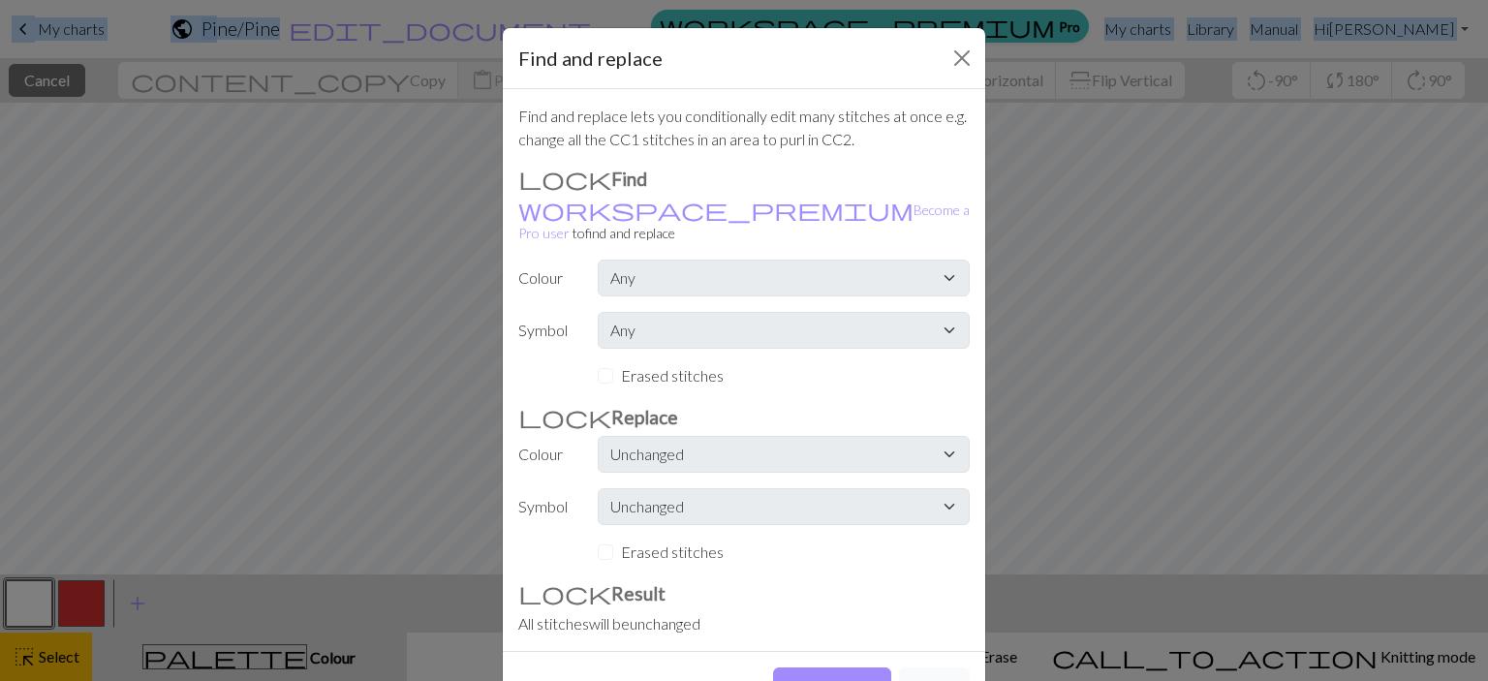
click at [918, 667] on button "Cancel" at bounding box center [934, 685] width 71 height 37
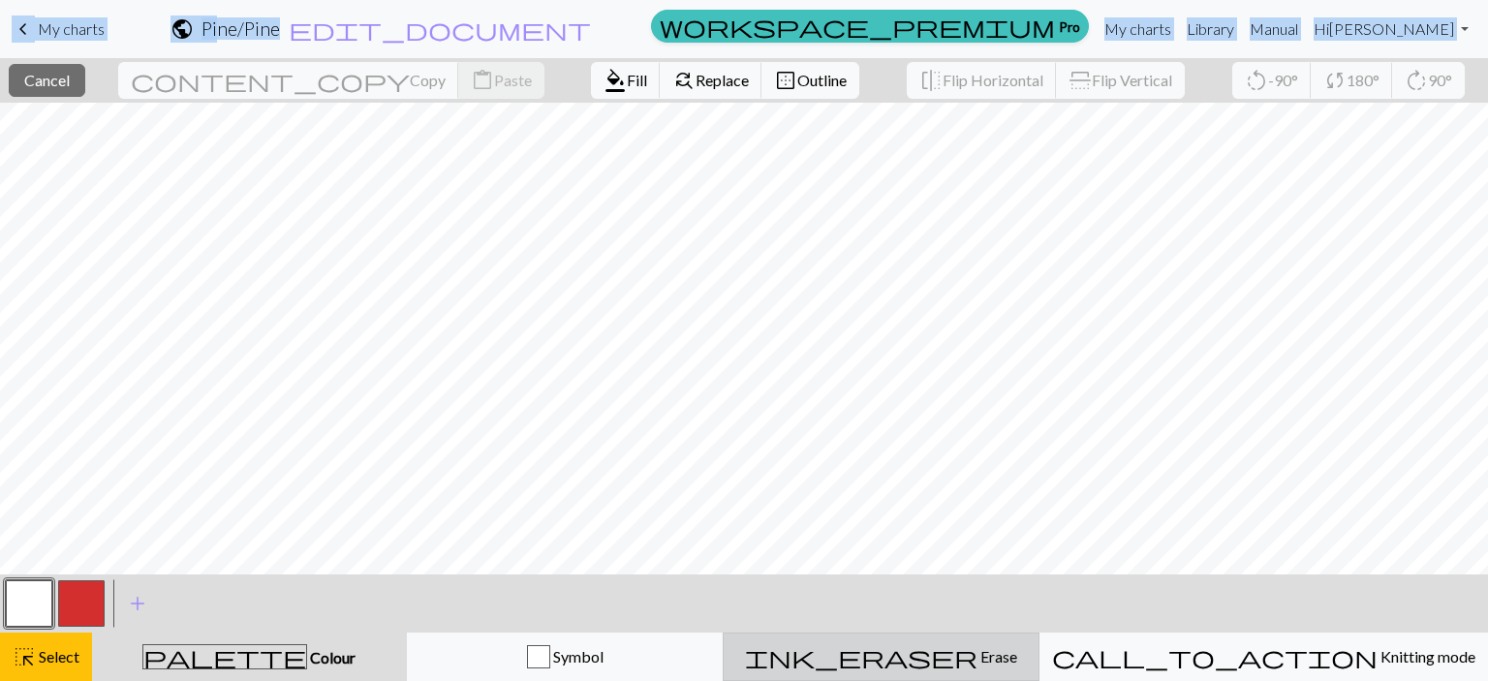
click at [977, 662] on span "Erase" at bounding box center [997, 656] width 40 height 18
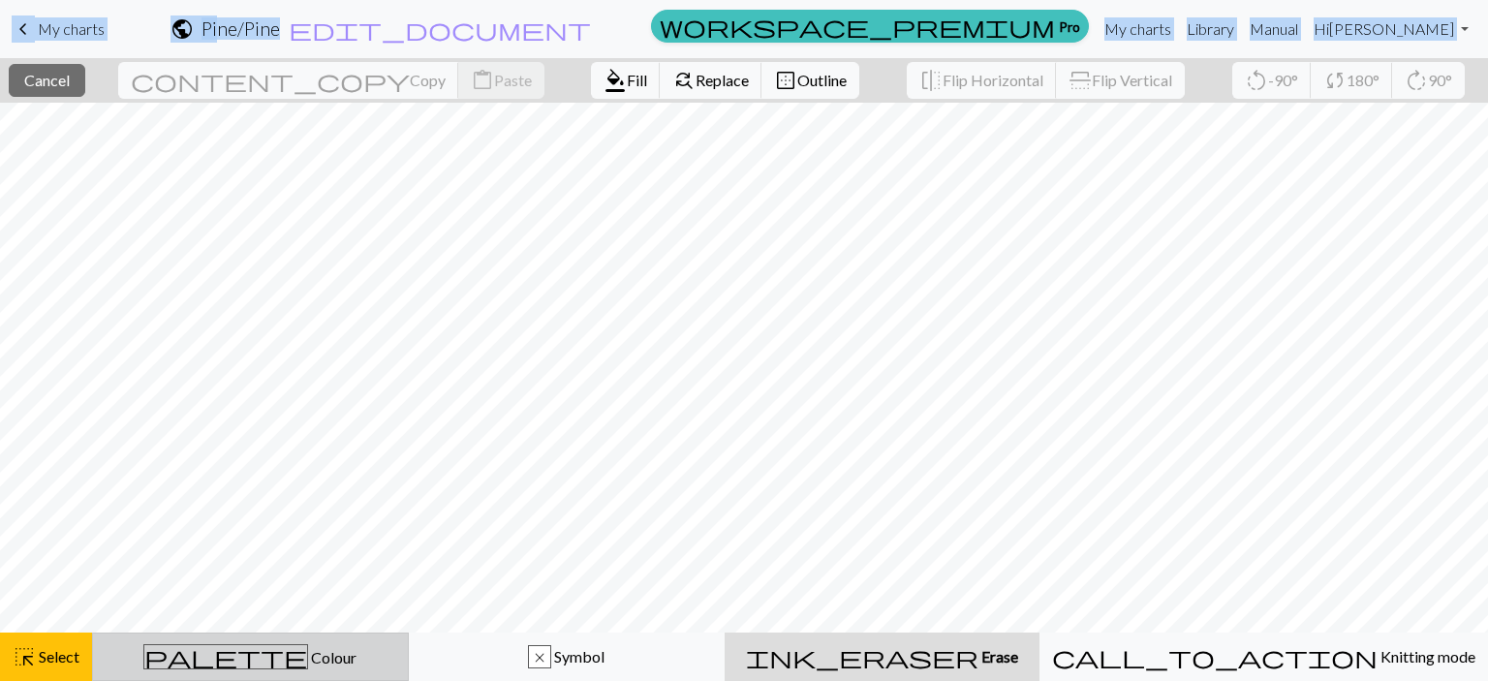
click at [308, 663] on span "Colour" at bounding box center [332, 657] width 48 height 18
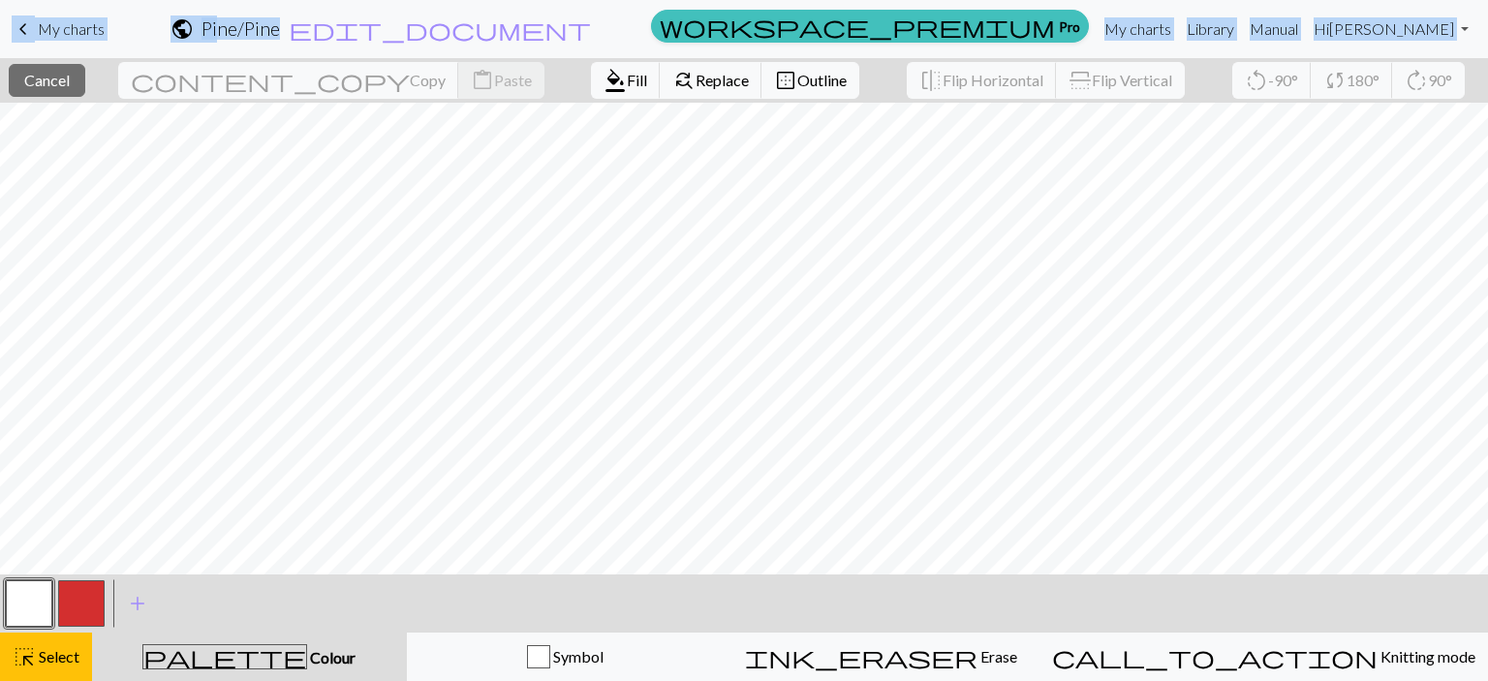
click at [20, 595] on button "button" at bounding box center [29, 603] width 46 height 46
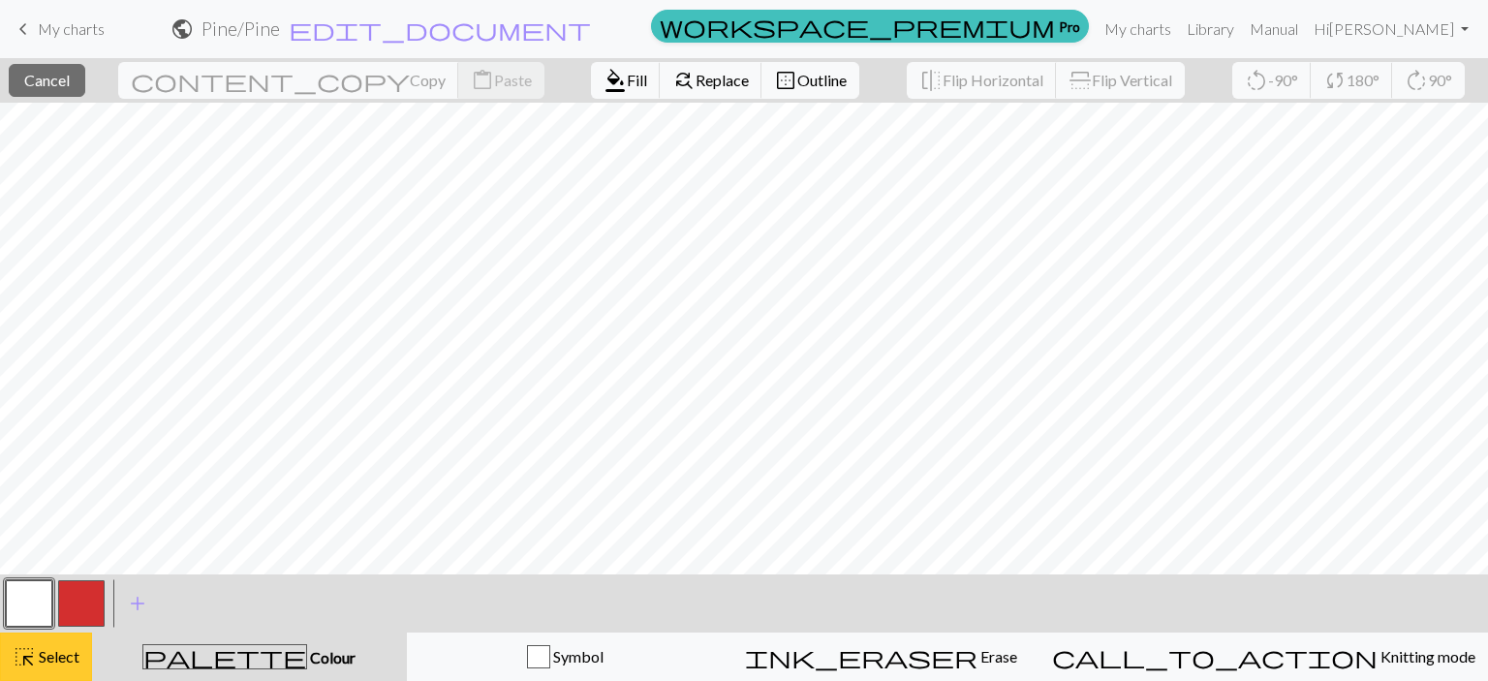
click at [69, 658] on span "Select" at bounding box center [58, 656] width 44 height 18
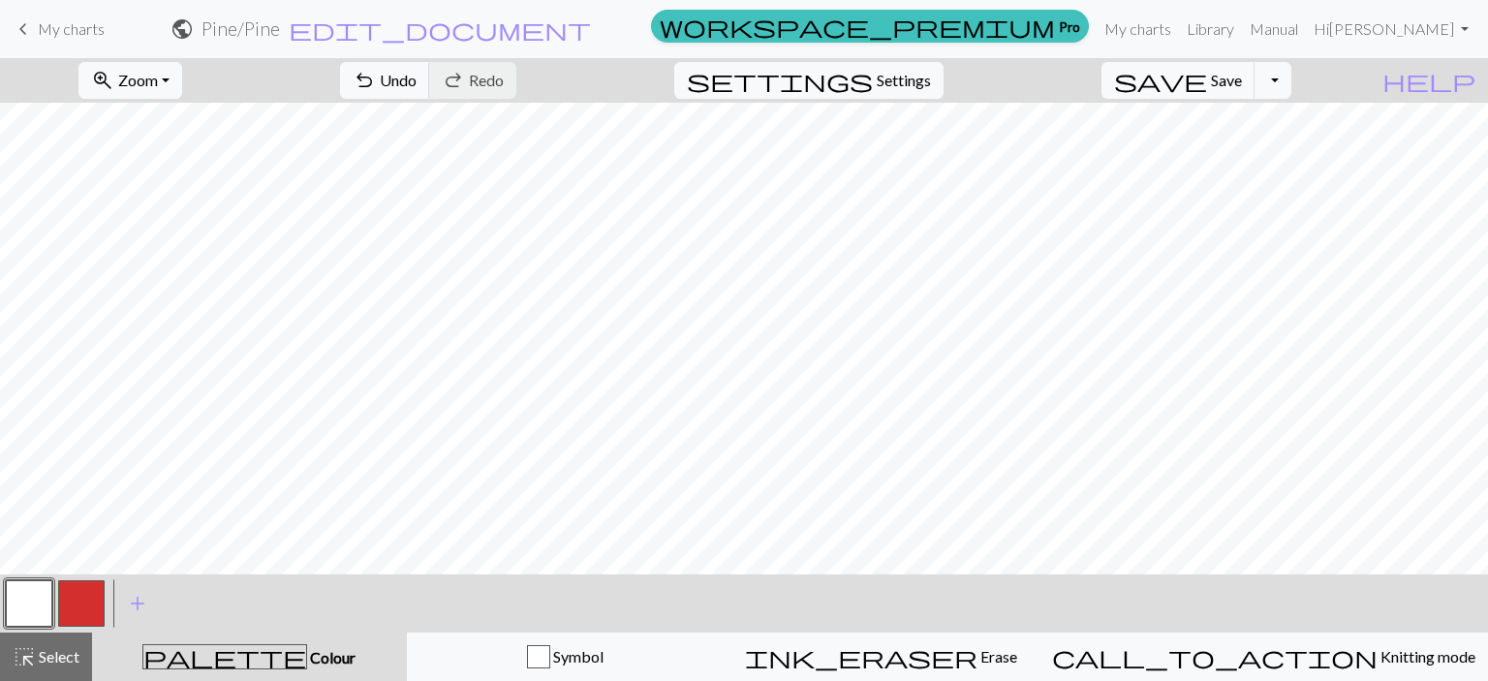
click at [77, 617] on button "button" at bounding box center [81, 603] width 46 height 46
click at [40, 613] on button "button" at bounding box center [29, 603] width 46 height 46
click at [76, 604] on button "button" at bounding box center [81, 603] width 46 height 46
click at [24, 613] on button "button" at bounding box center [29, 603] width 46 height 46
click at [75, 600] on button "button" at bounding box center [81, 603] width 46 height 46
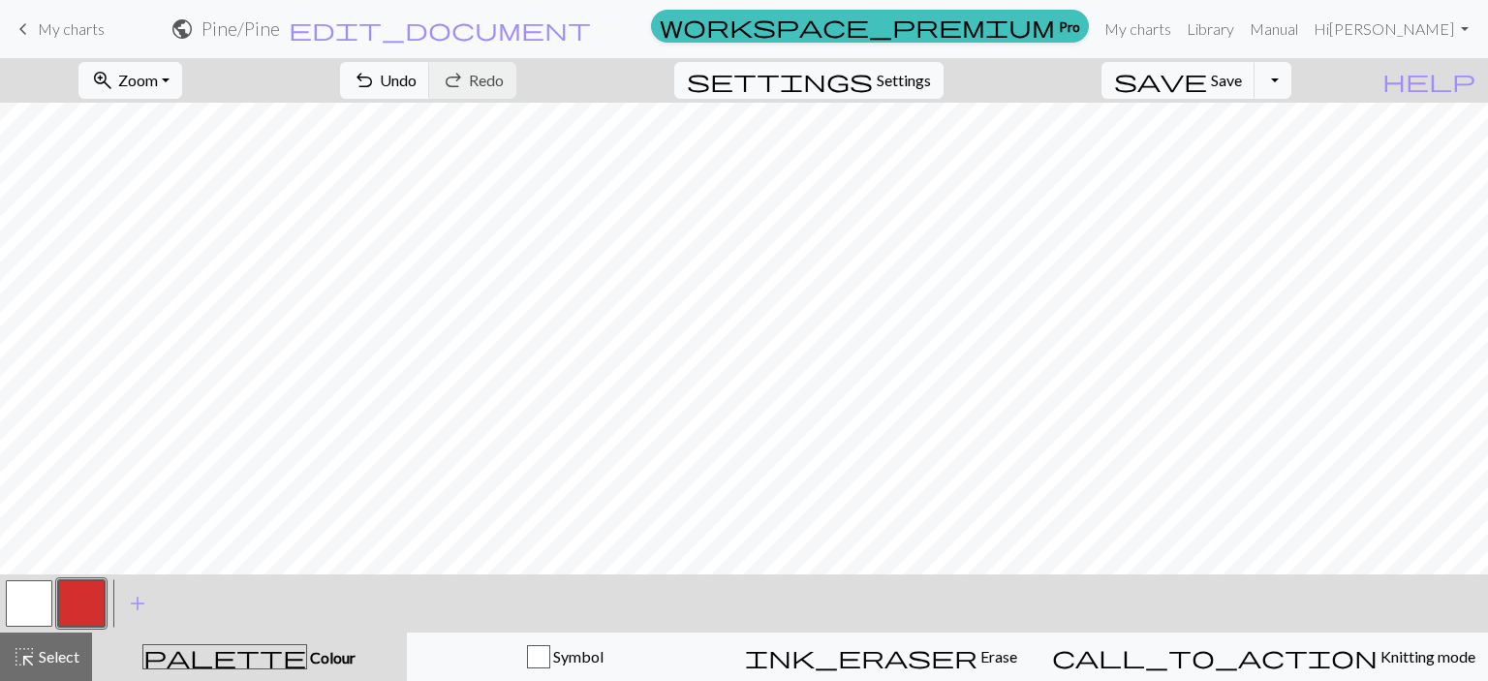
click at [12, 624] on button "button" at bounding box center [29, 603] width 46 height 46
click at [15, 624] on button "button" at bounding box center [29, 603] width 46 height 46
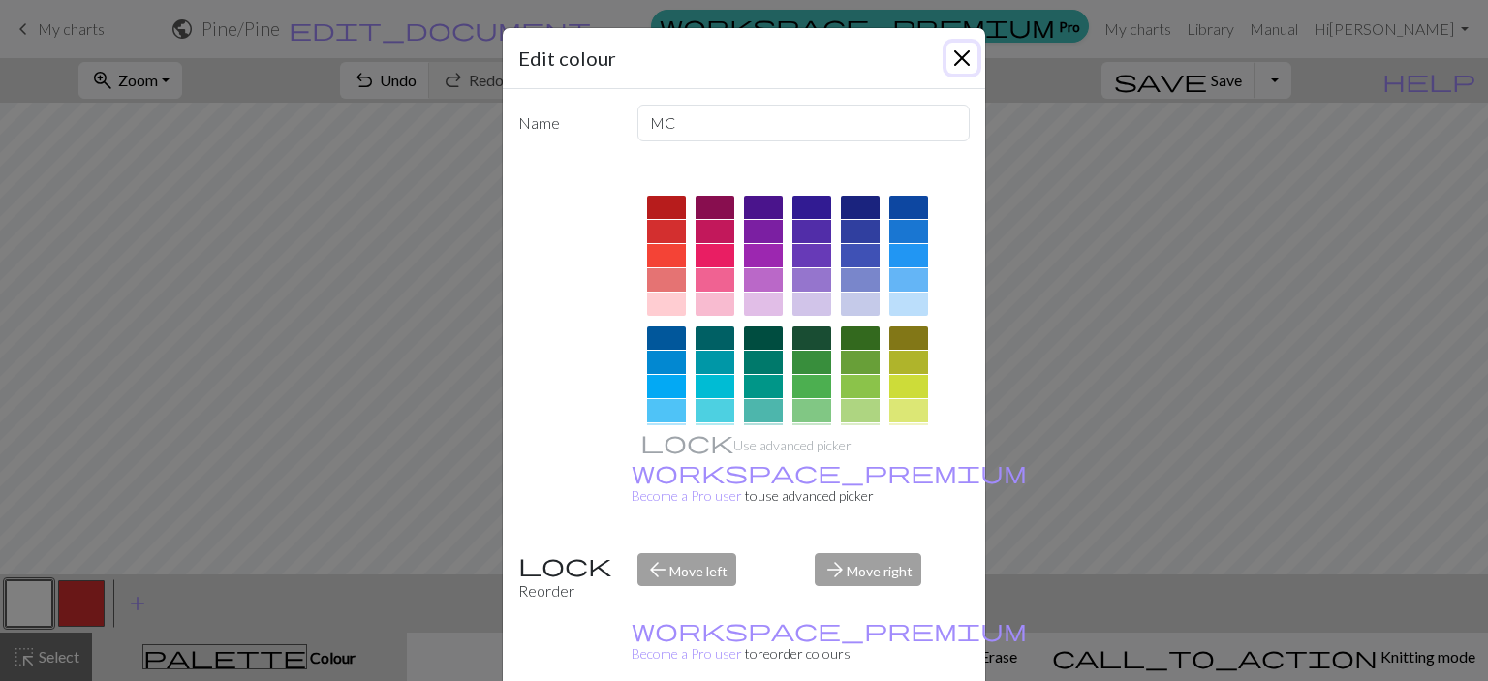
click at [949, 50] on button "Close" at bounding box center [961, 58] width 31 height 31
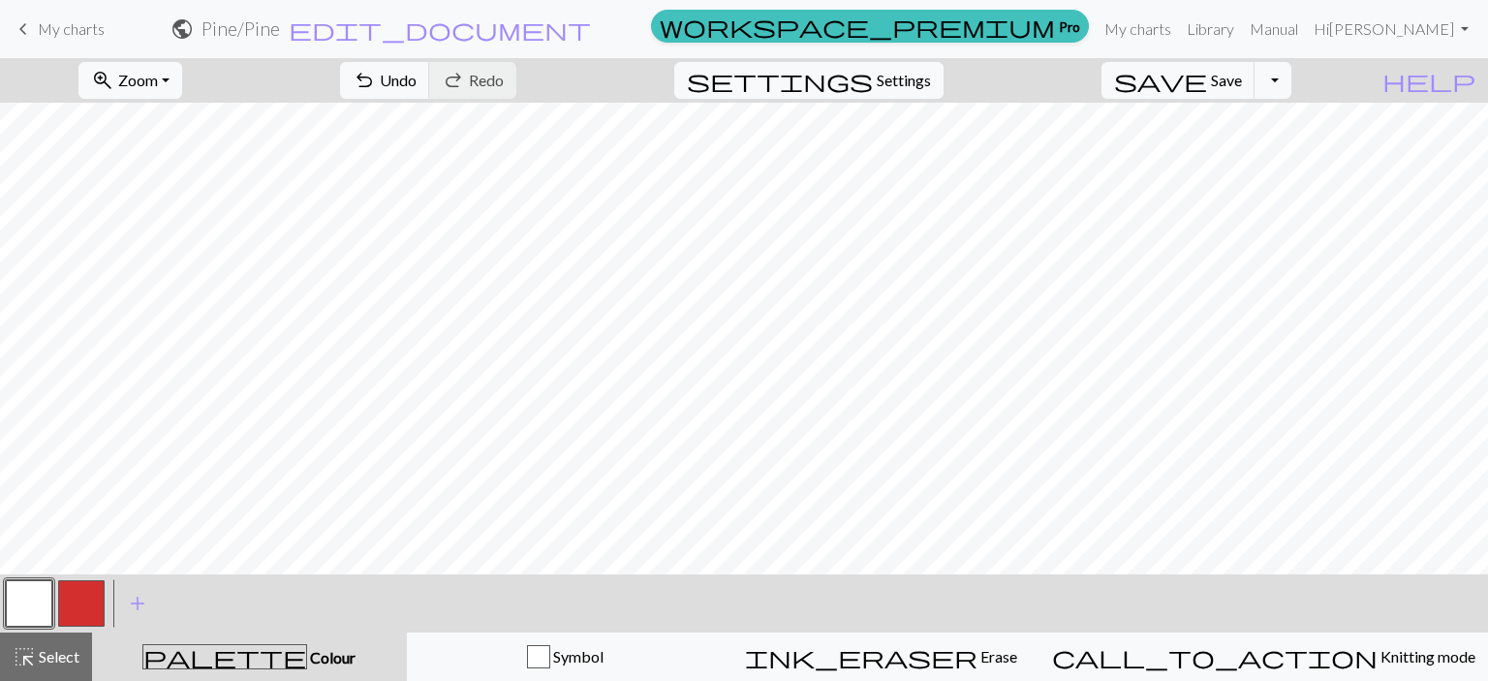
click at [33, 613] on button "button" at bounding box center [29, 603] width 46 height 46
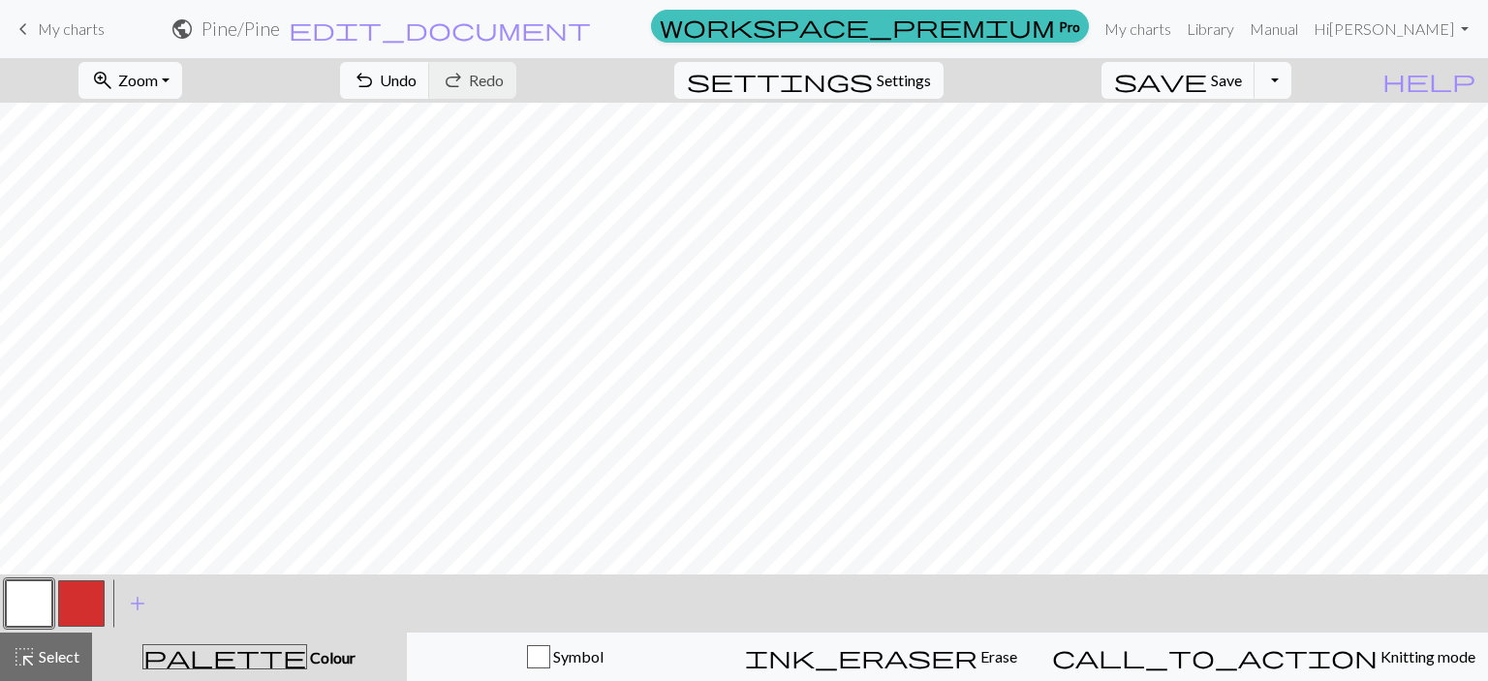
click at [101, 589] on button "button" at bounding box center [81, 603] width 46 height 46
click at [25, 615] on button "button" at bounding box center [29, 603] width 46 height 46
click at [74, 611] on button "button" at bounding box center [81, 603] width 46 height 46
click at [922, 84] on span "Settings" at bounding box center [904, 80] width 54 height 23
select select "aran"
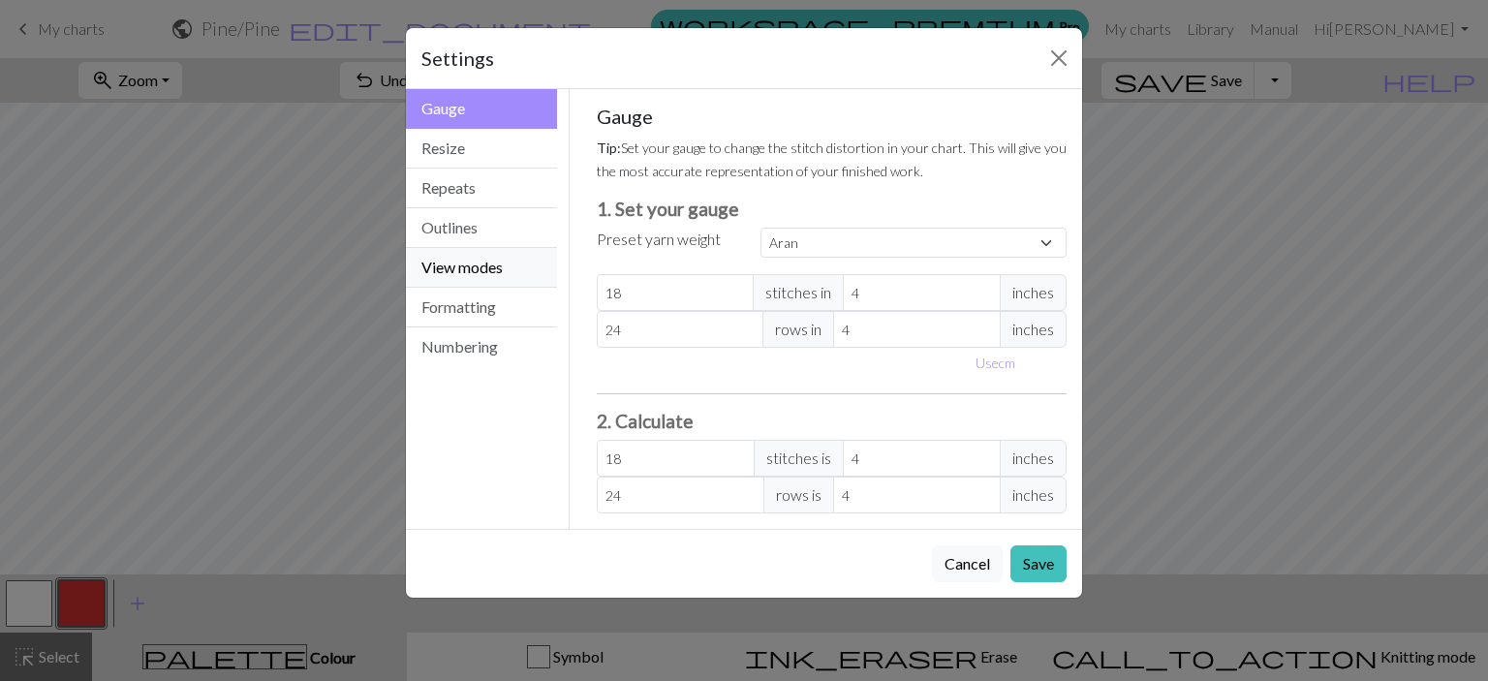
click at [461, 272] on button "View modes" at bounding box center [481, 268] width 151 height 40
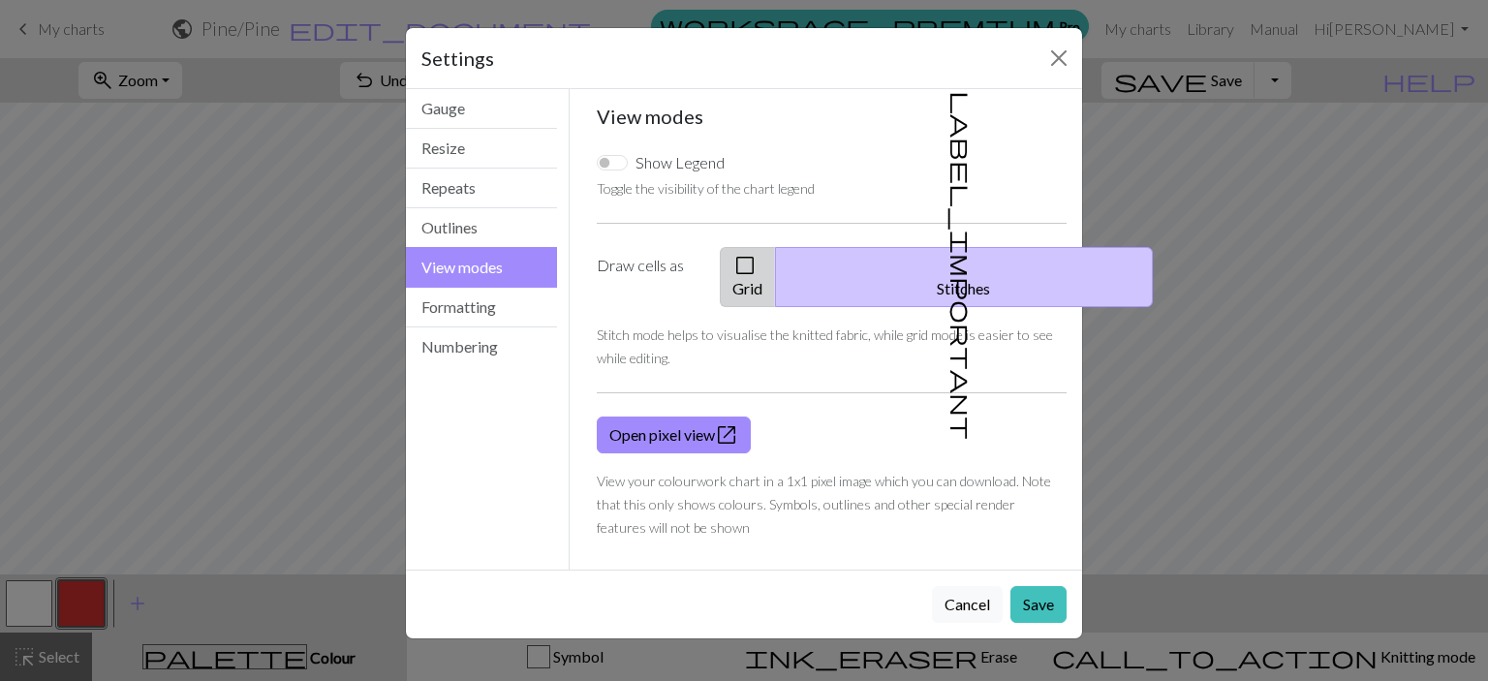
click at [757, 257] on span "check_box_outline_blank" at bounding box center [744, 265] width 23 height 27
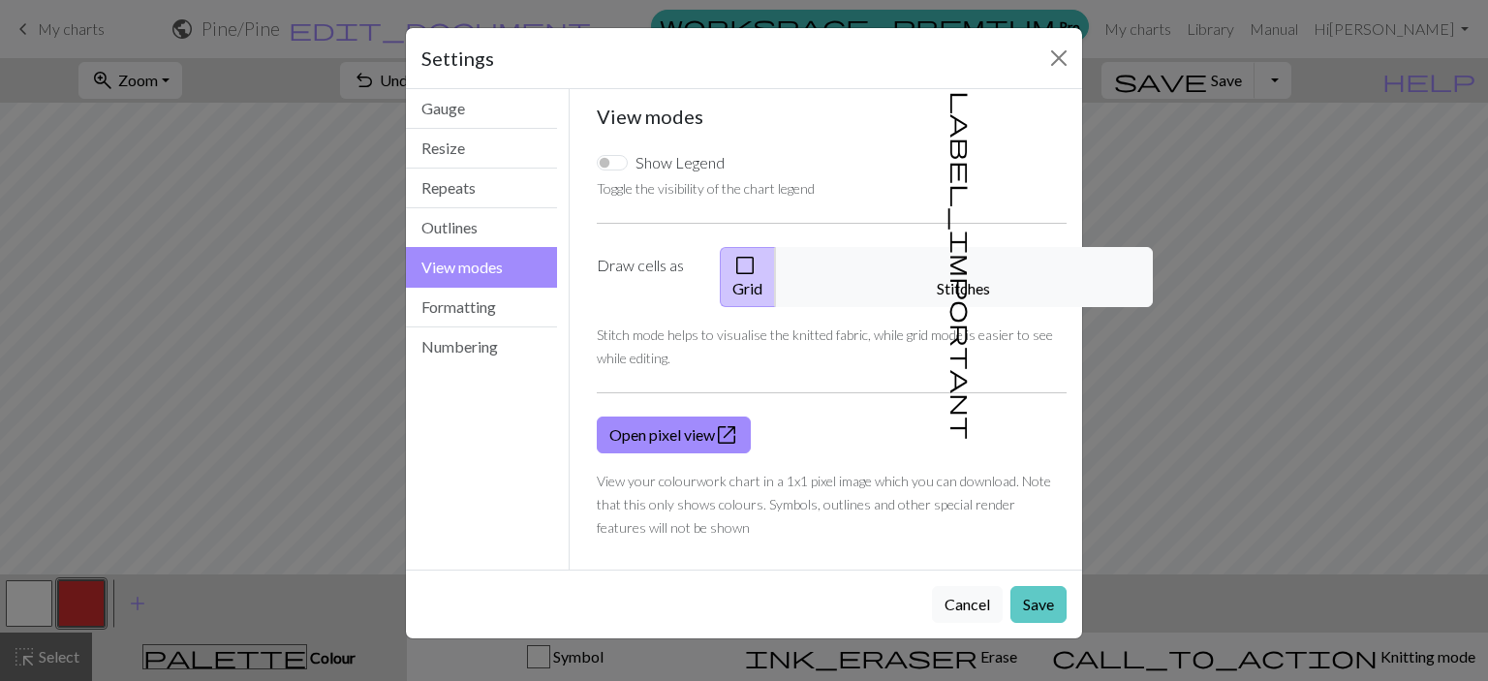
click at [1048, 586] on button "Save" at bounding box center [1038, 604] width 56 height 37
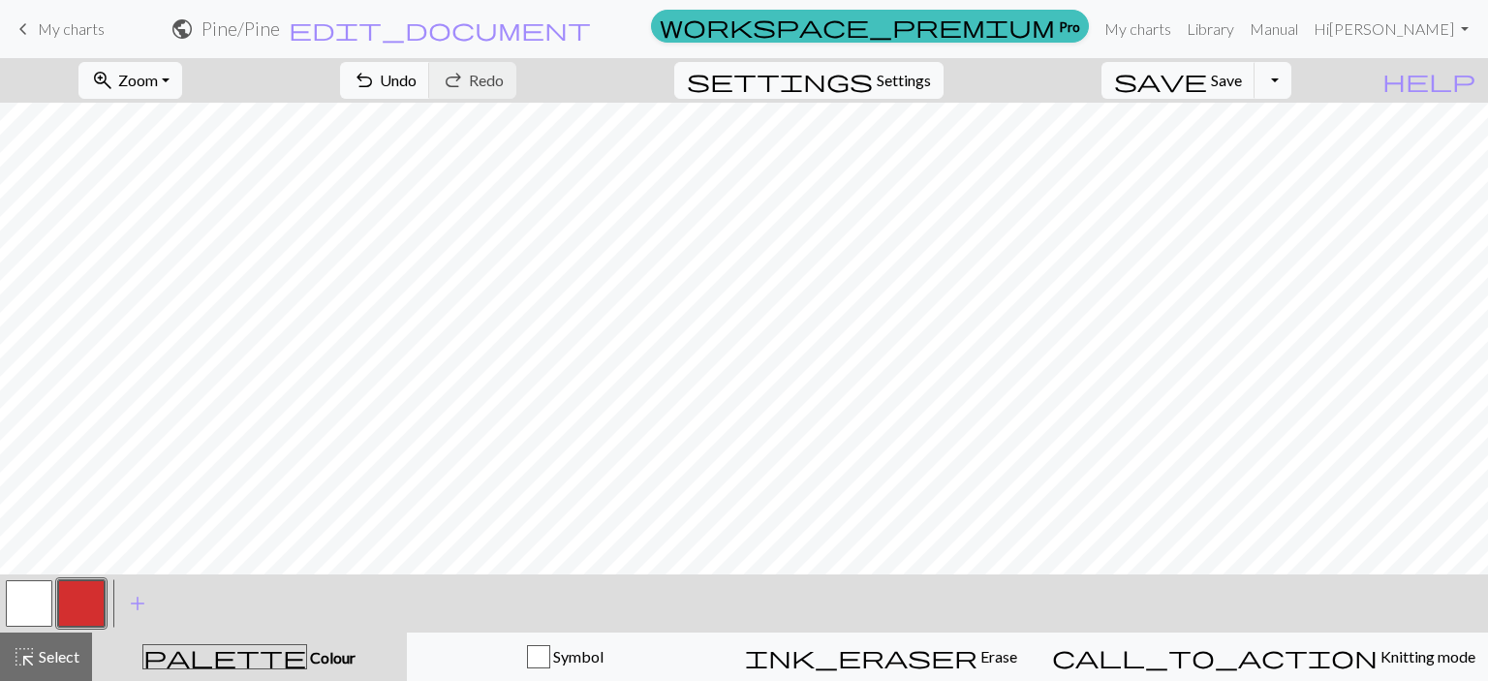
click at [31, 601] on button "button" at bounding box center [29, 603] width 46 height 46
click at [98, 600] on button "button" at bounding box center [81, 603] width 46 height 46
click at [25, 600] on button "button" at bounding box center [29, 603] width 46 height 46
click at [931, 77] on span "Settings" at bounding box center [904, 80] width 54 height 23
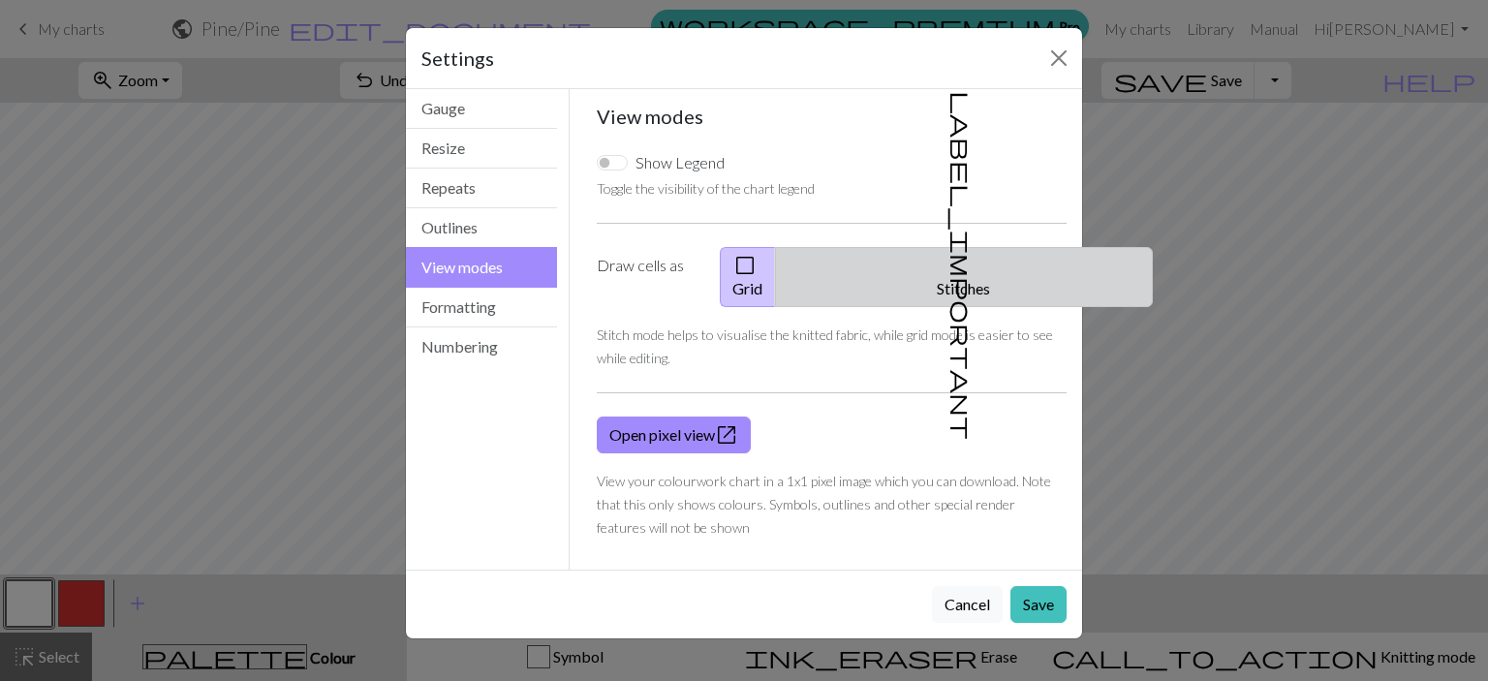
click at [952, 269] on span "label_important" at bounding box center [961, 265] width 27 height 349
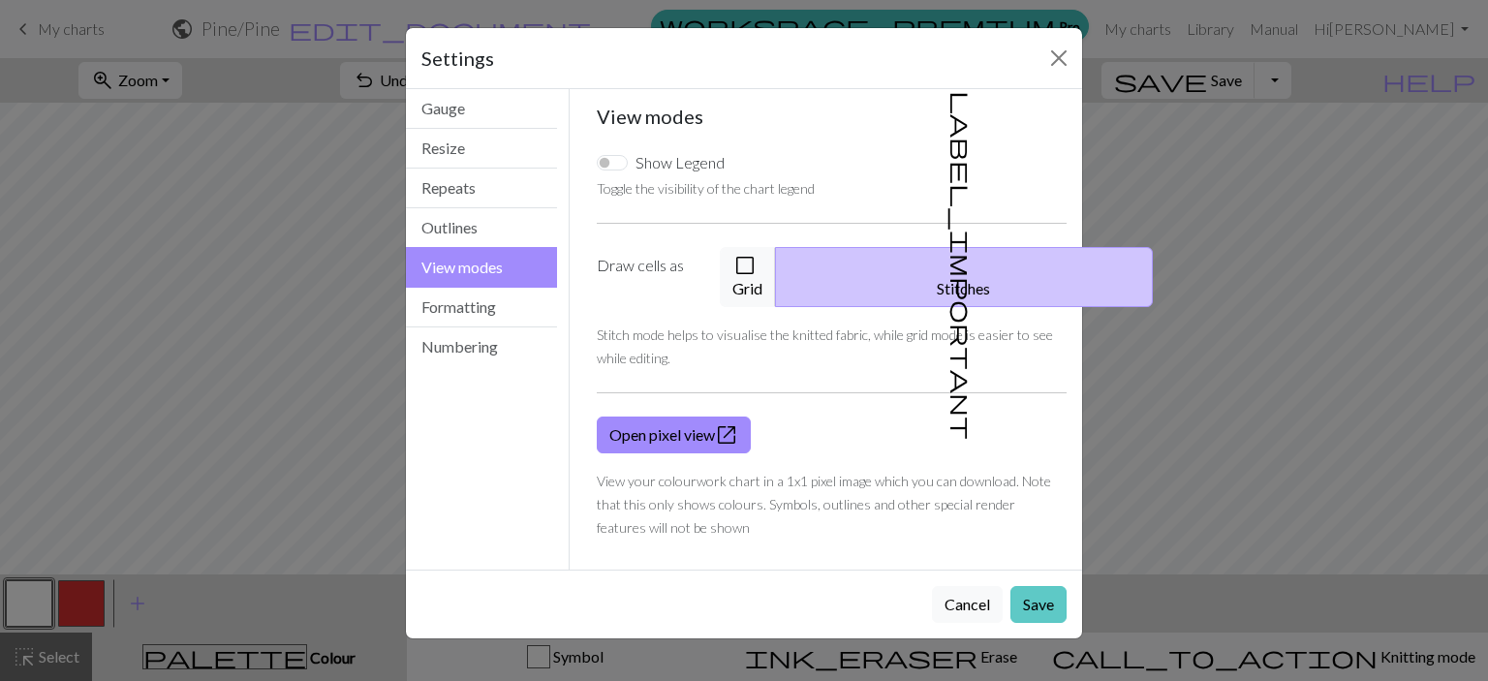
click at [1054, 586] on button "Save" at bounding box center [1038, 604] width 56 height 37
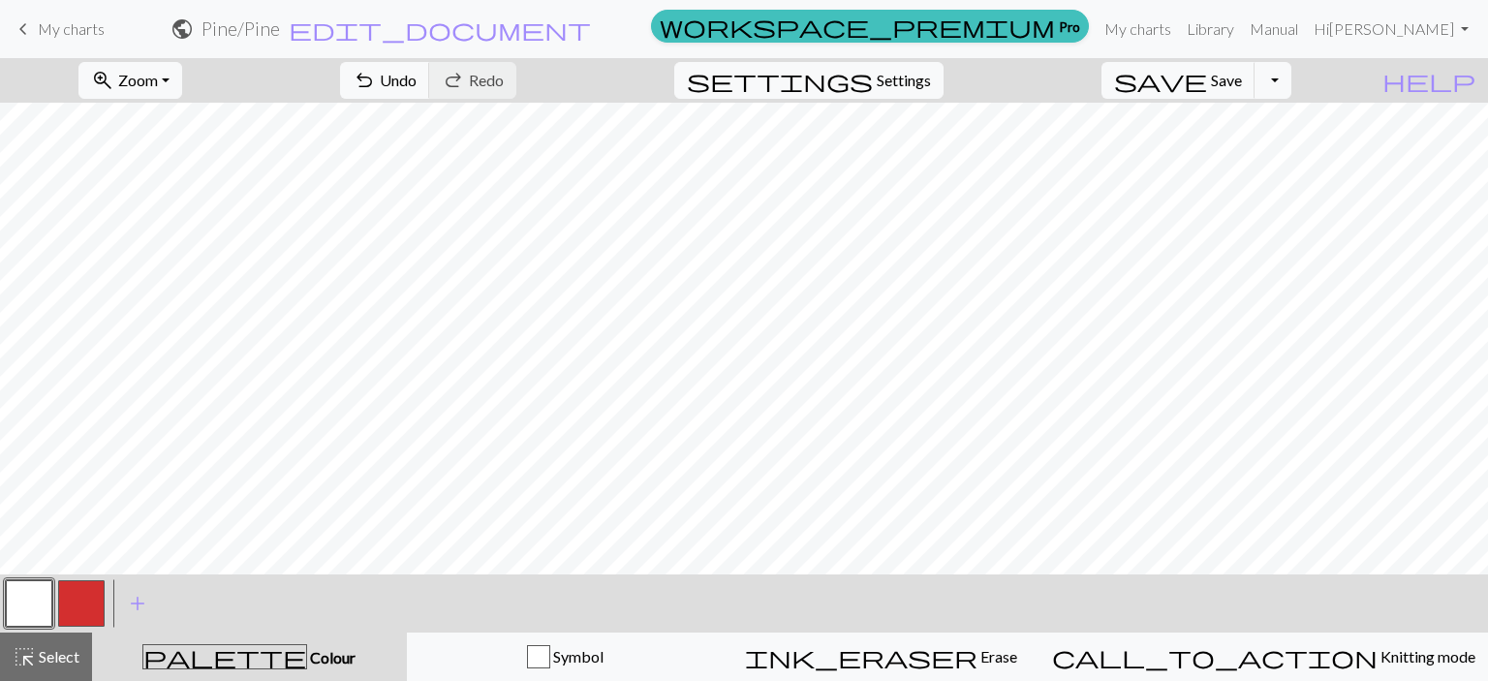
click at [73, 613] on button "button" at bounding box center [81, 603] width 46 height 46
click at [34, 609] on button "button" at bounding box center [29, 603] width 46 height 46
click at [77, 607] on button "button" at bounding box center [81, 603] width 46 height 46
click at [23, 625] on button "button" at bounding box center [29, 603] width 46 height 46
click at [81, 604] on button "button" at bounding box center [81, 603] width 46 height 46
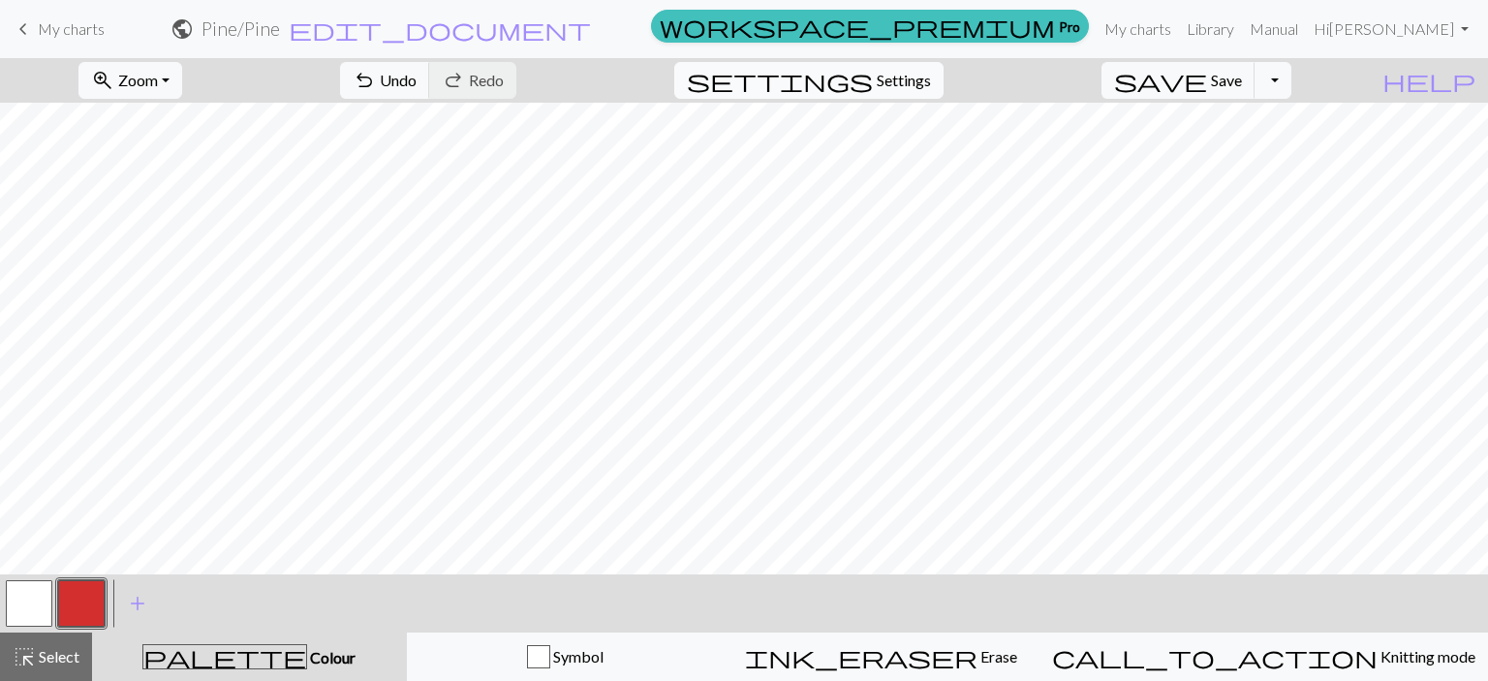
click at [930, 85] on span "Settings" at bounding box center [904, 80] width 54 height 23
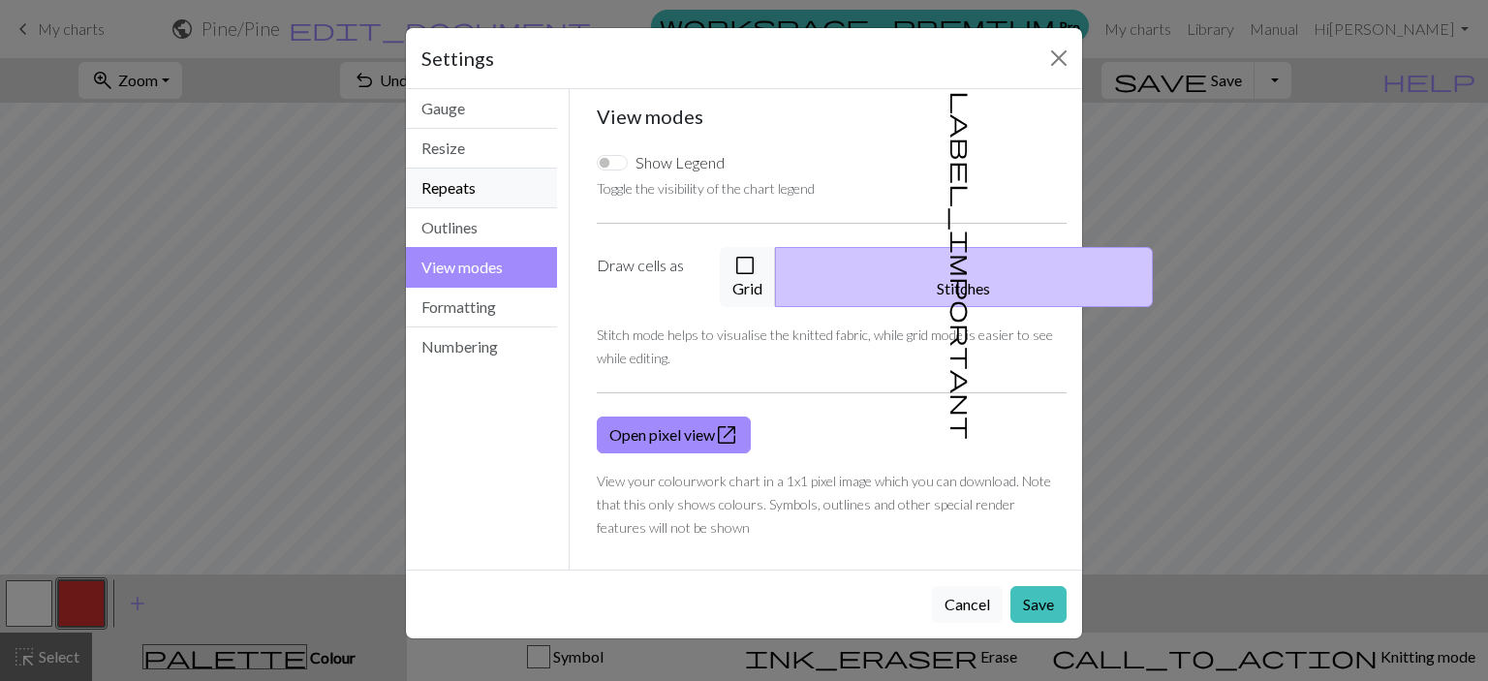
click at [449, 177] on button "Repeats" at bounding box center [481, 189] width 151 height 40
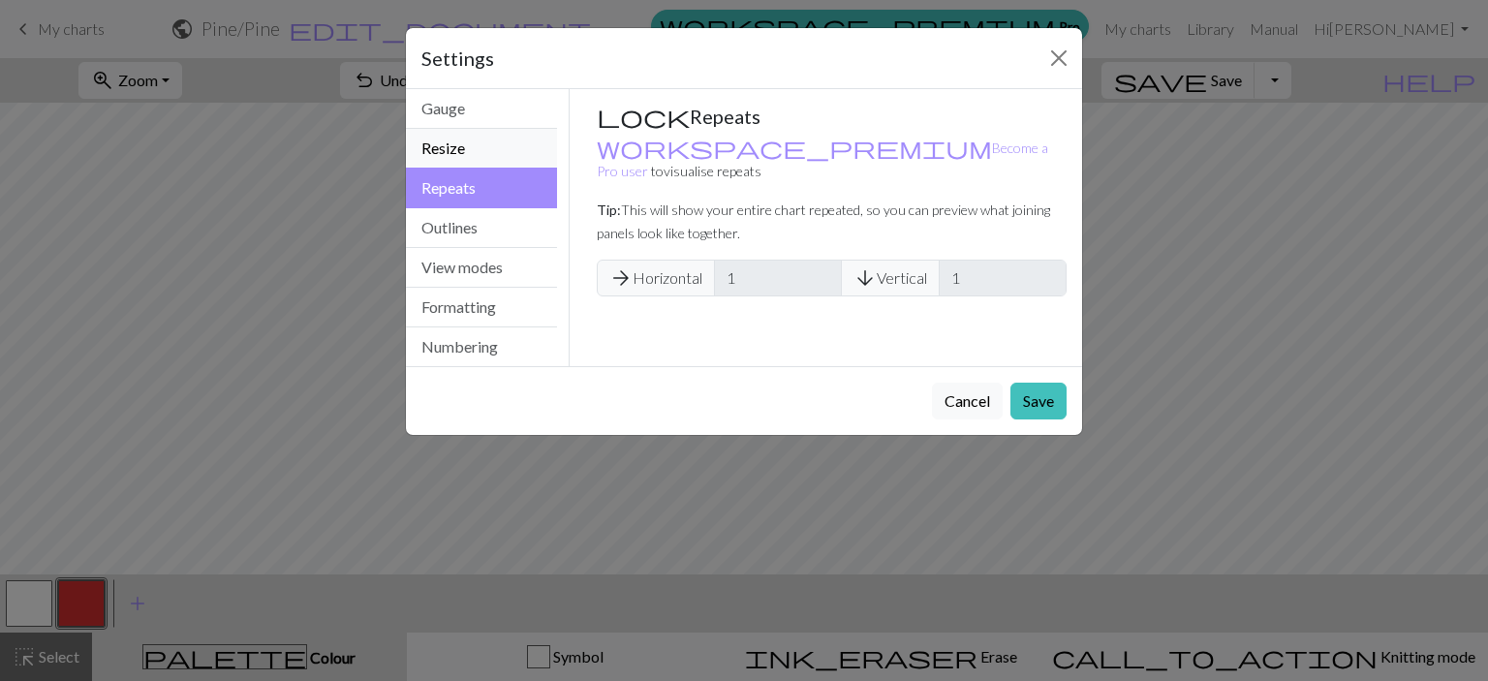
click at [481, 159] on button "Resize" at bounding box center [481, 149] width 151 height 40
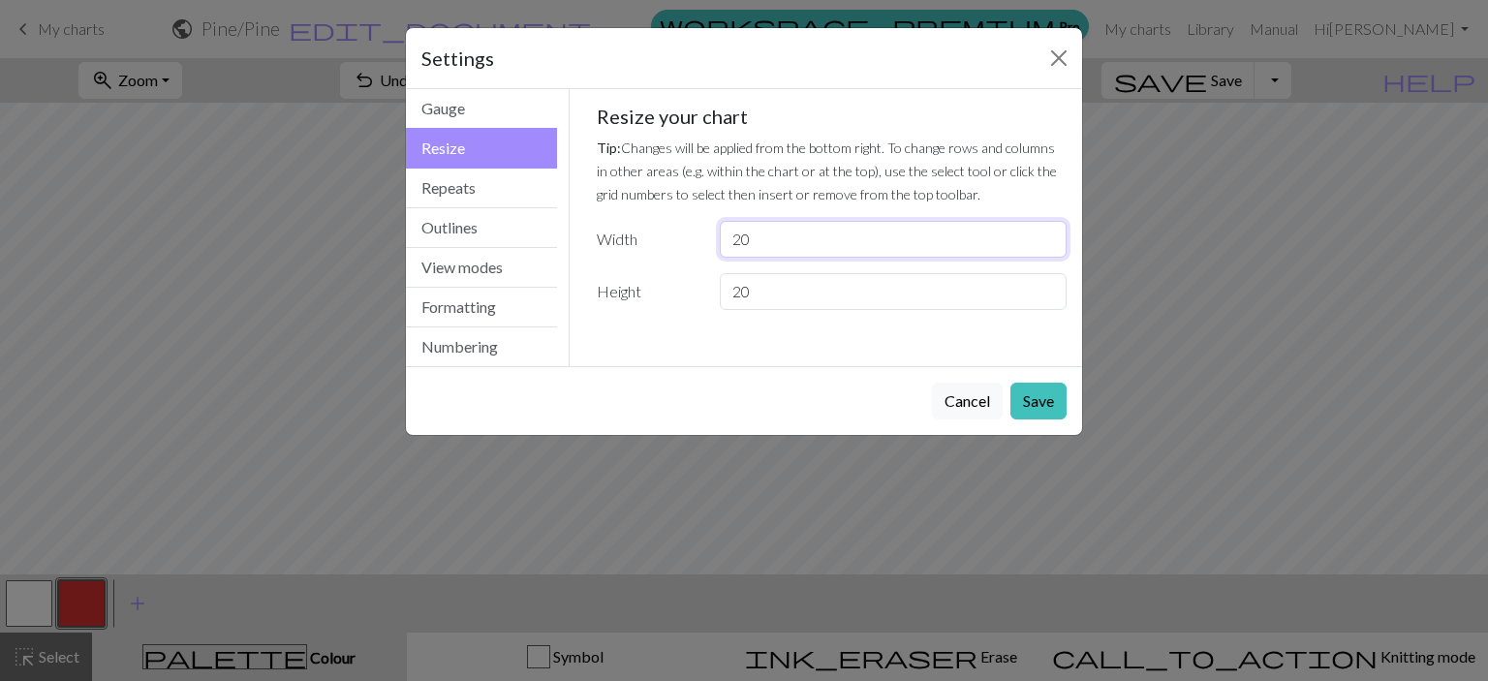
click at [767, 235] on input "20" at bounding box center [893, 239] width 347 height 37
type input "21"
click at [1035, 404] on button "Save" at bounding box center [1038, 401] width 56 height 37
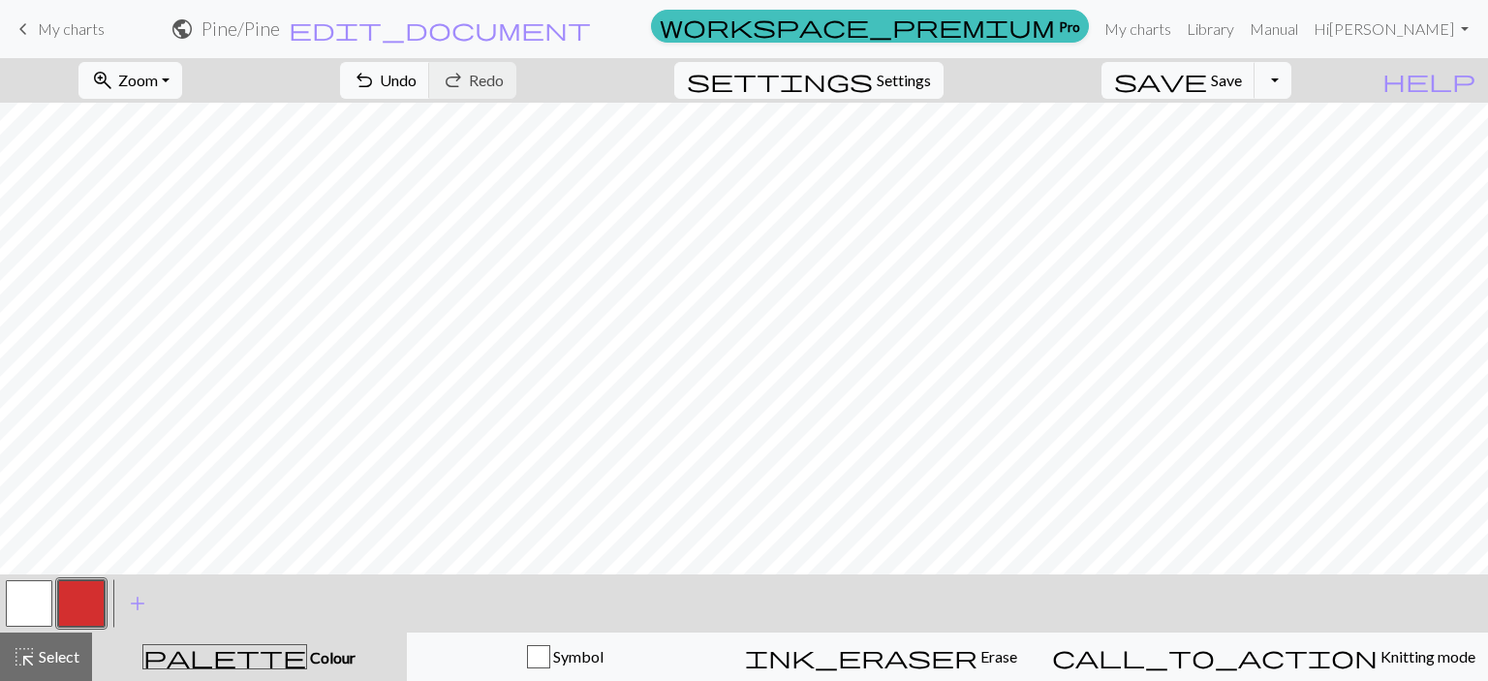
click at [23, 605] on button "button" at bounding box center [29, 603] width 46 height 46
click at [930, 86] on span "Settings" at bounding box center [904, 80] width 54 height 23
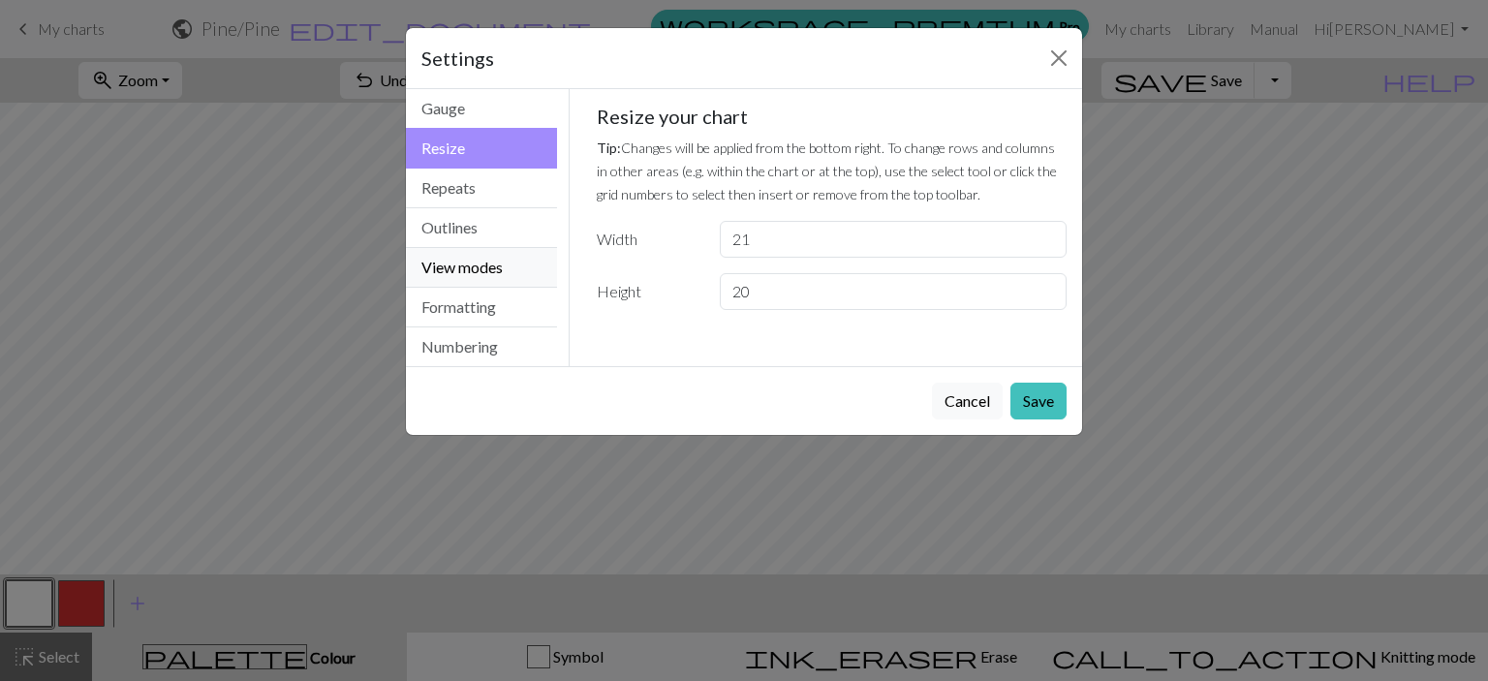
click at [469, 259] on button "View modes" at bounding box center [481, 268] width 151 height 40
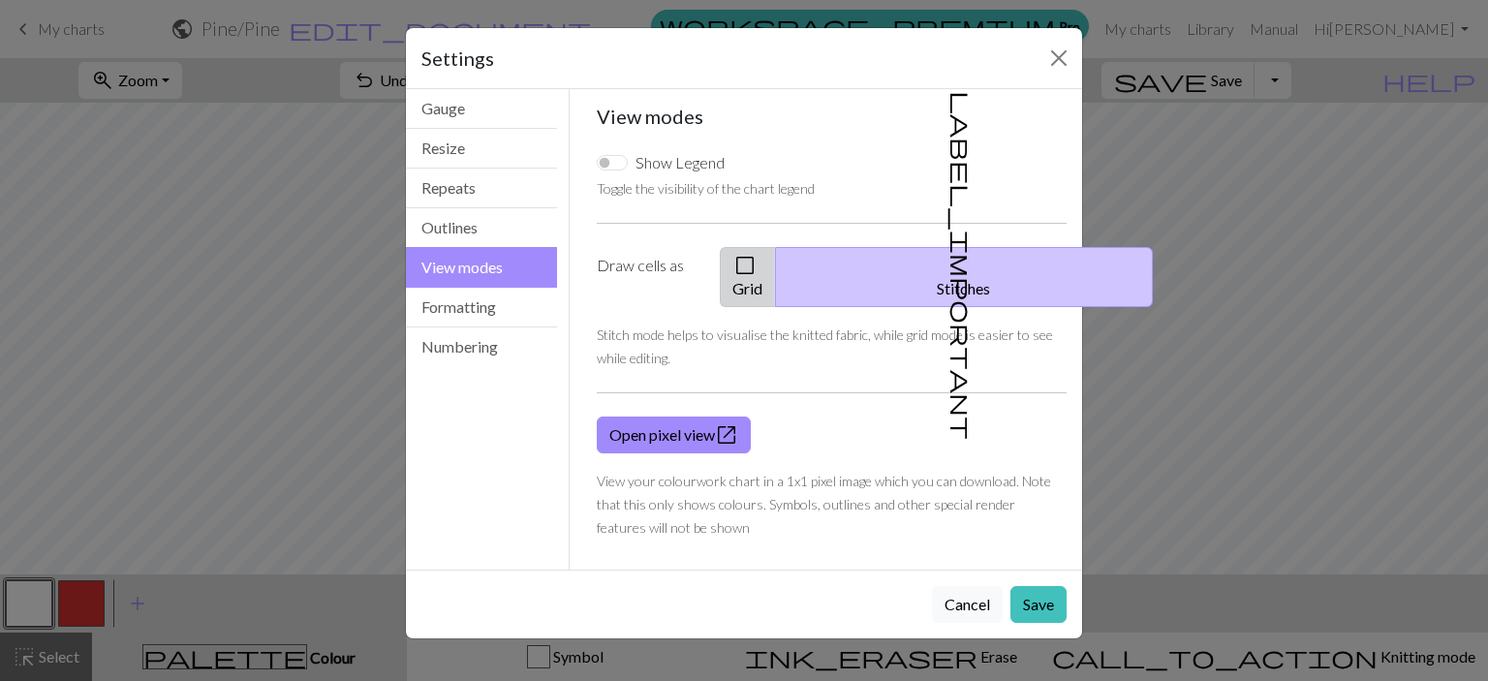
click at [776, 265] on button "check_box_outline_blank Grid" at bounding box center [748, 277] width 56 height 60
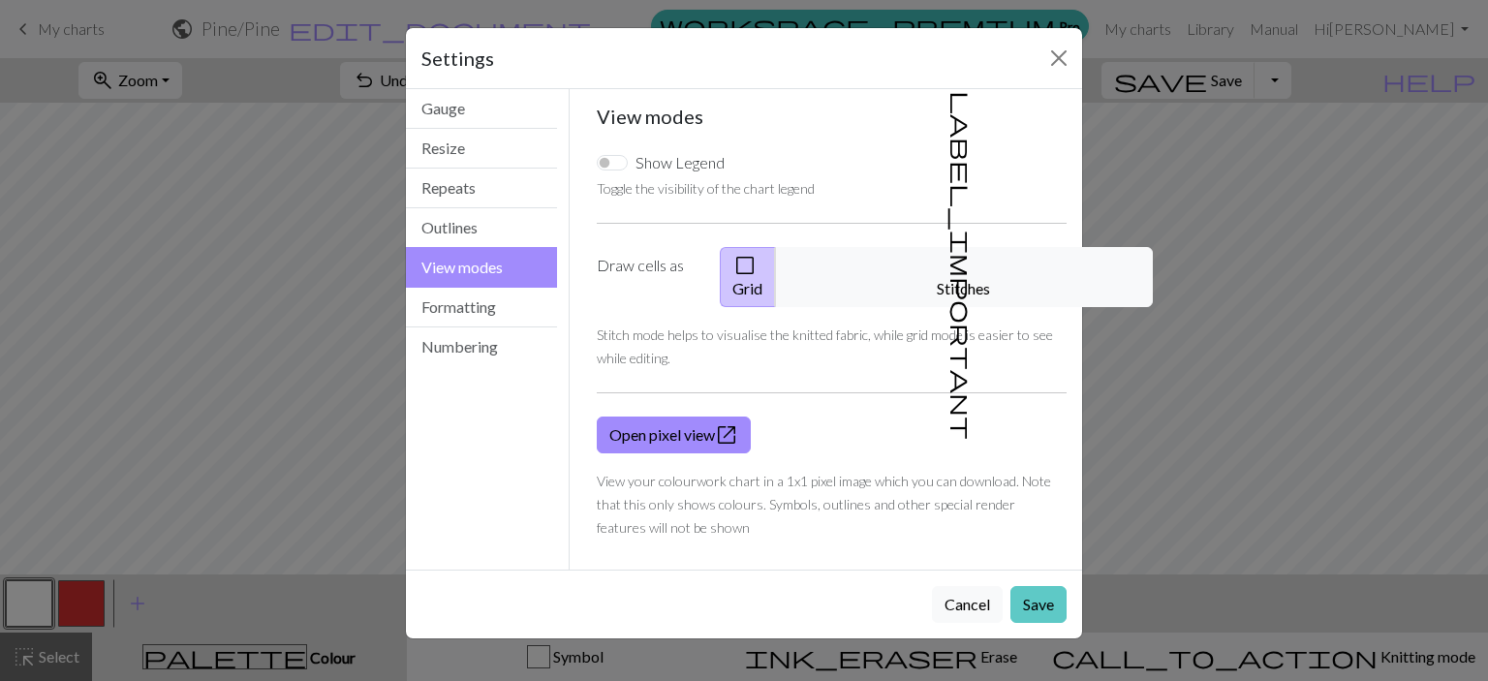
click at [1035, 586] on button "Save" at bounding box center [1038, 604] width 56 height 37
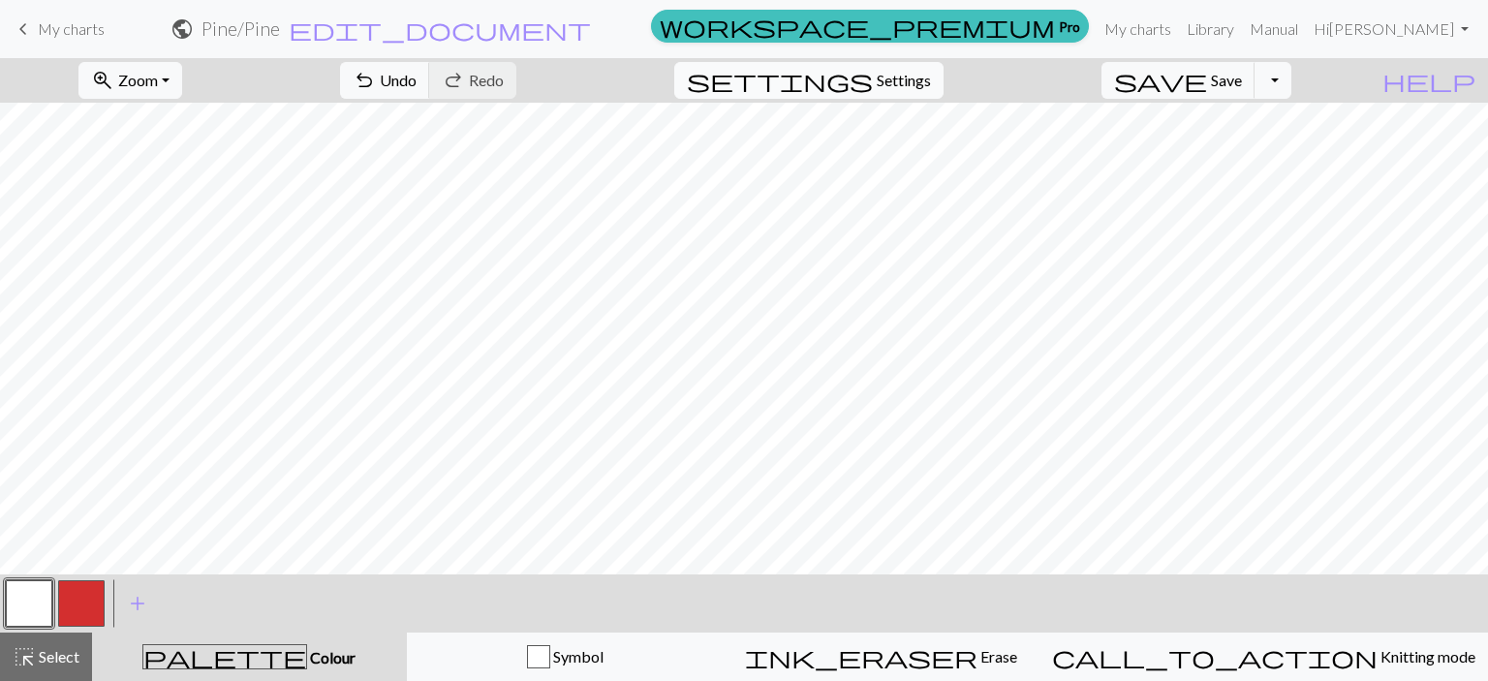
click at [922, 88] on span "Settings" at bounding box center [904, 80] width 54 height 23
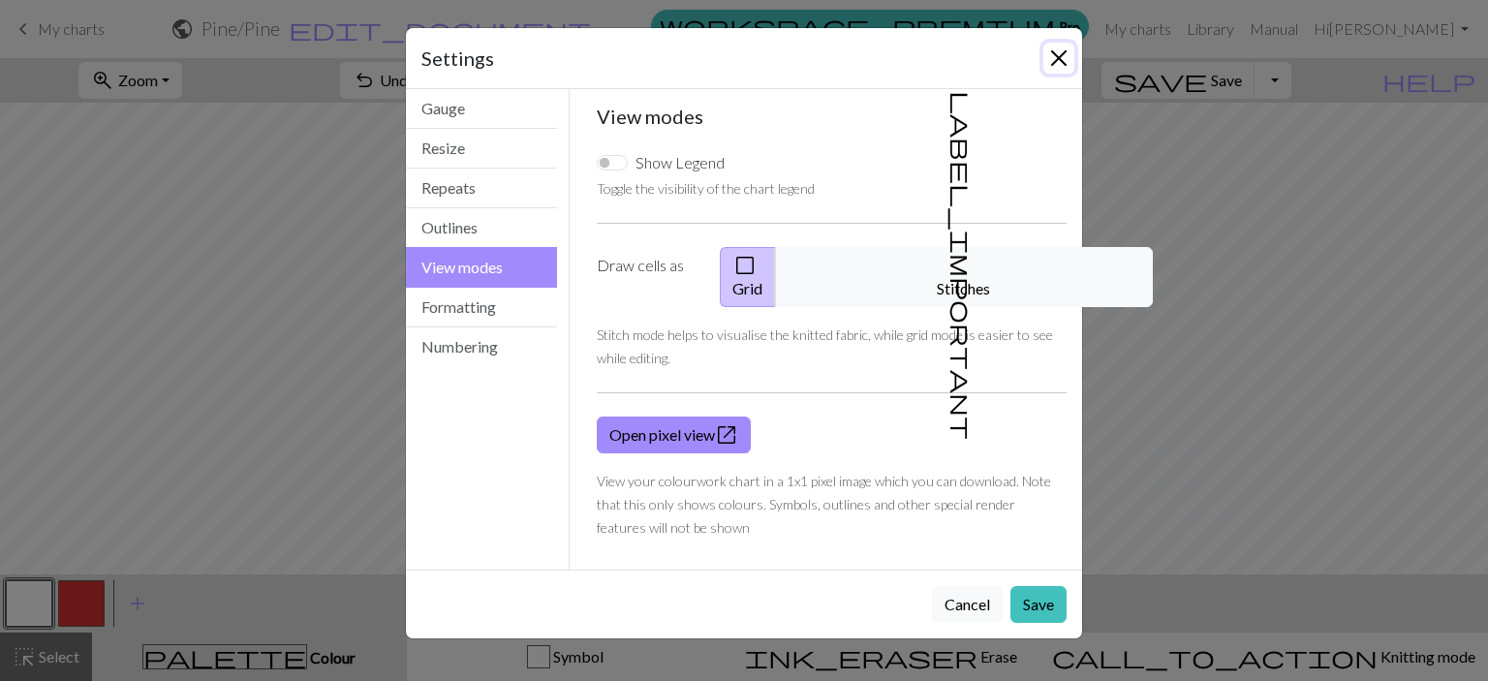
click at [1045, 69] on button "Close" at bounding box center [1058, 58] width 31 height 31
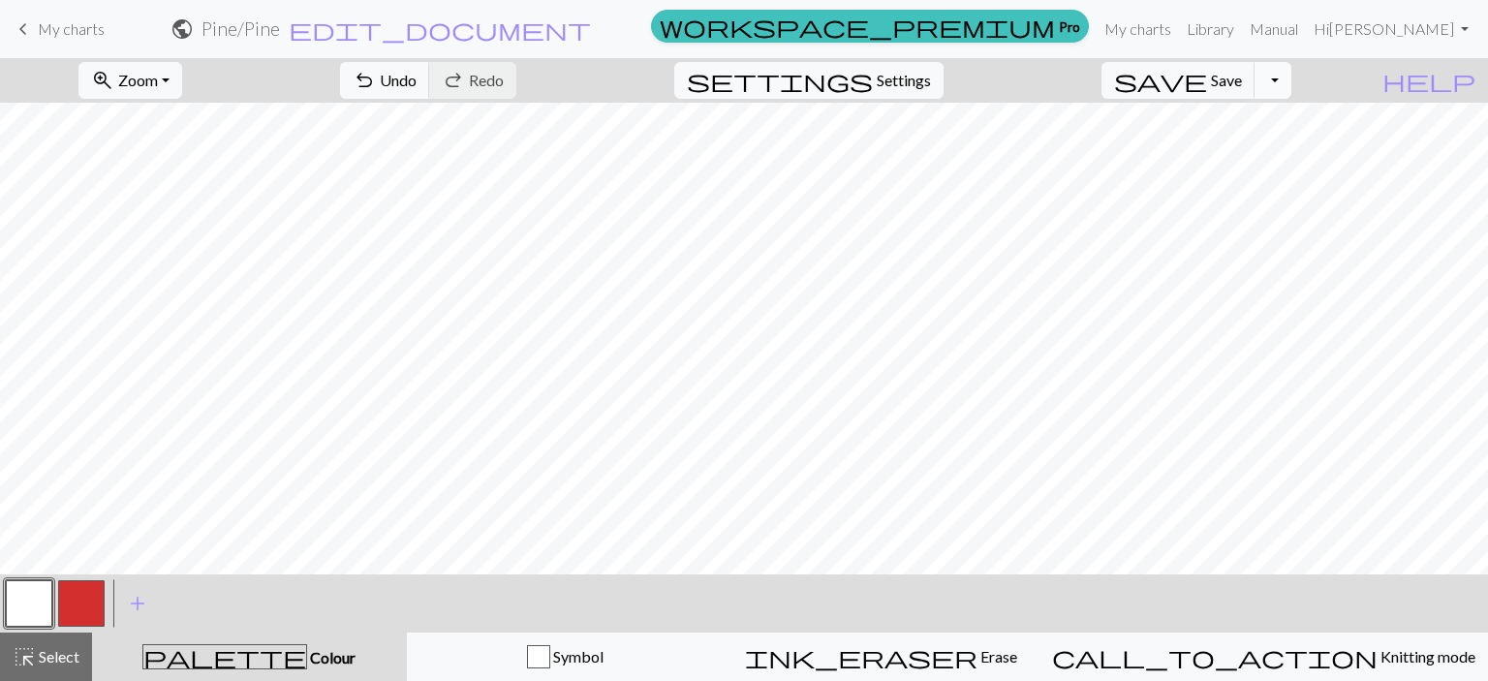
click at [1291, 77] on button "Toggle Dropdown" at bounding box center [1272, 80] width 37 height 37
click at [953, 658] on span "ink_eraser" at bounding box center [861, 656] width 232 height 27
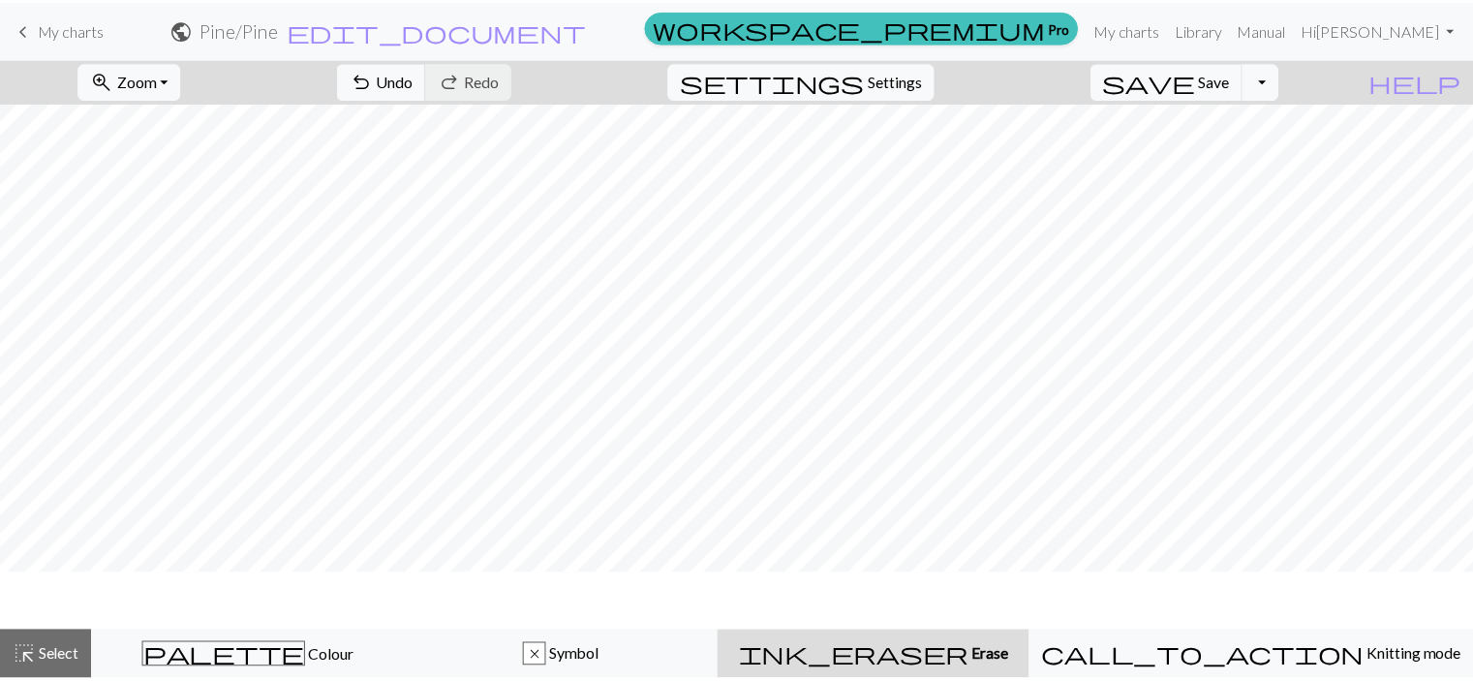
scroll to position [0, 0]
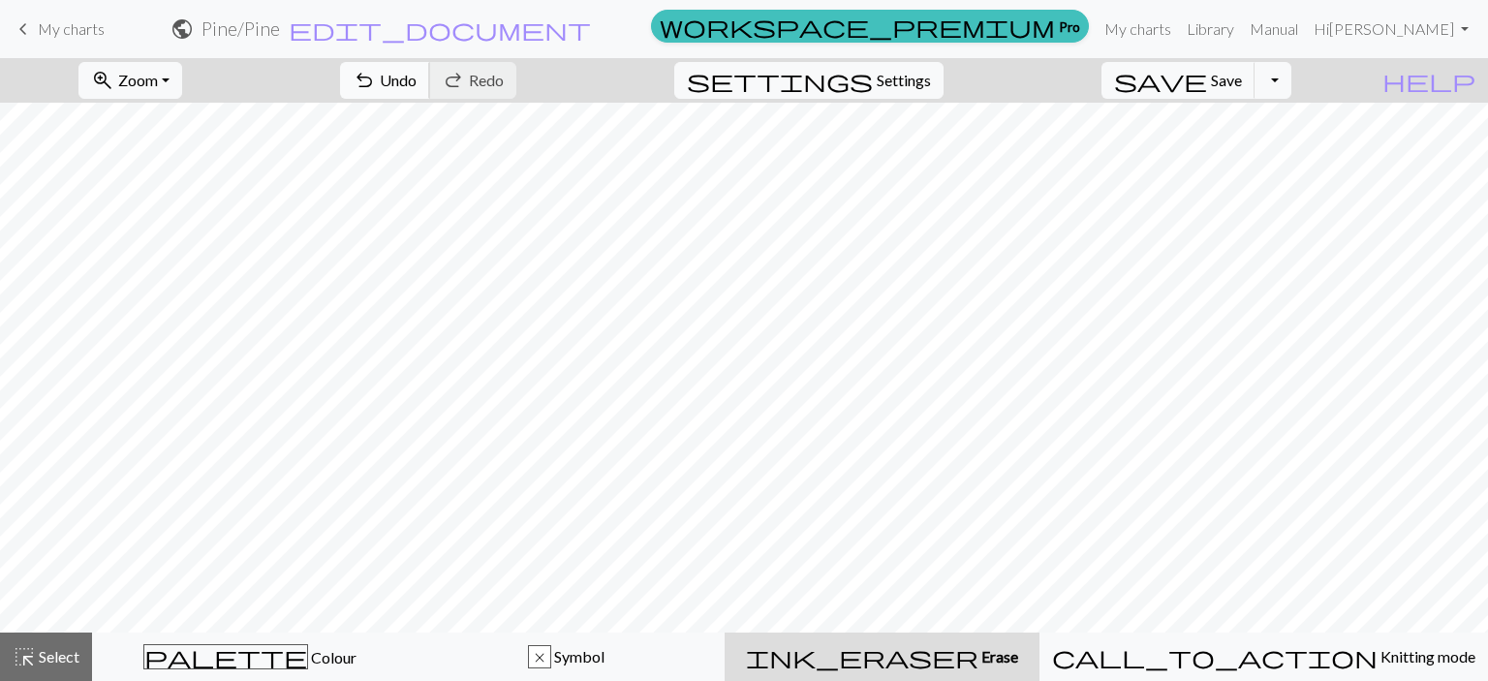
click at [417, 88] on span "Undo" at bounding box center [398, 80] width 37 height 18
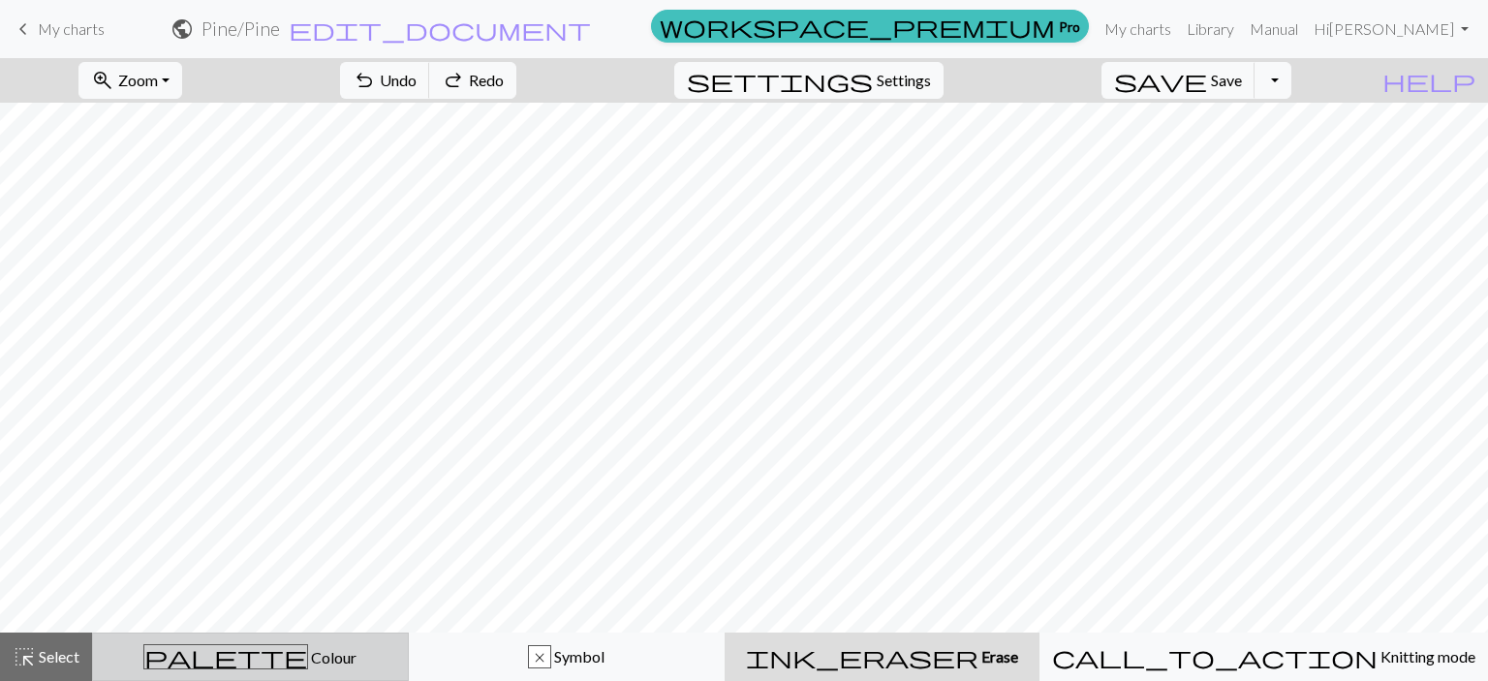
click at [174, 666] on div "palette Colour Colour" at bounding box center [251, 656] width 292 height 25
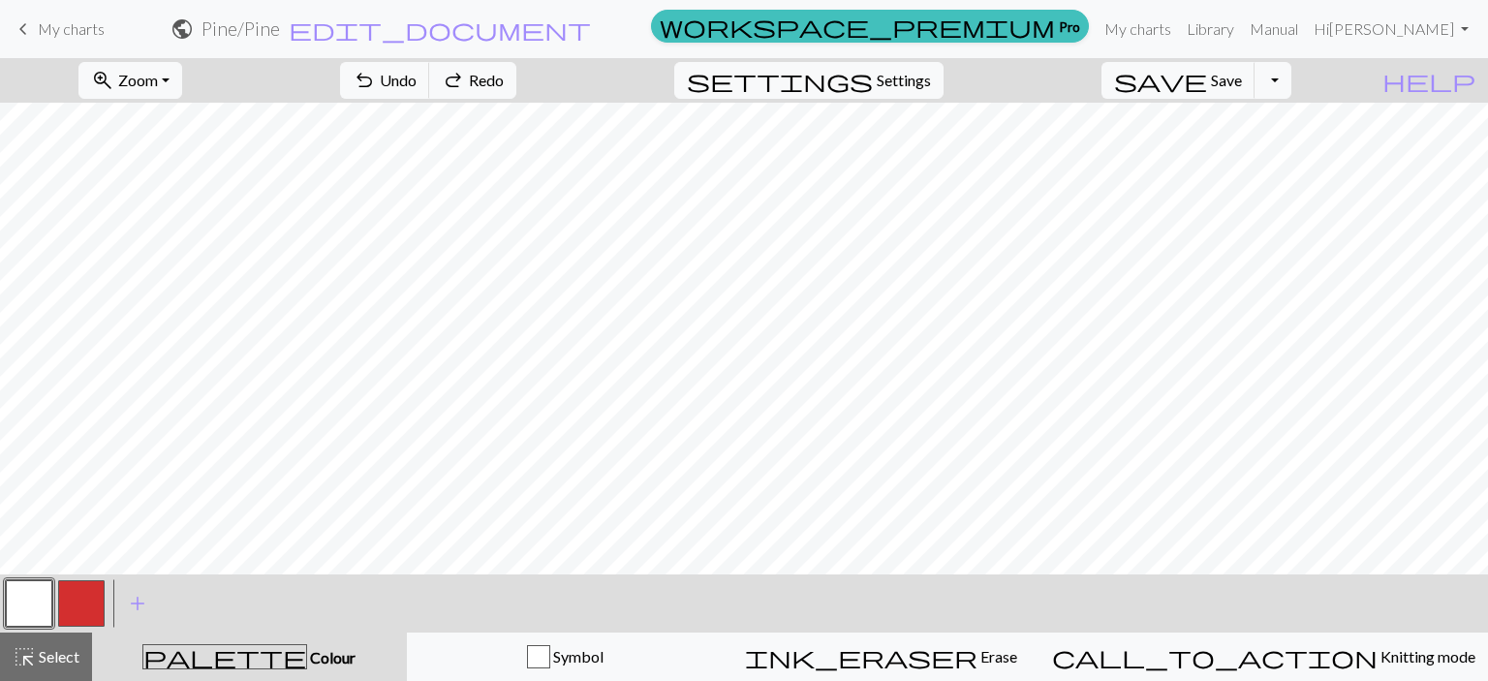
click at [19, 600] on button "button" at bounding box center [29, 603] width 46 height 46
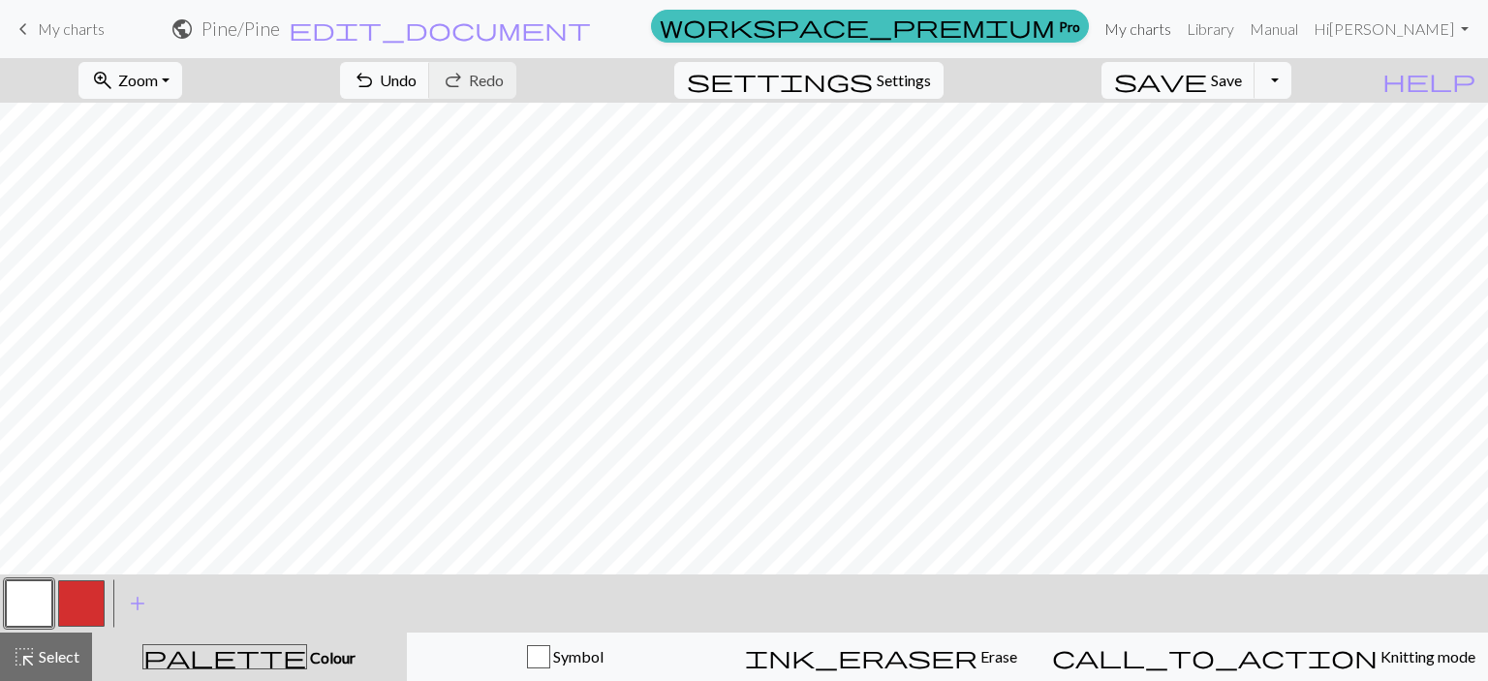
click at [1179, 30] on link "My charts" at bounding box center [1138, 29] width 82 height 39
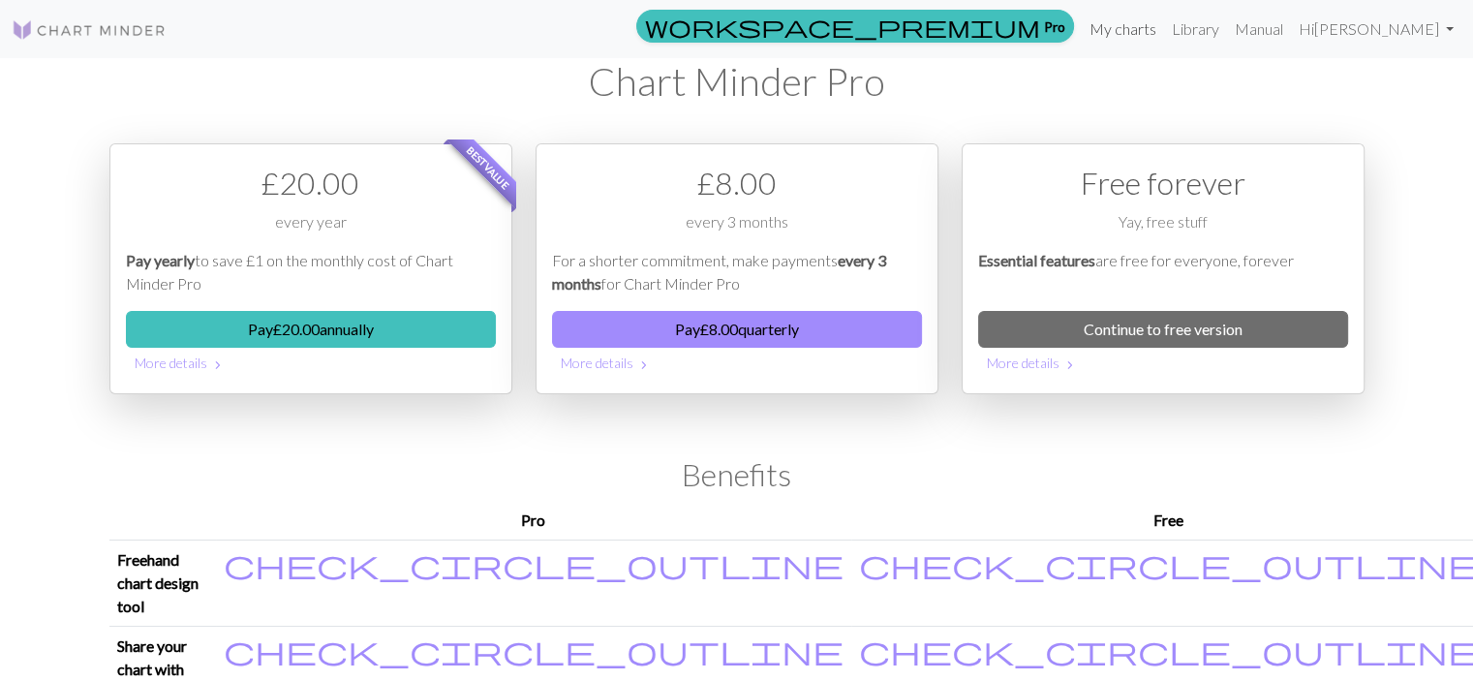
click at [1164, 26] on link "My charts" at bounding box center [1123, 29] width 82 height 39
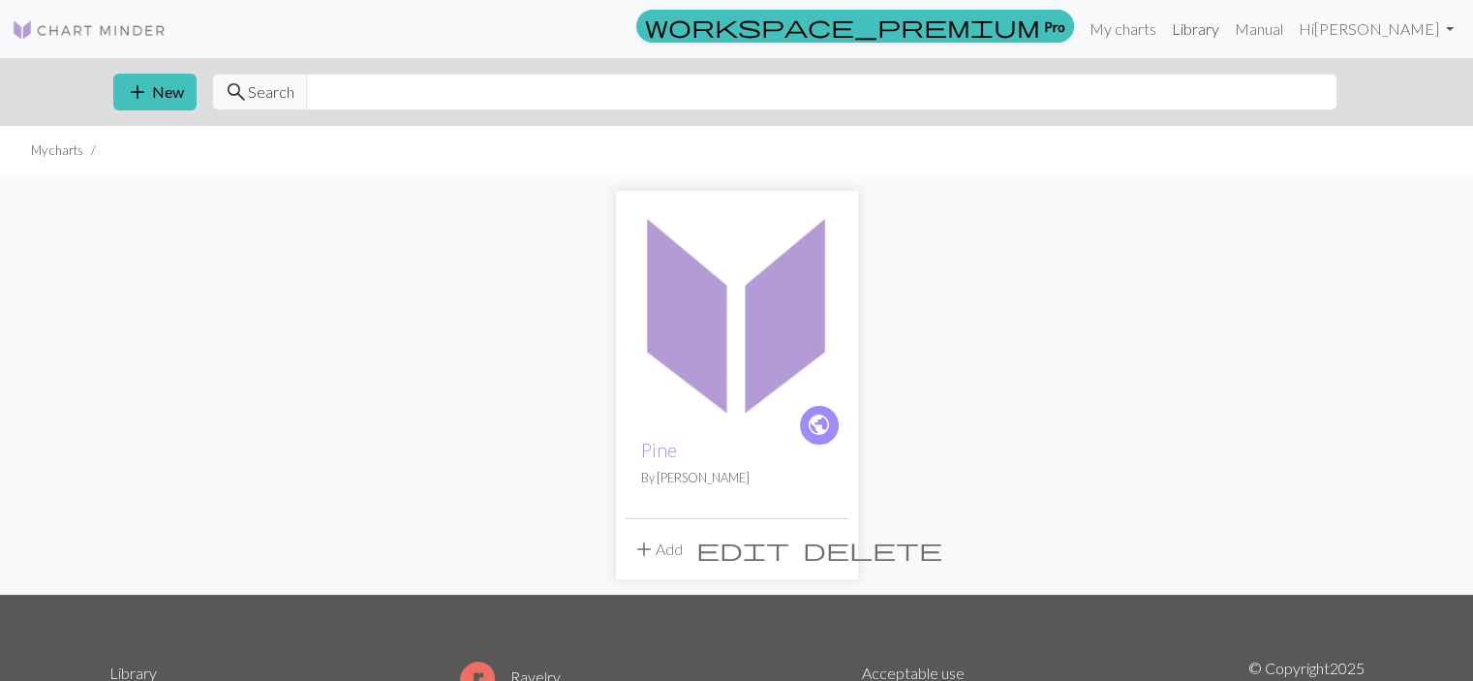
click at [1227, 31] on link "Library" at bounding box center [1195, 29] width 63 height 39
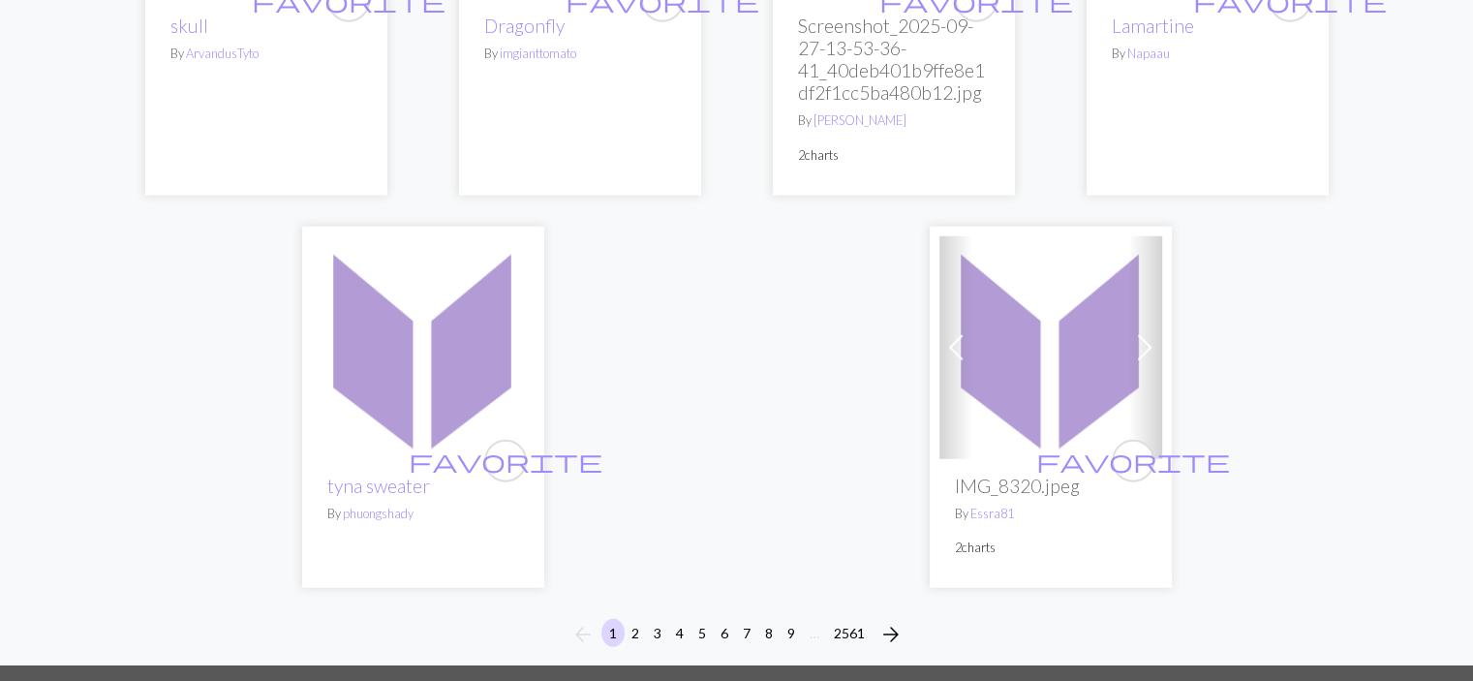
scroll to position [4917, 0]
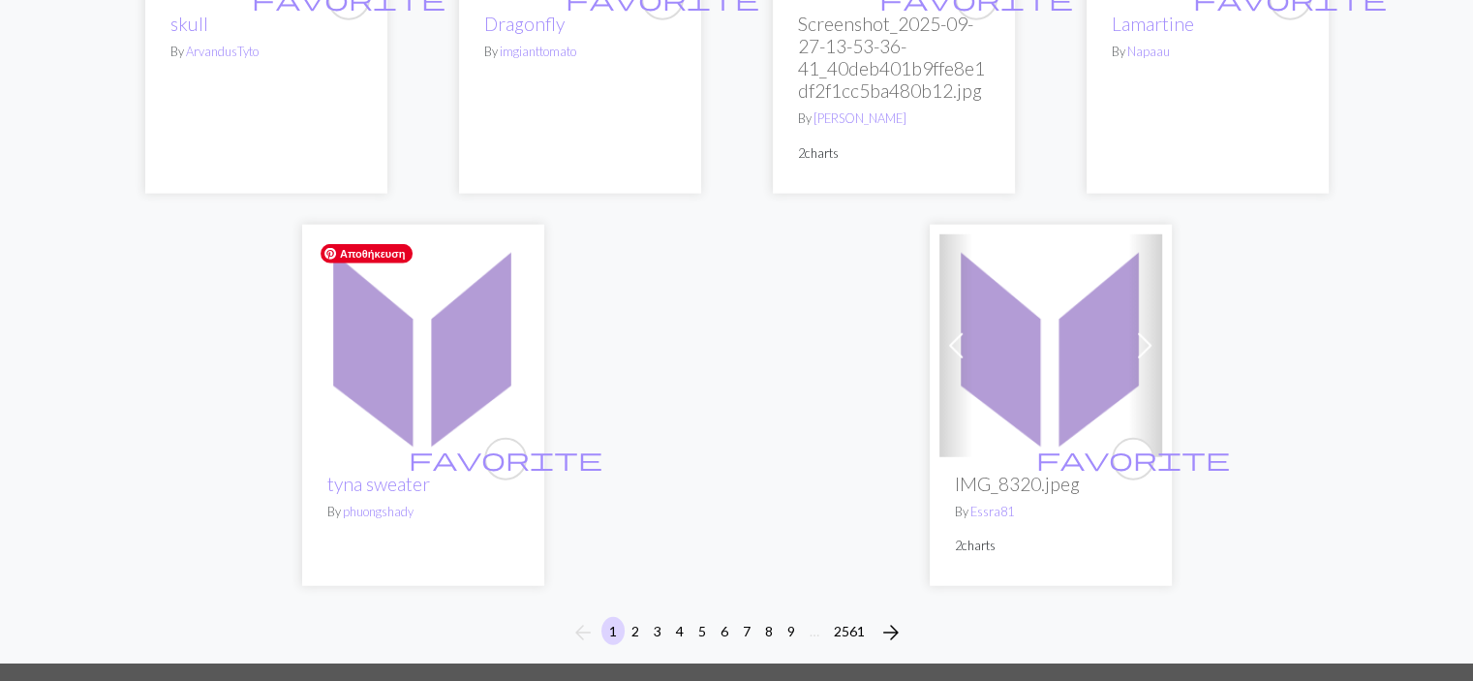
click at [435, 426] on img at bounding box center [423, 345] width 223 height 223
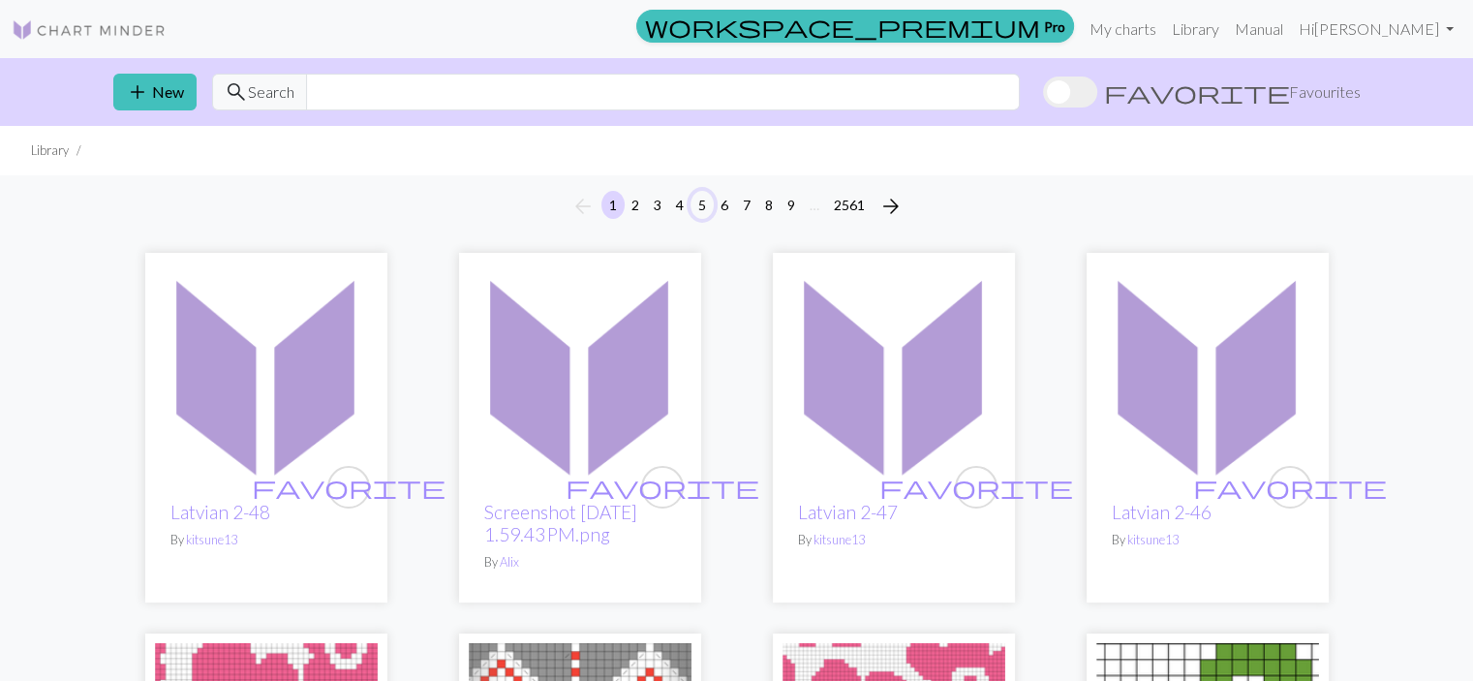
click at [698, 211] on button "5" at bounding box center [702, 205] width 23 height 28
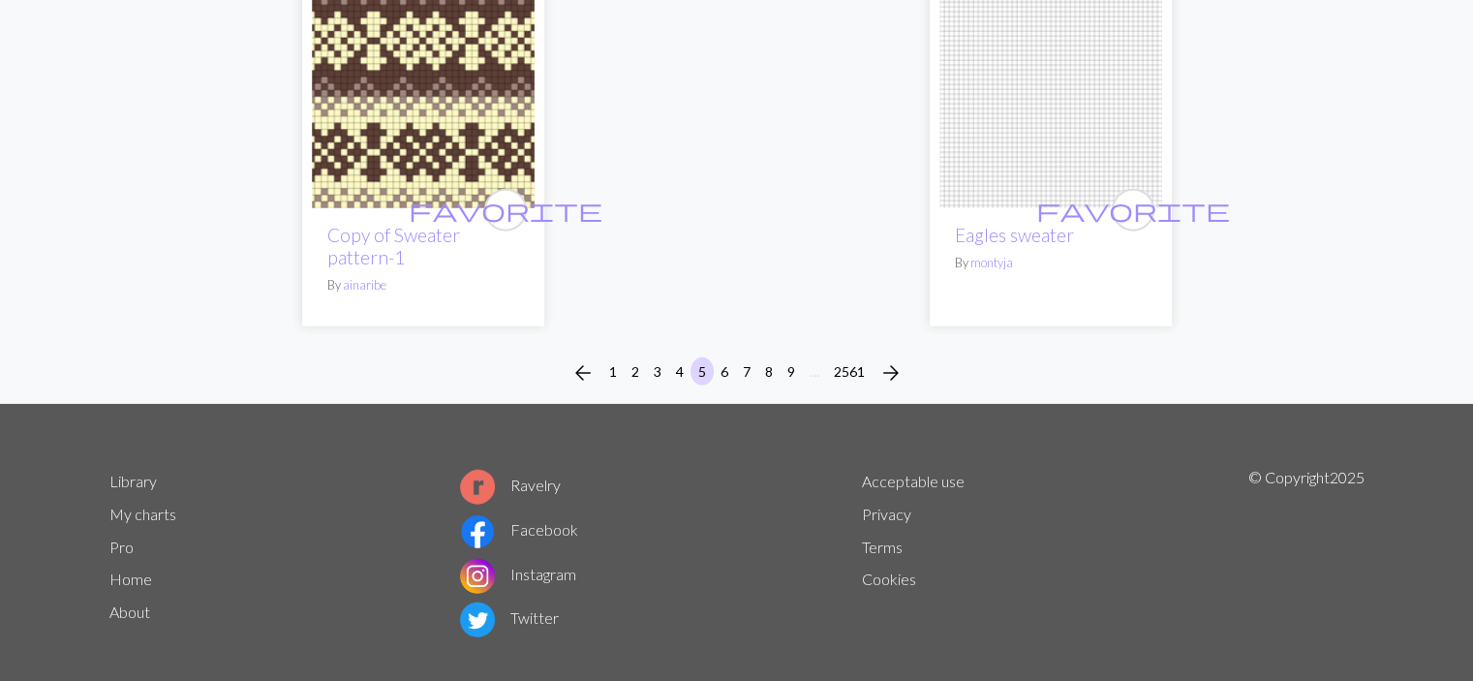
scroll to position [4999, 0]
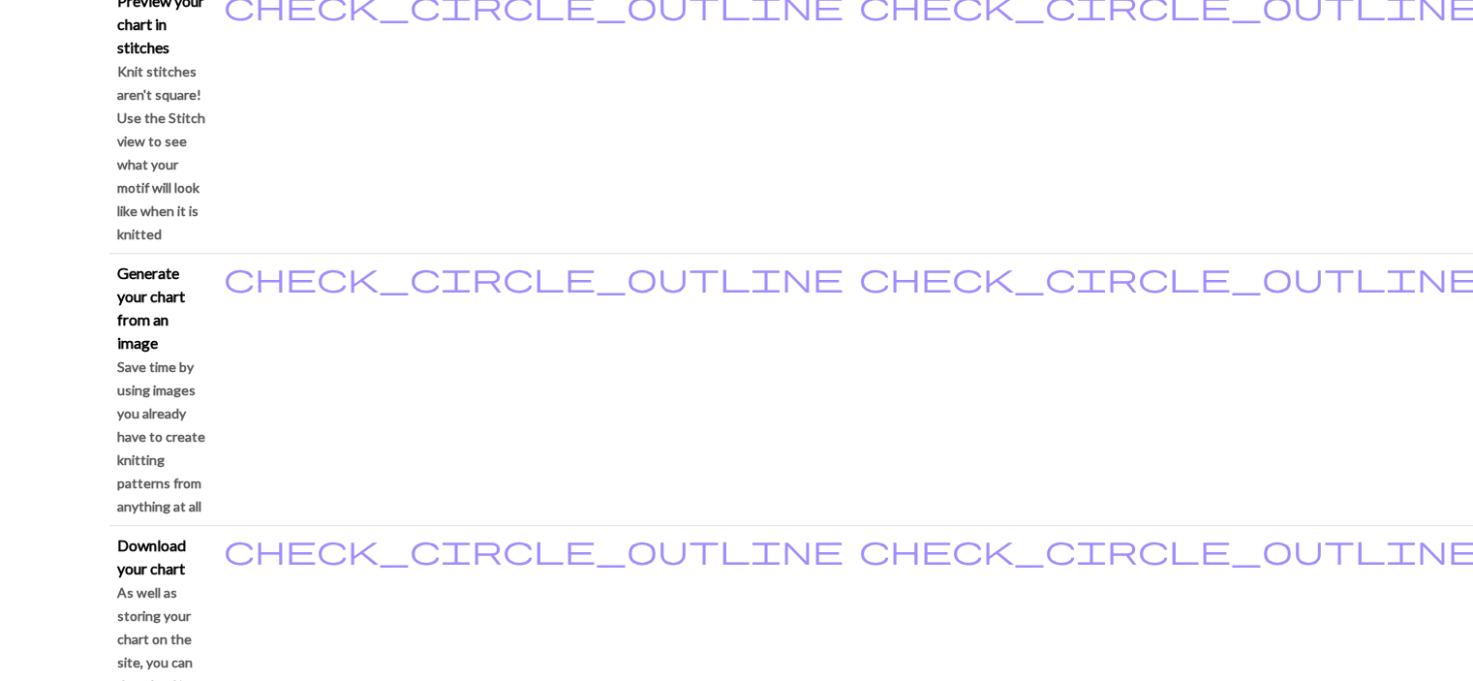
scroll to position [1043, 0]
